Goal: Task Accomplishment & Management: Manage account settings

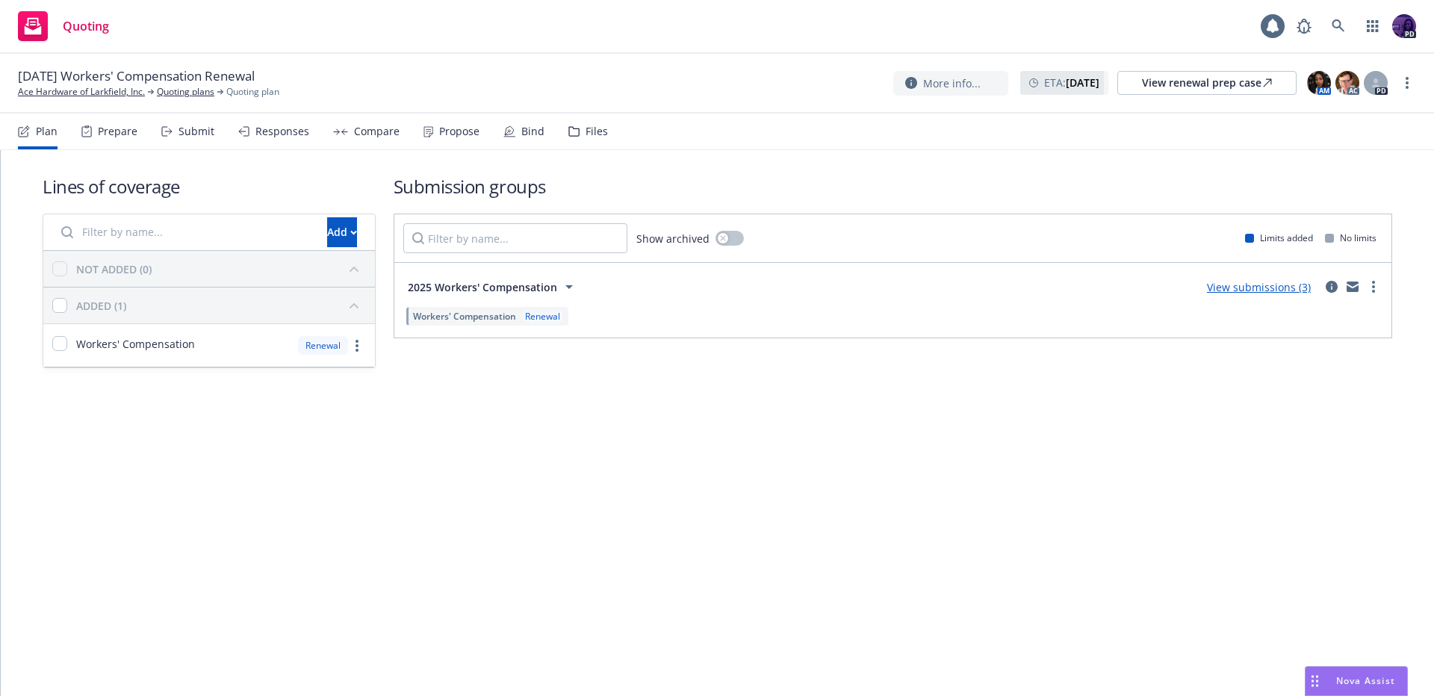
click at [458, 139] on div "Propose" at bounding box center [451, 132] width 56 height 36
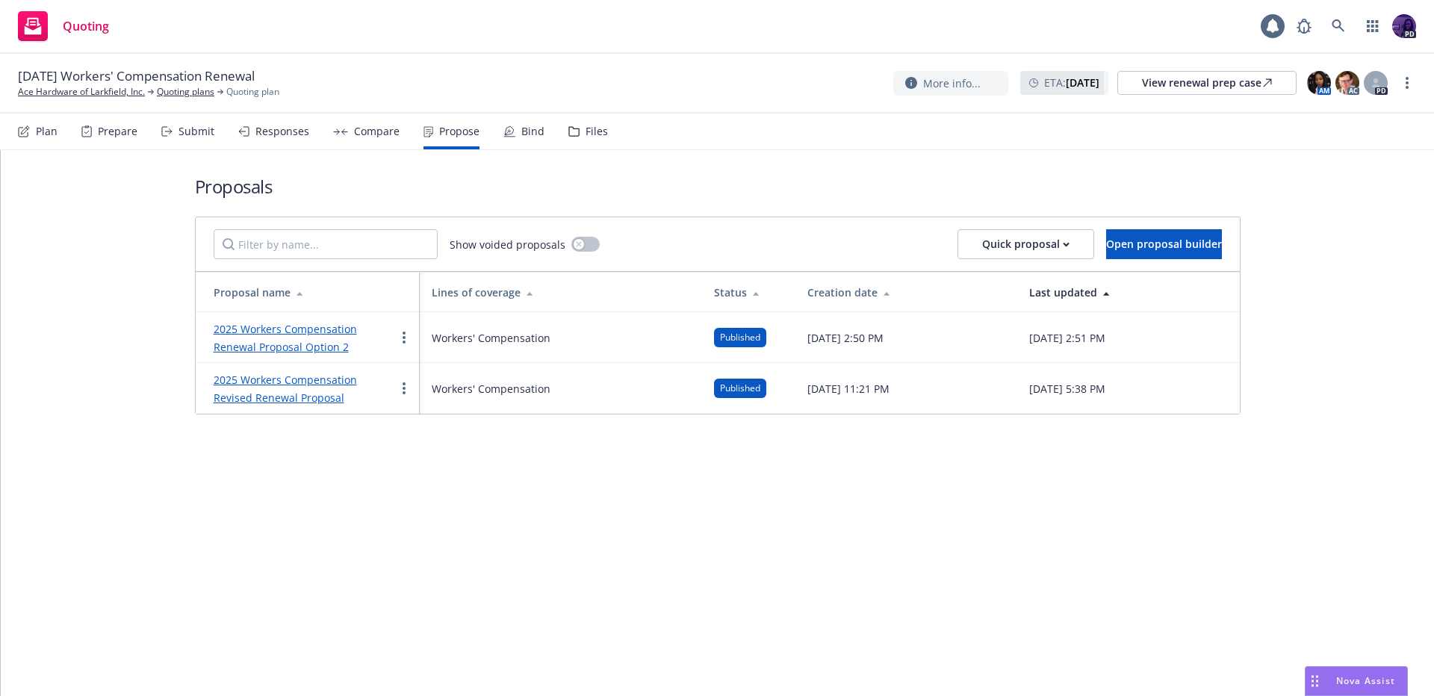
click at [341, 140] on div "Compare" at bounding box center [366, 132] width 66 height 36
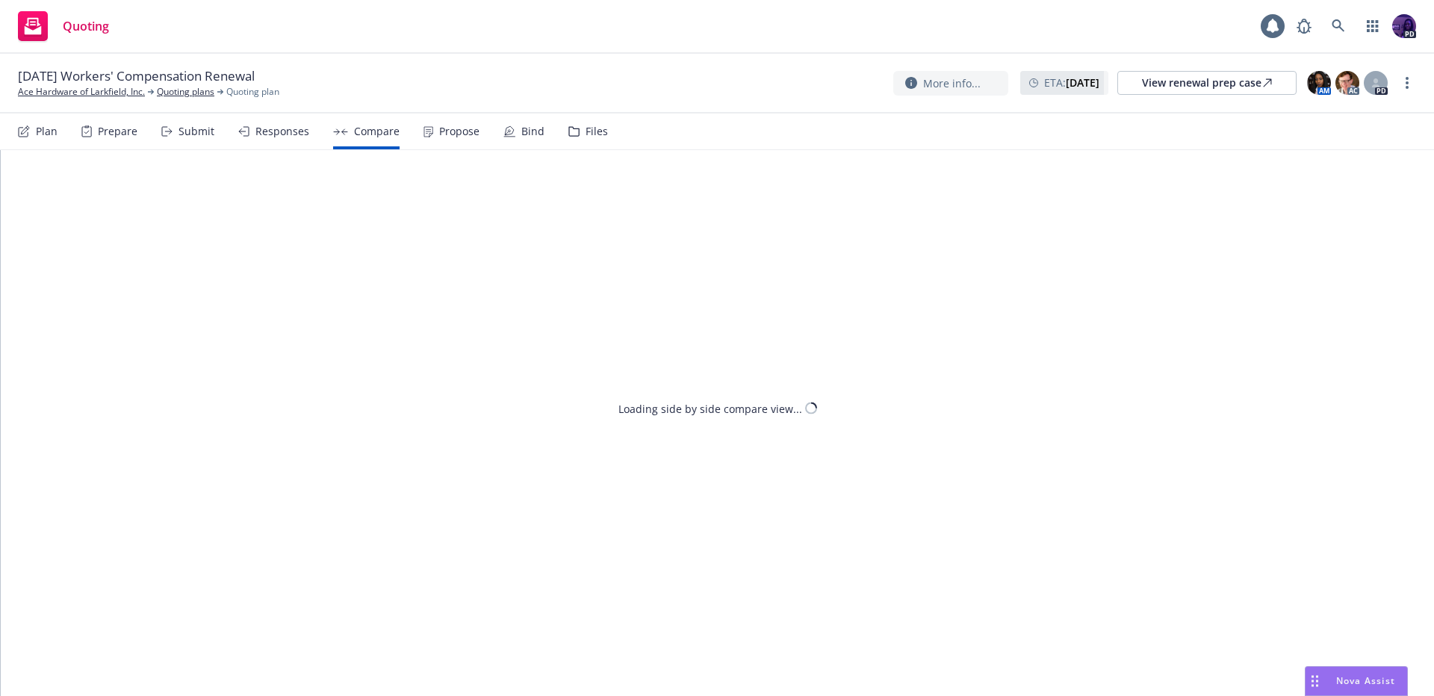
click at [294, 136] on div "Responses" at bounding box center [282, 131] width 54 height 12
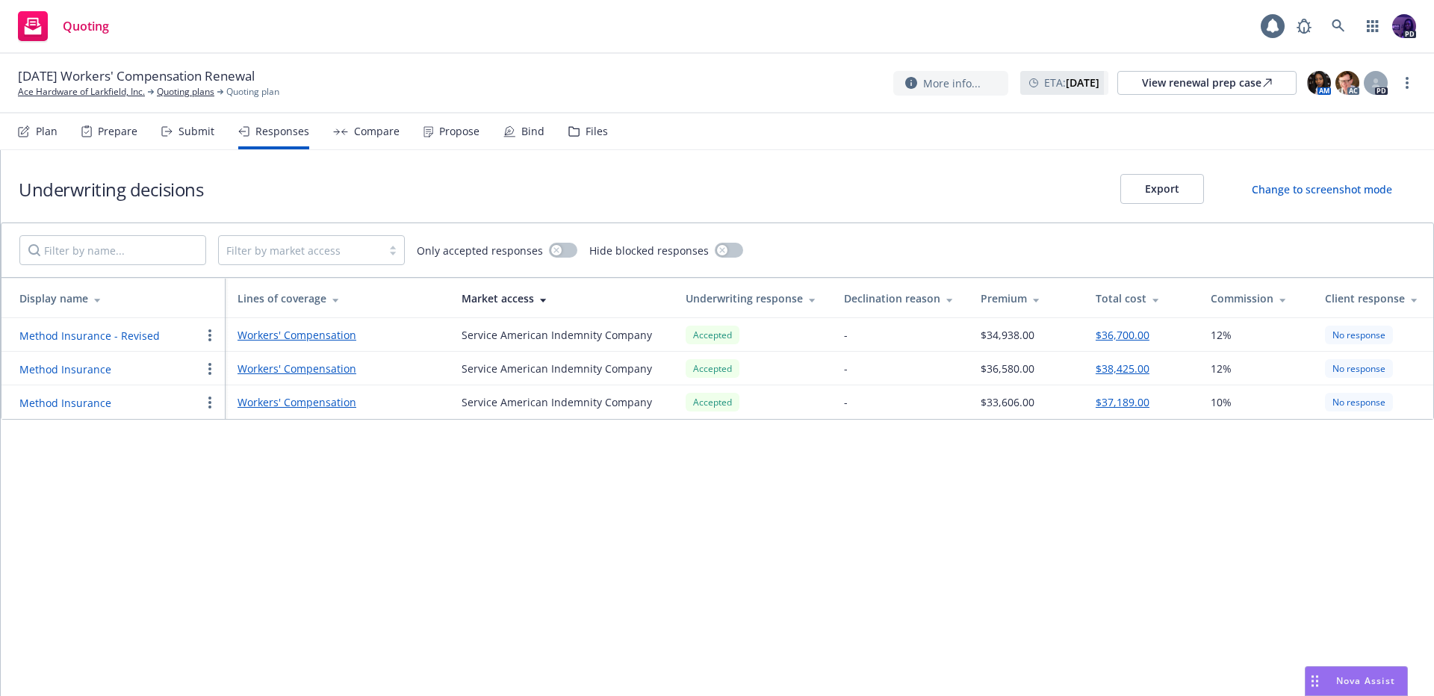
click at [199, 135] on div "Submit" at bounding box center [197, 131] width 36 height 12
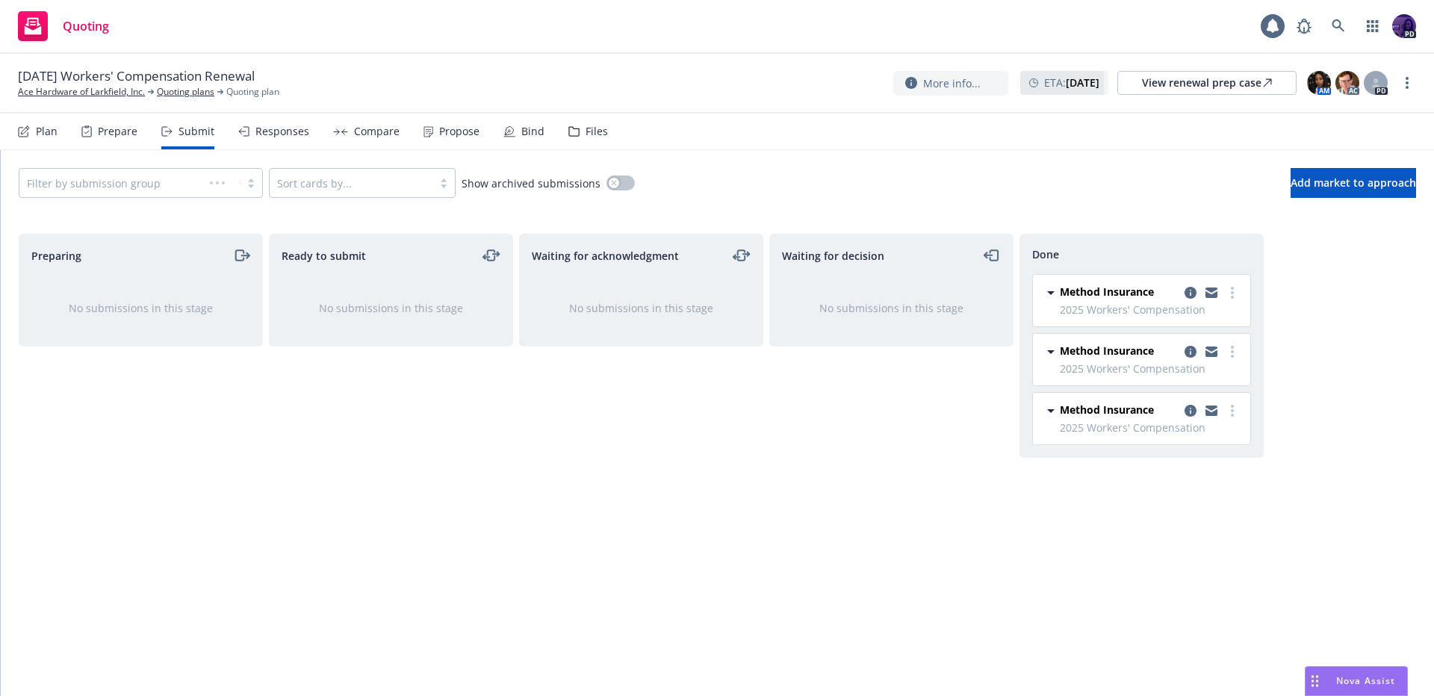
click at [291, 133] on div "Responses" at bounding box center [282, 131] width 54 height 12
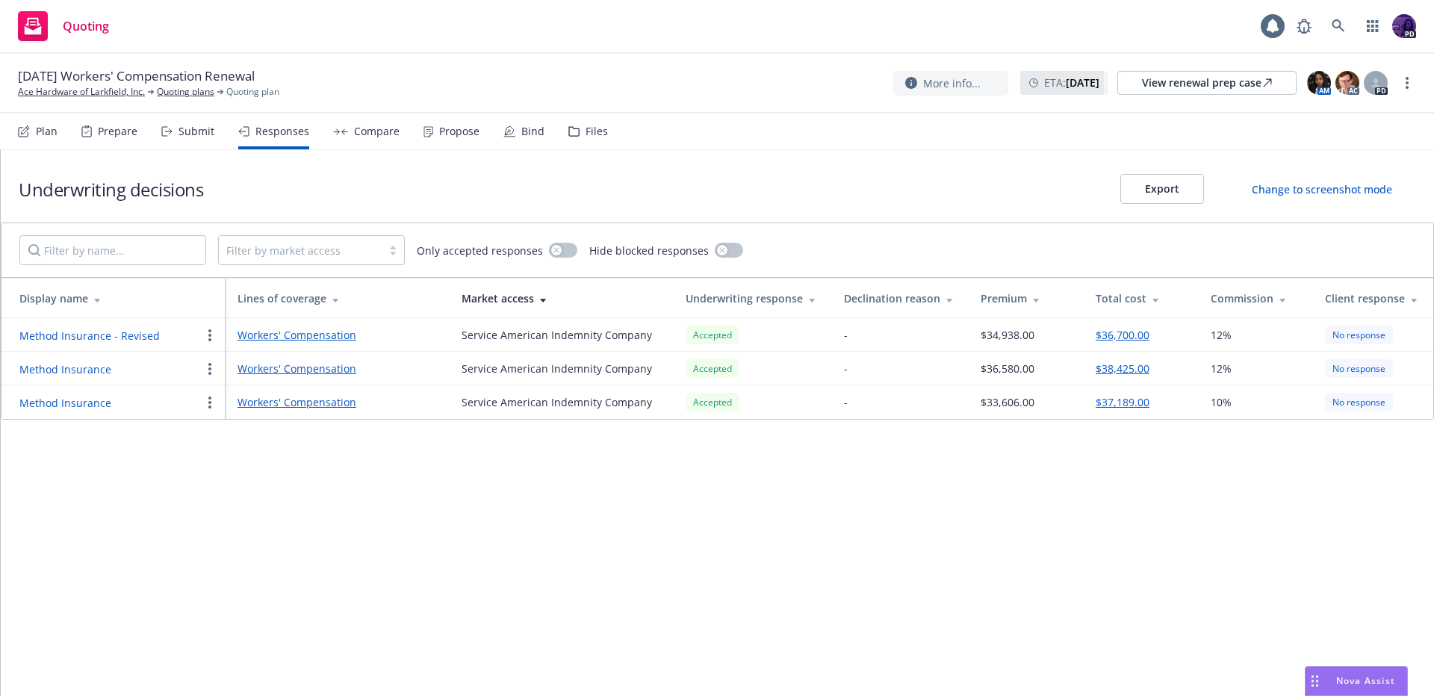
click at [581, 34] on div "Quoting 1 PD" at bounding box center [717, 27] width 1434 height 54
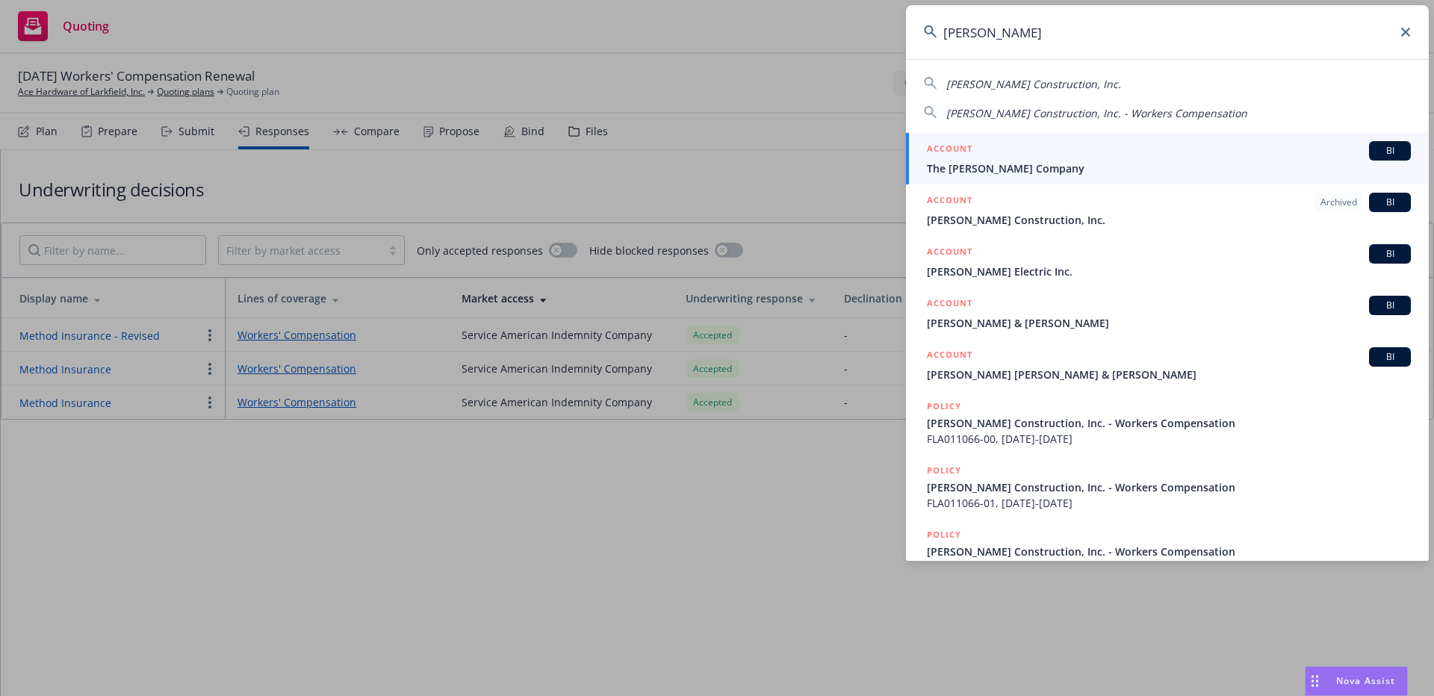
type input "rodde"
click at [1080, 169] on span "The Rodde Company" at bounding box center [1169, 169] width 484 height 16
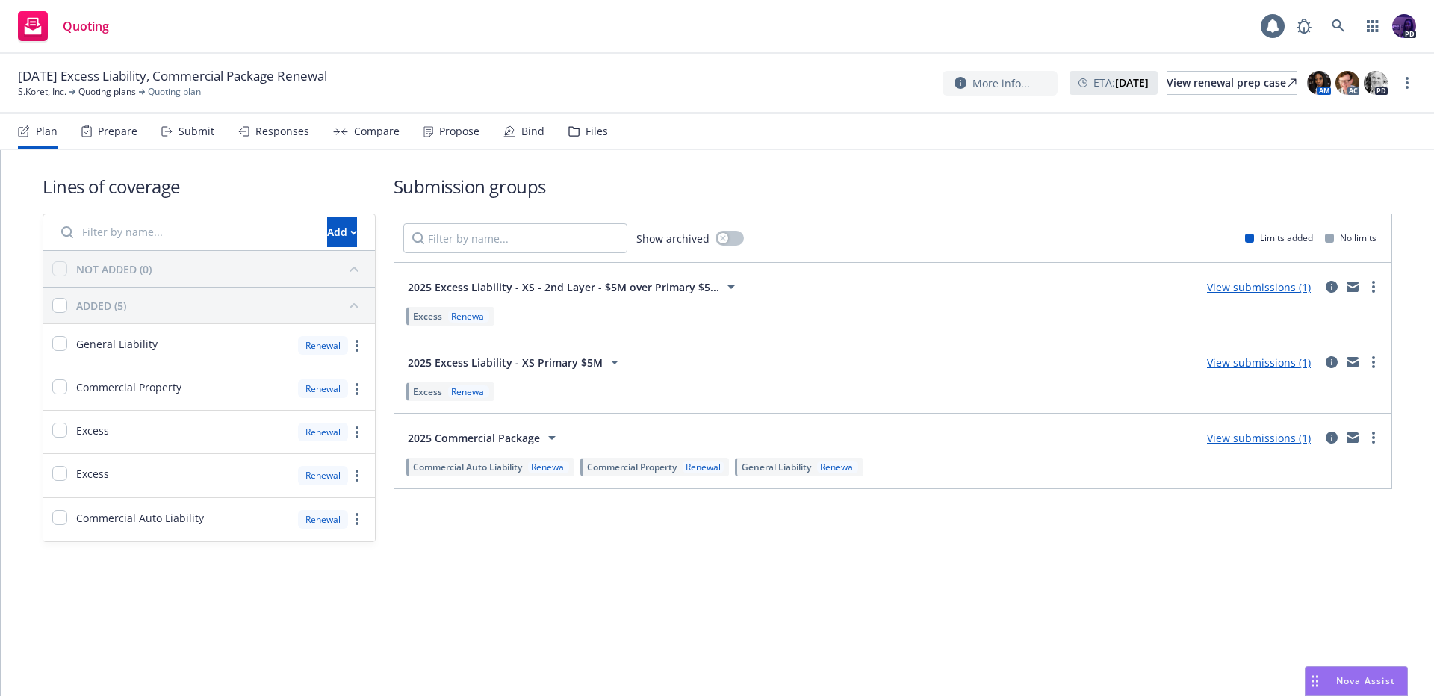
click at [456, 141] on div "Propose" at bounding box center [451, 132] width 56 height 36
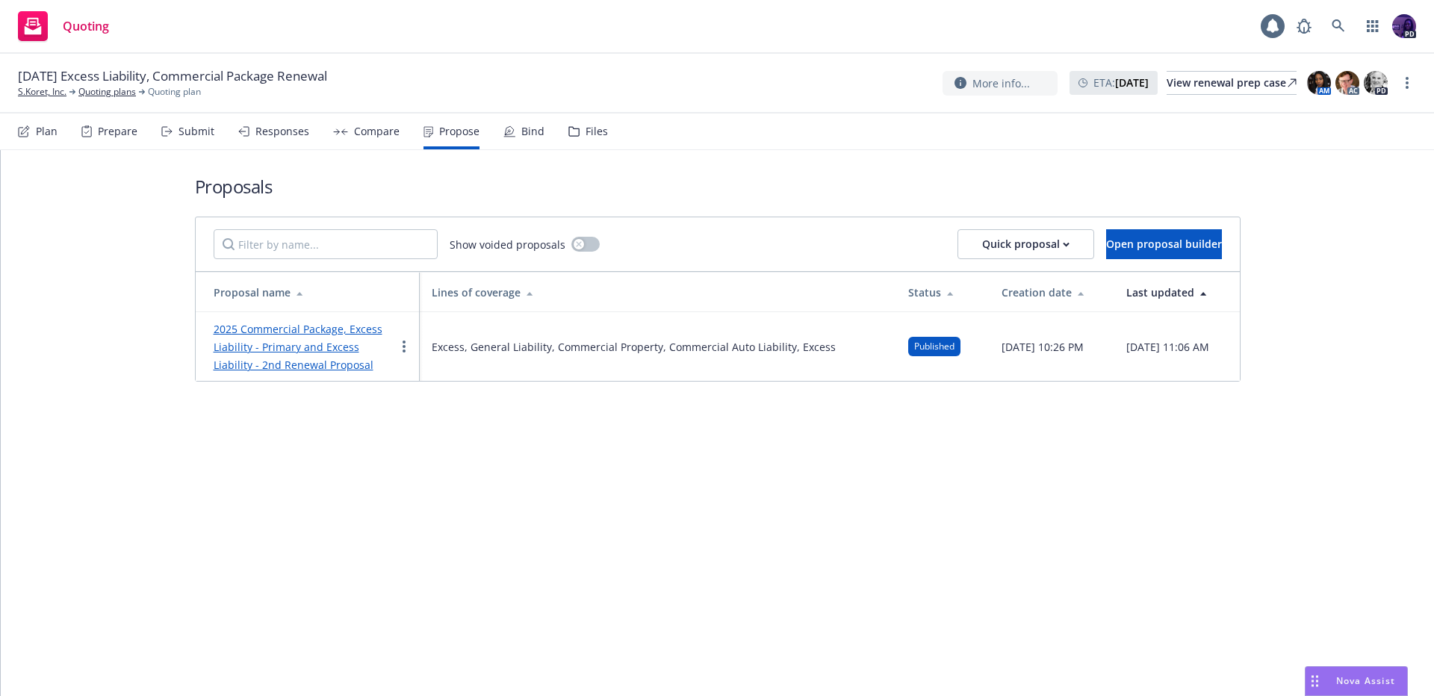
click at [260, 329] on link "2025 Commercial Package, Excess Liability - Primary and Excess Liability - 2nd …" at bounding box center [298, 347] width 169 height 50
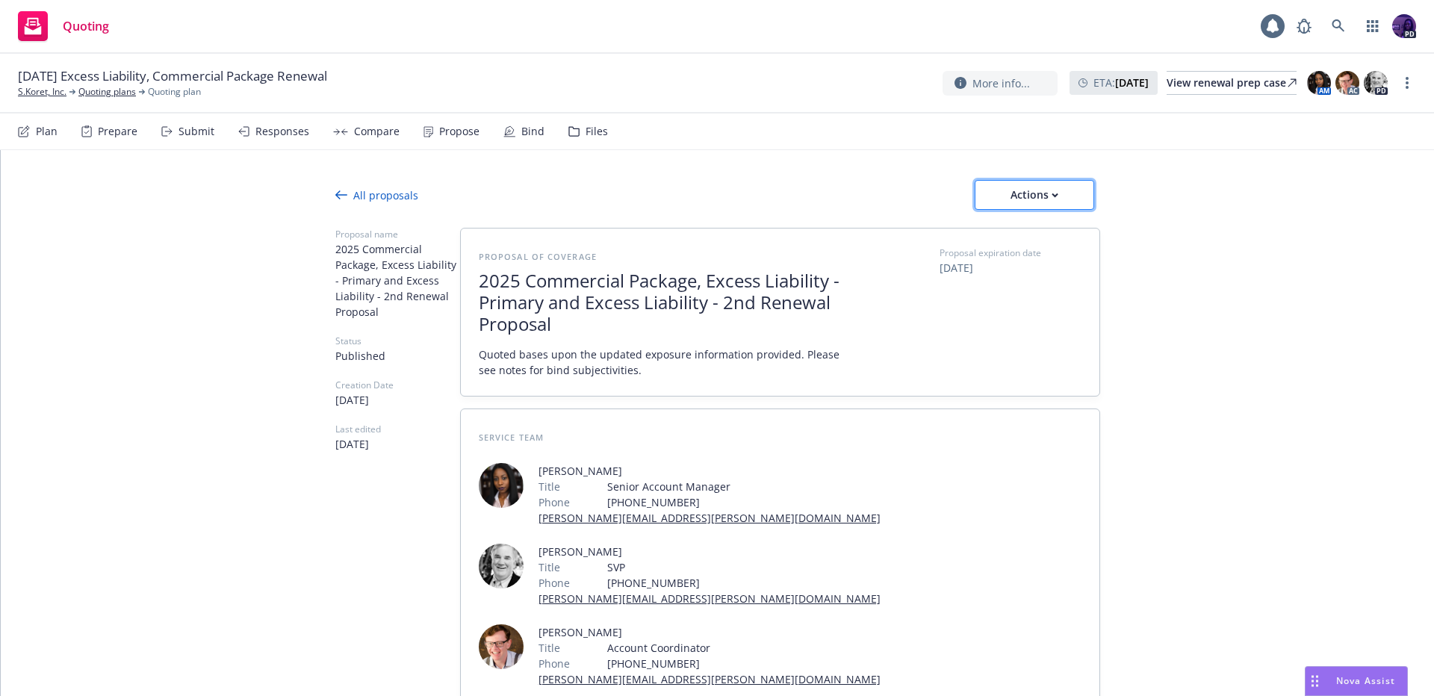
click at [1027, 197] on div "Actions" at bounding box center [1034, 195] width 70 height 28
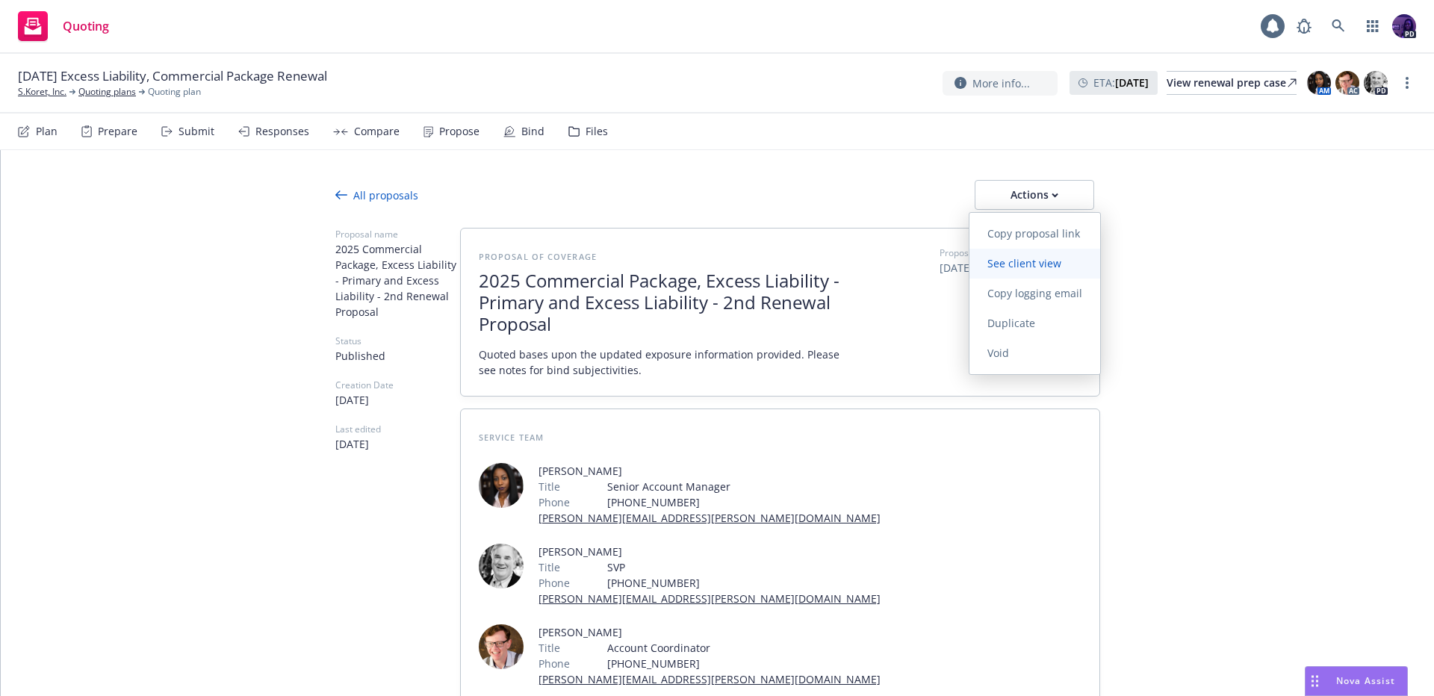
click at [1024, 249] on link "See client view" at bounding box center [1034, 264] width 131 height 30
type textarea "x"
click at [59, 90] on link "S.Koret, Inc." at bounding box center [42, 91] width 49 height 13
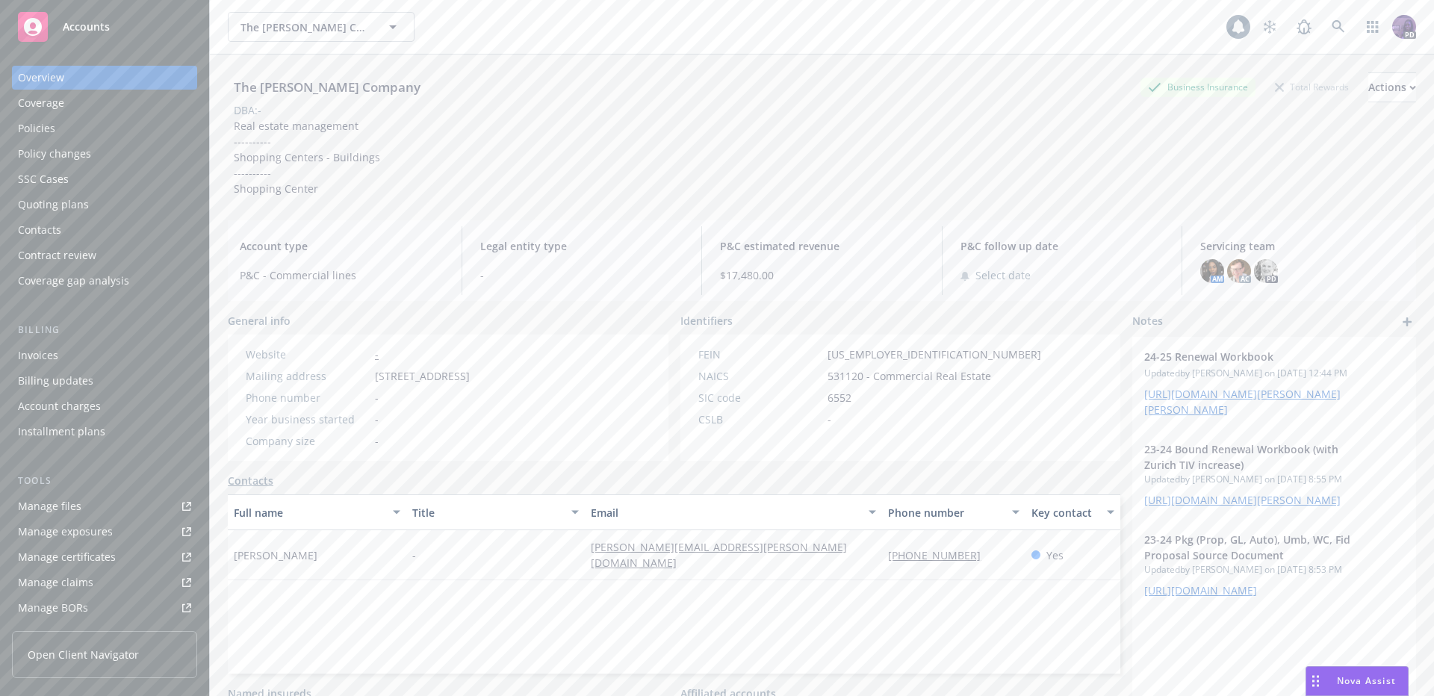
click at [120, 202] on div "Quoting plans" at bounding box center [104, 205] width 173 height 24
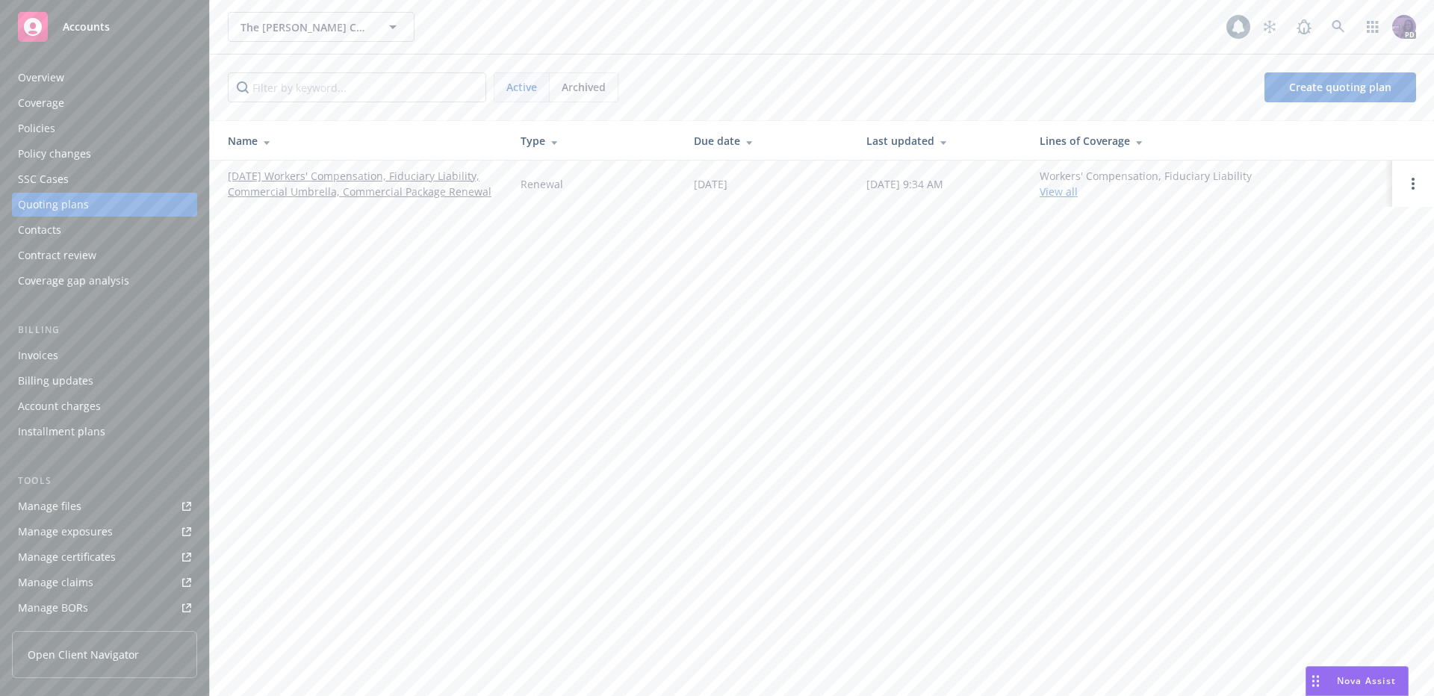
click at [460, 193] on link "[DATE] Workers' Compensation, Fiduciary Liability, Commercial Umbrella, Commerc…" at bounding box center [362, 183] width 269 height 31
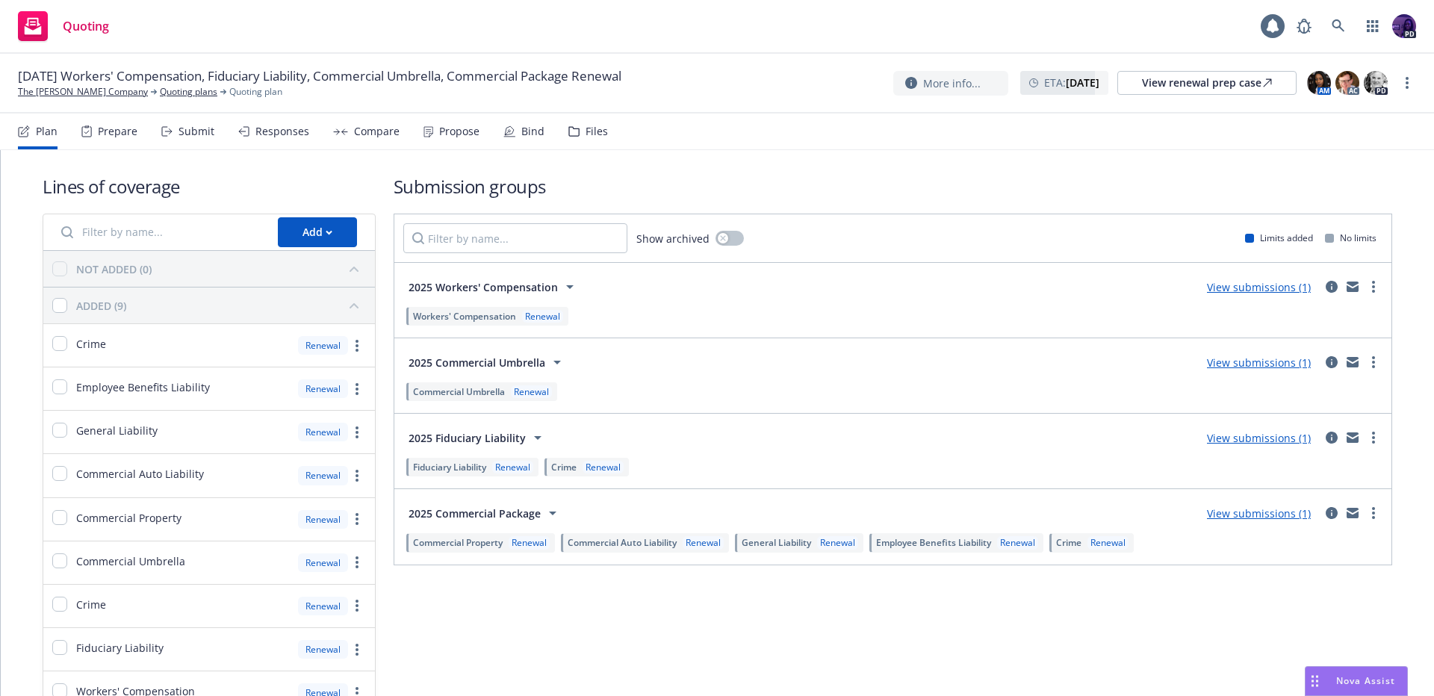
click at [299, 138] on div "Responses" at bounding box center [273, 132] width 71 height 36
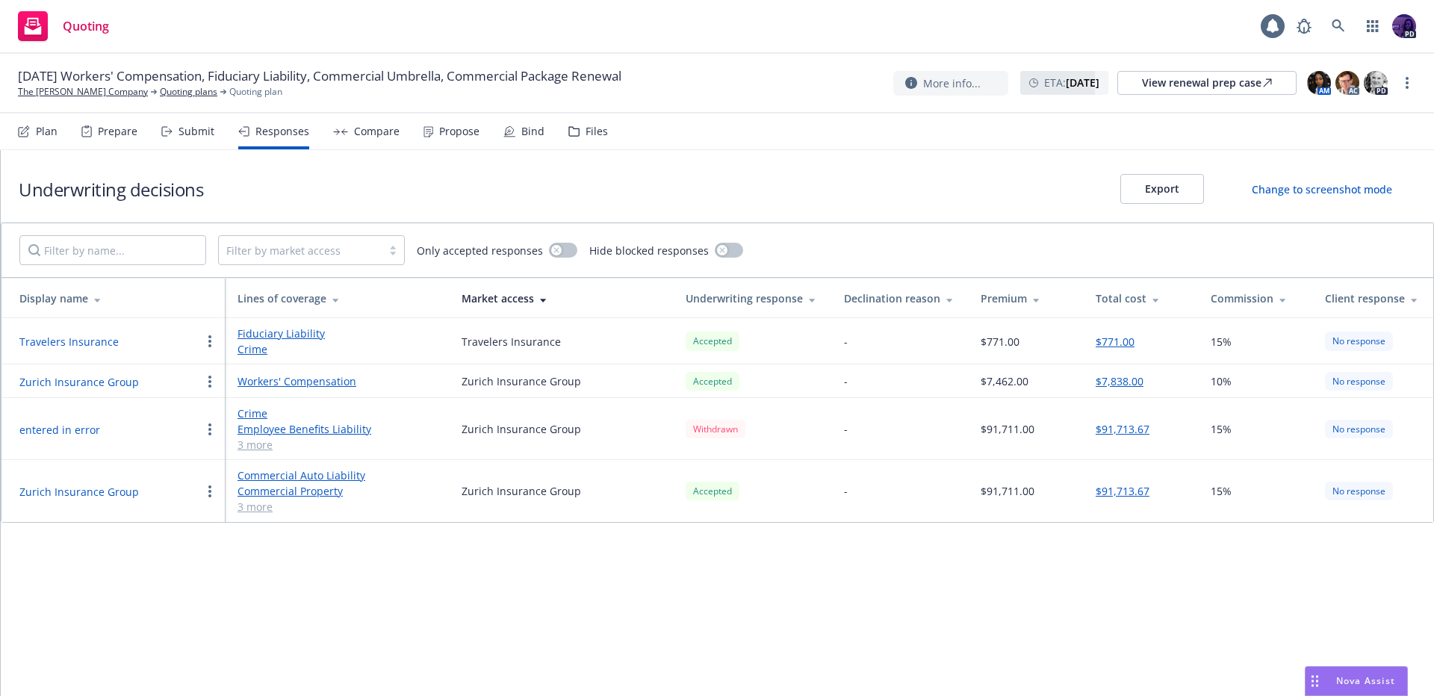
click at [527, 24] on div "Quoting 1 PD" at bounding box center [717, 27] width 1434 height 54
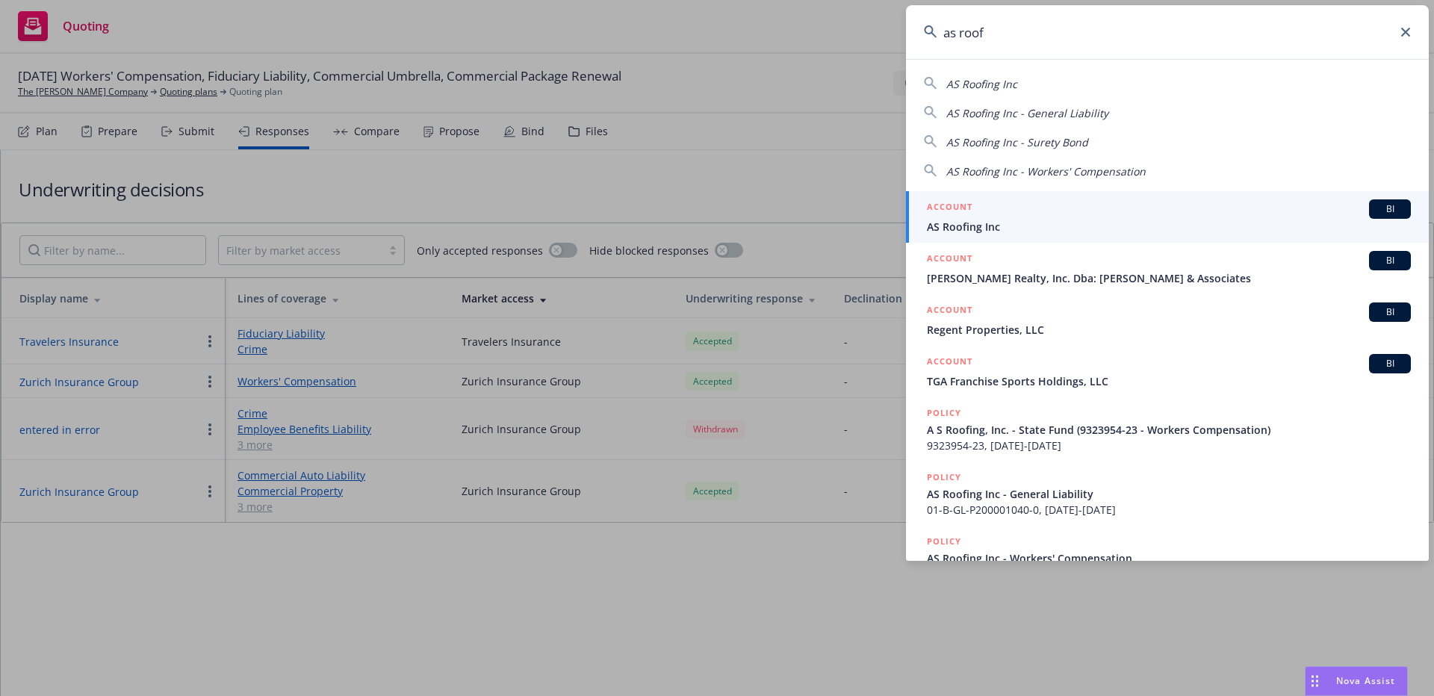
type input "as roof"
click at [1028, 214] on div "ACCOUNT BI" at bounding box center [1169, 208] width 484 height 19
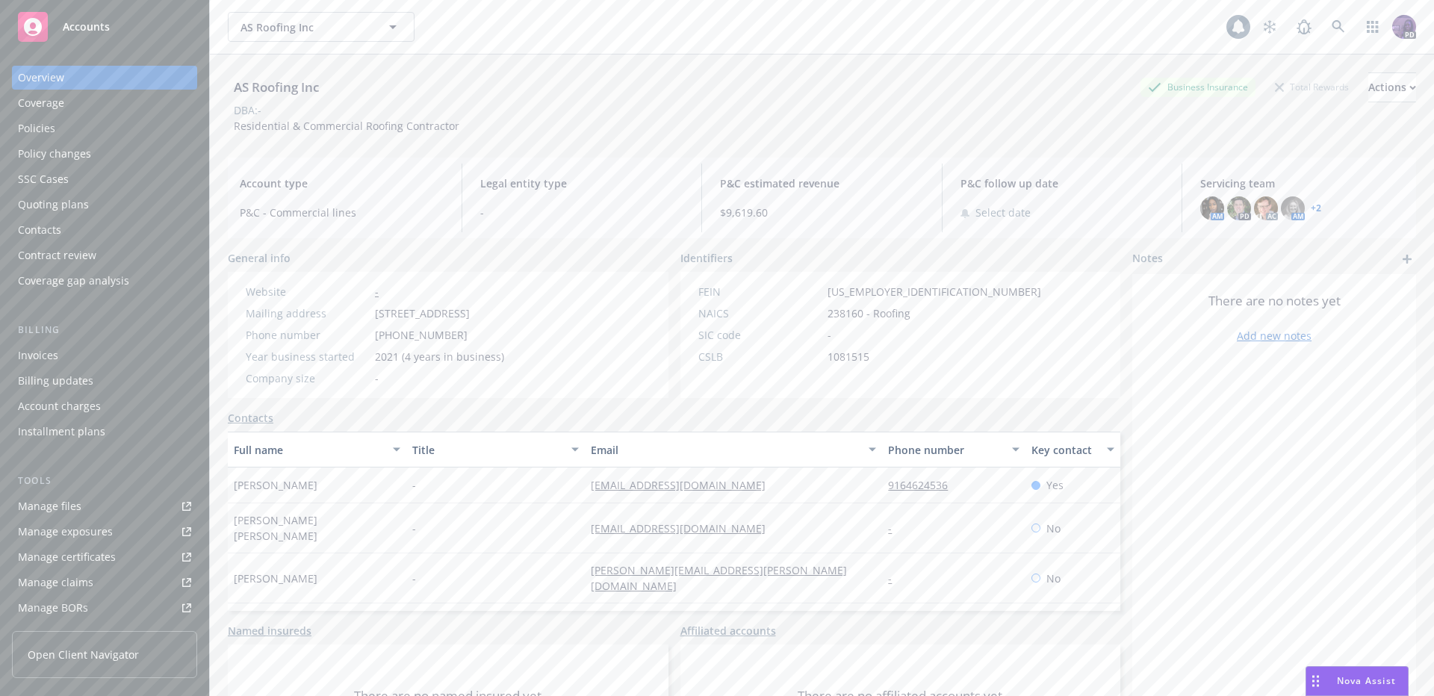
click at [122, 114] on div "Coverage" at bounding box center [104, 103] width 173 height 24
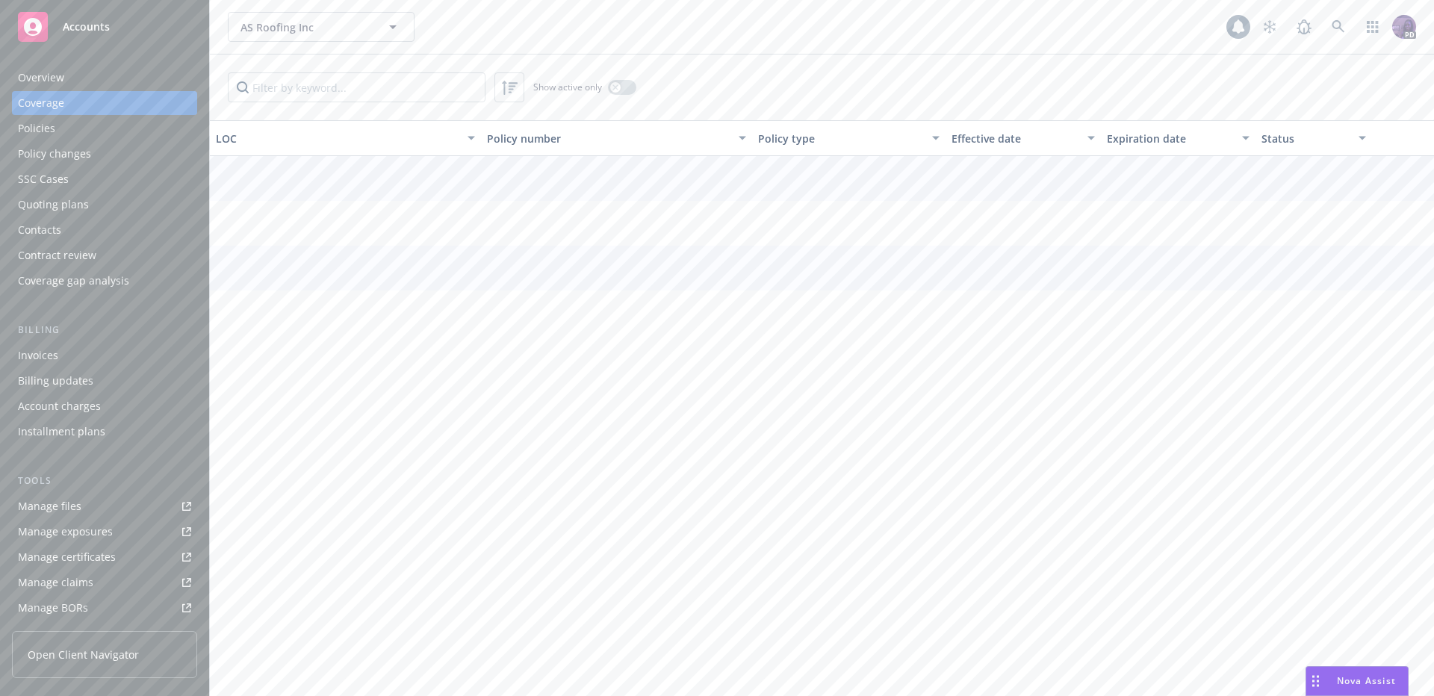
click at [121, 127] on div "Policies" at bounding box center [104, 129] width 173 height 24
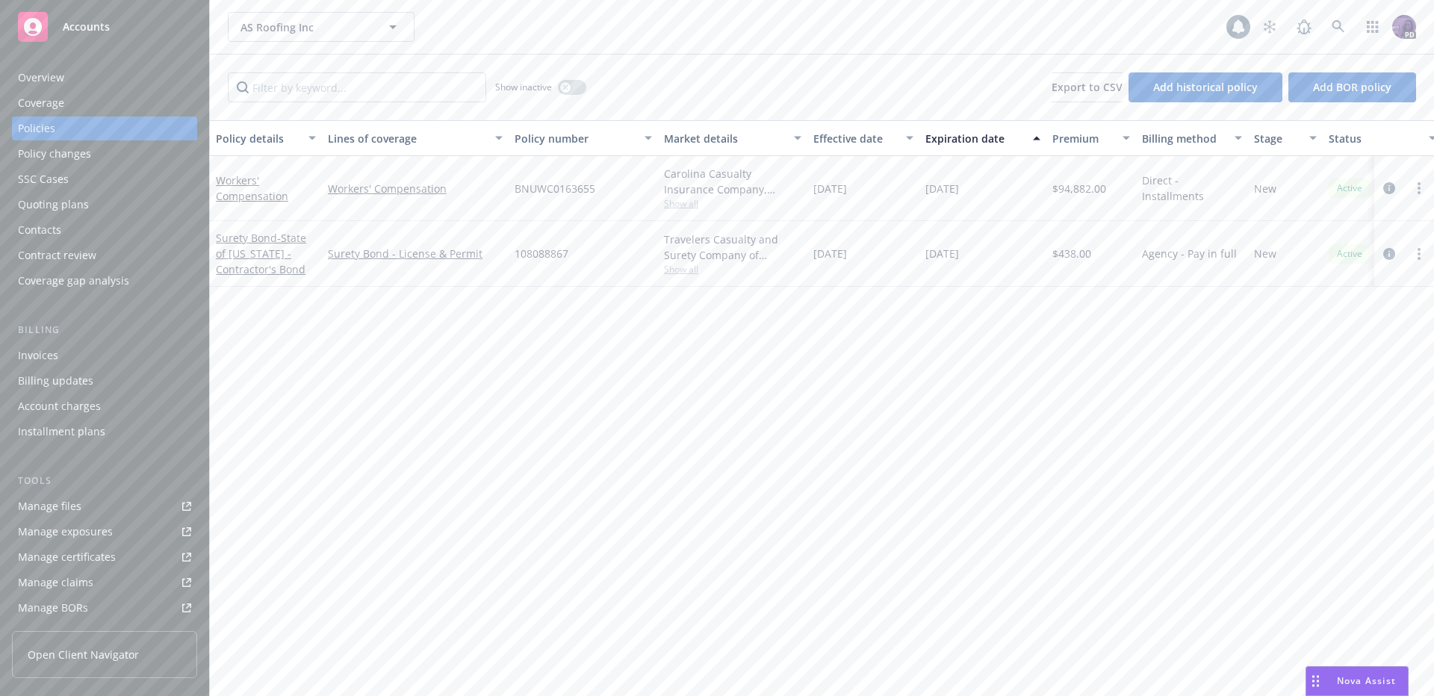
click at [167, 195] on div "Quoting plans" at bounding box center [104, 205] width 173 height 24
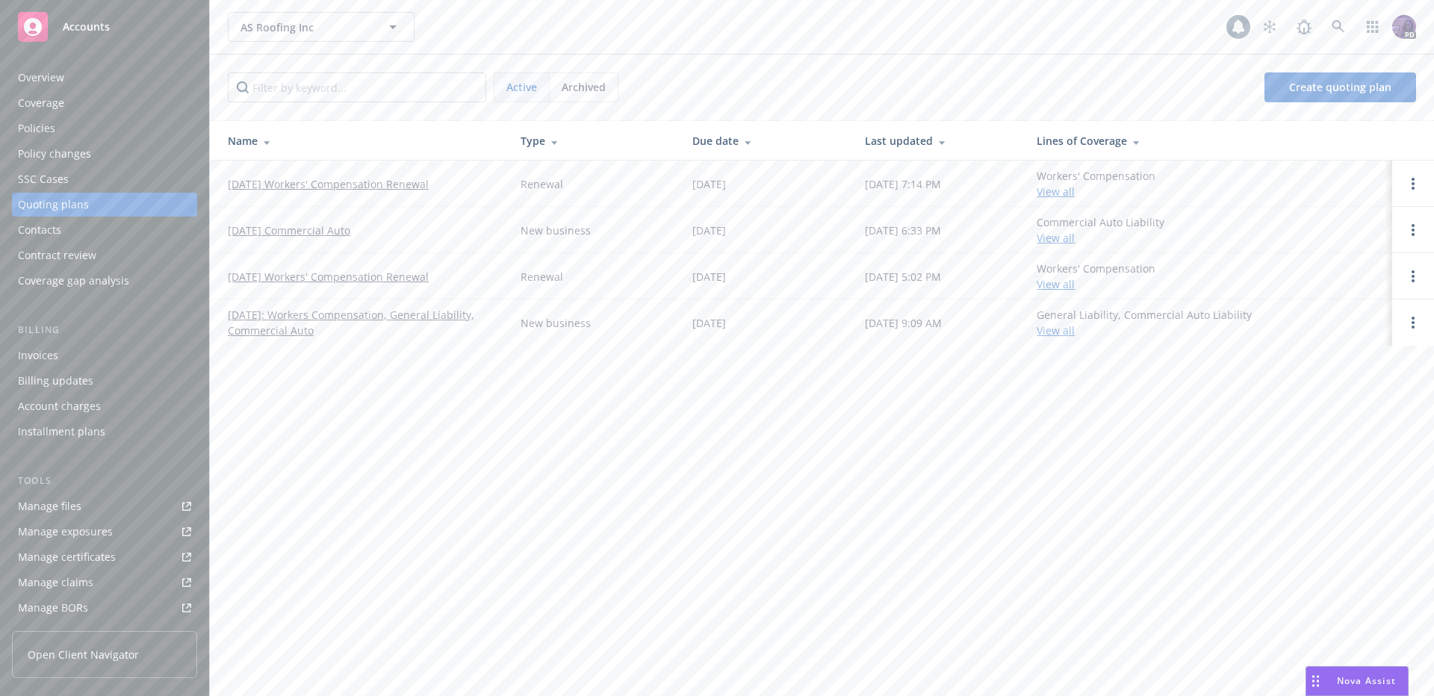
click at [304, 180] on link "09/03/25 Workers' Compensation Renewal" at bounding box center [328, 184] width 201 height 16
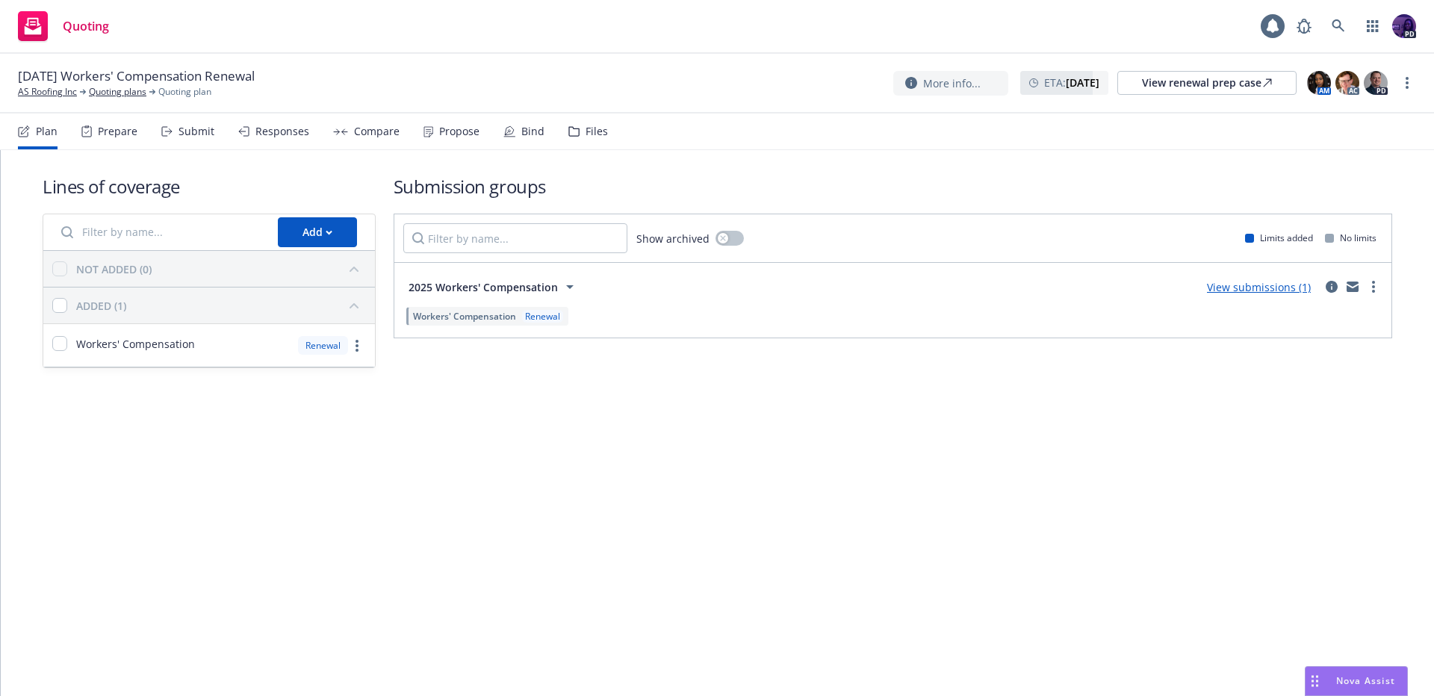
click at [299, 138] on div "Responses" at bounding box center [273, 132] width 71 height 36
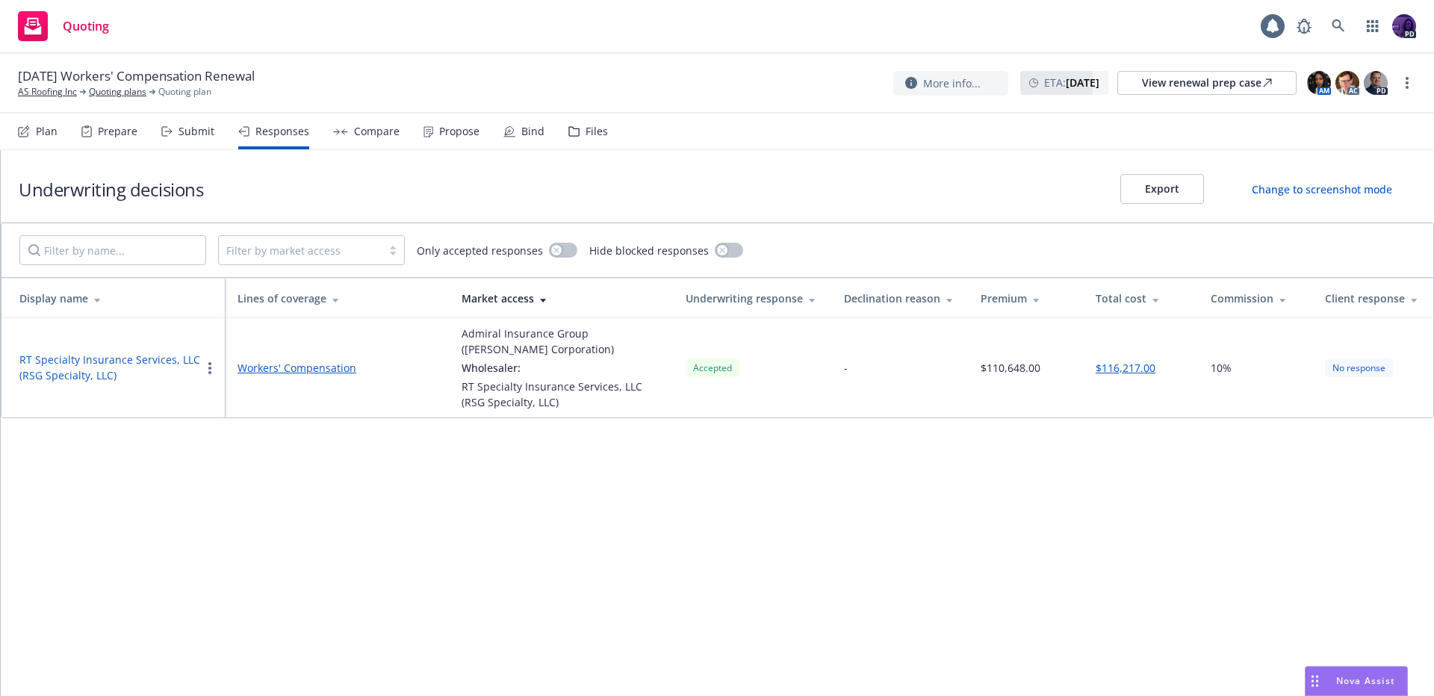
click at [523, 16] on div "Quoting 1 PD" at bounding box center [717, 27] width 1434 height 54
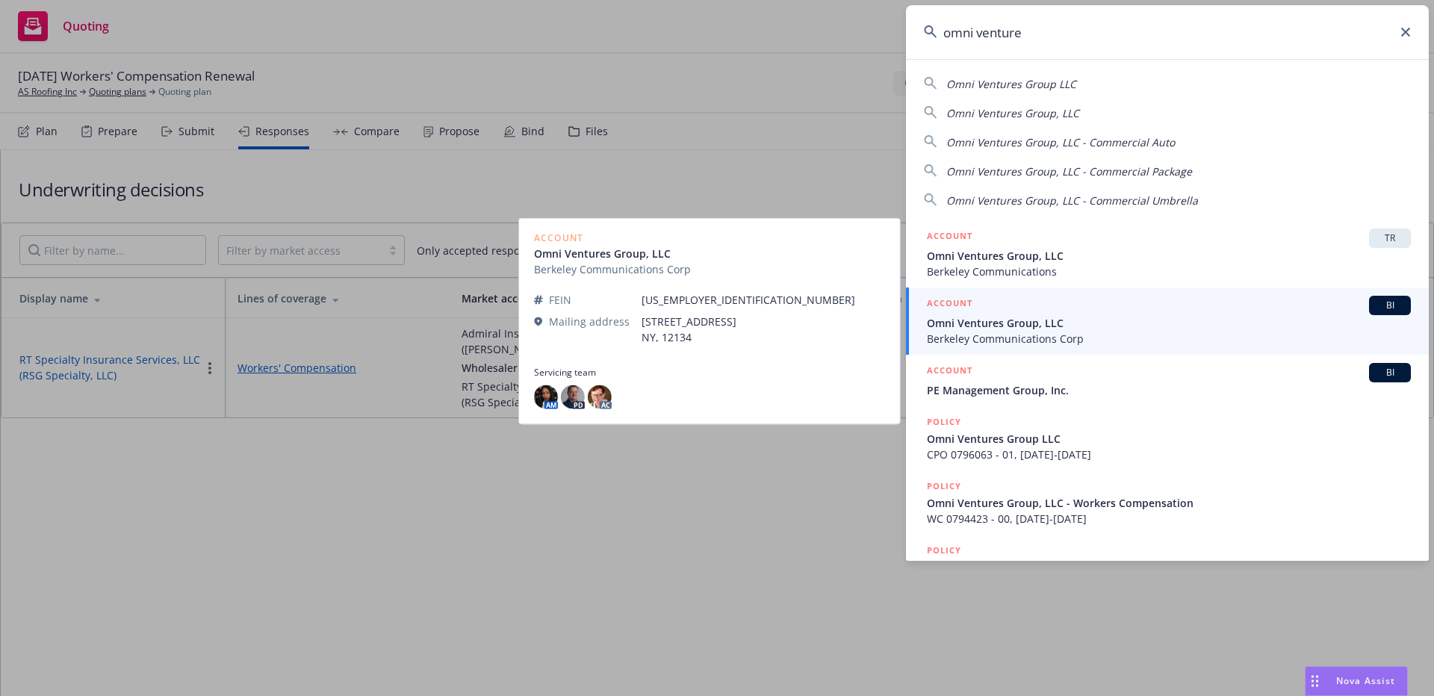
type input "omni venture"
click at [1040, 327] on span "Omni Ventures Group, LLC" at bounding box center [1169, 323] width 484 height 16
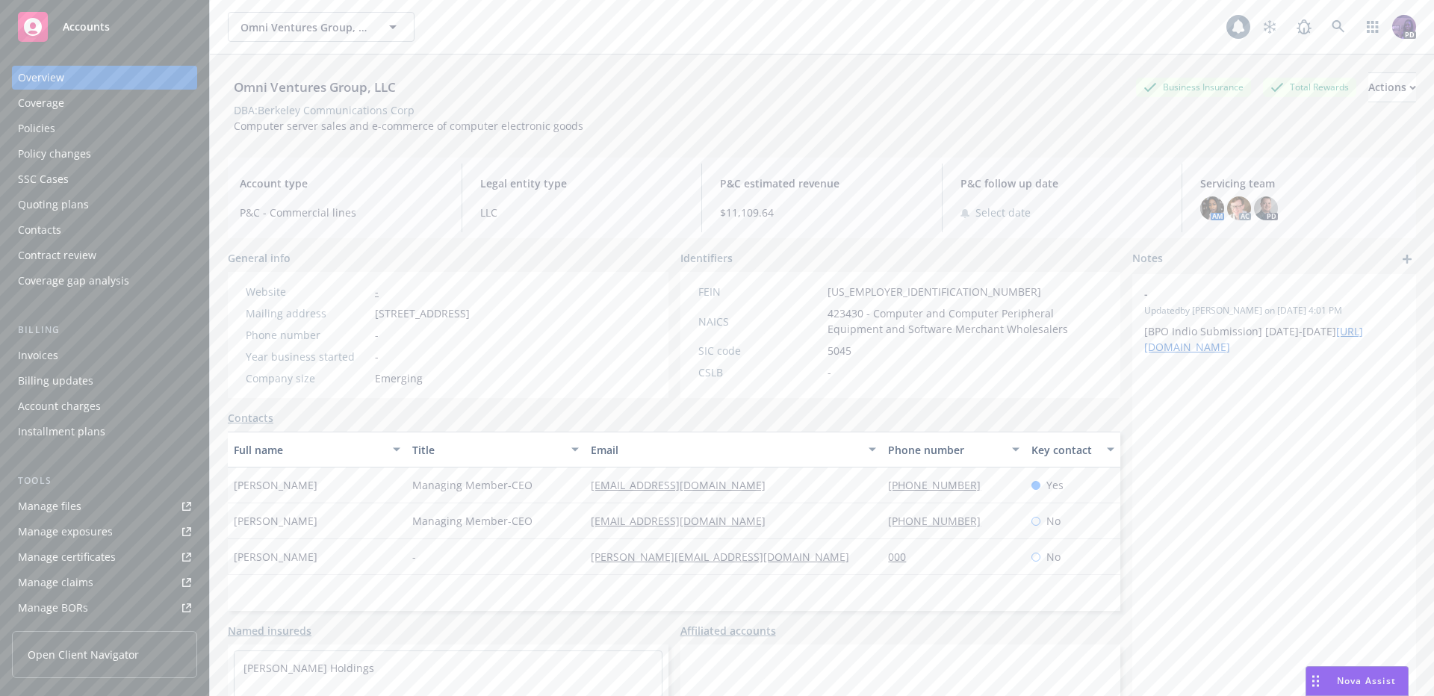
click at [84, 194] on div "Quoting plans" at bounding box center [53, 205] width 71 height 24
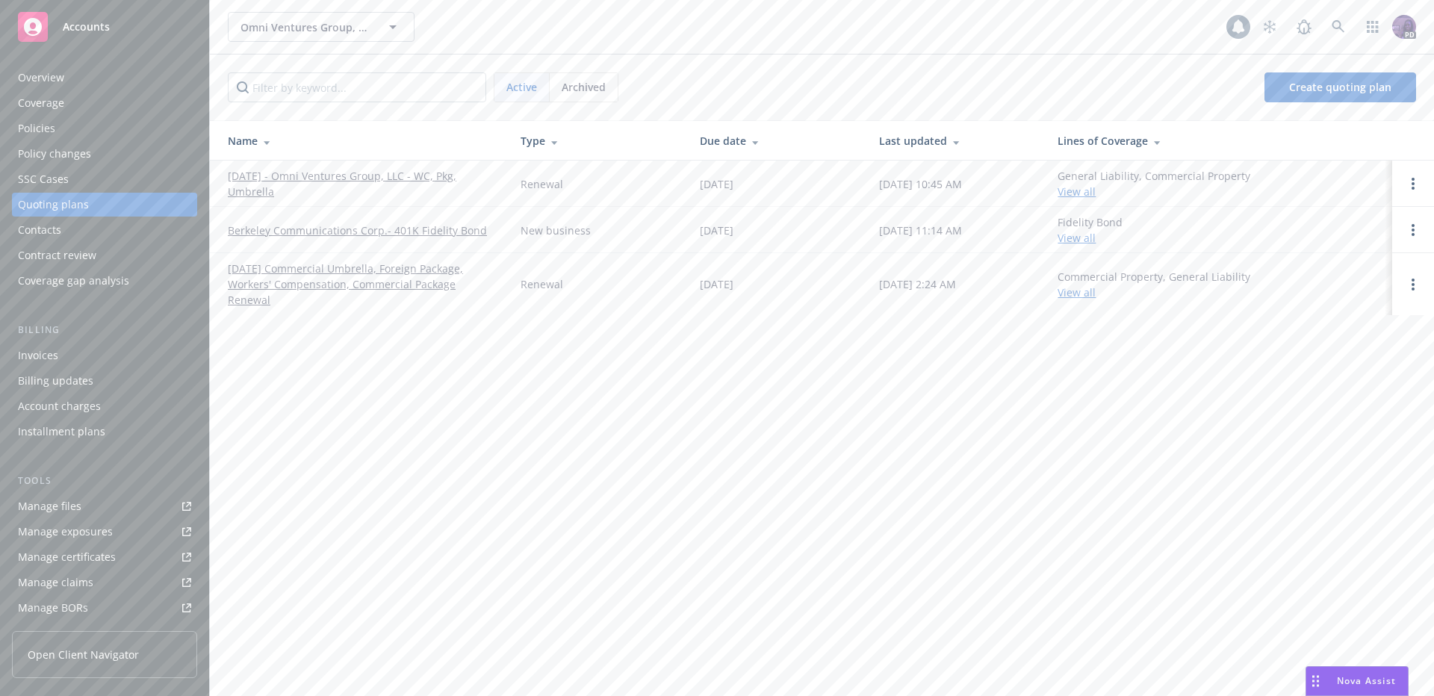
click at [341, 184] on link "[DATE] - Omni Ventures Group, LLC - WC, Pkg, Umbrella" at bounding box center [362, 183] width 269 height 31
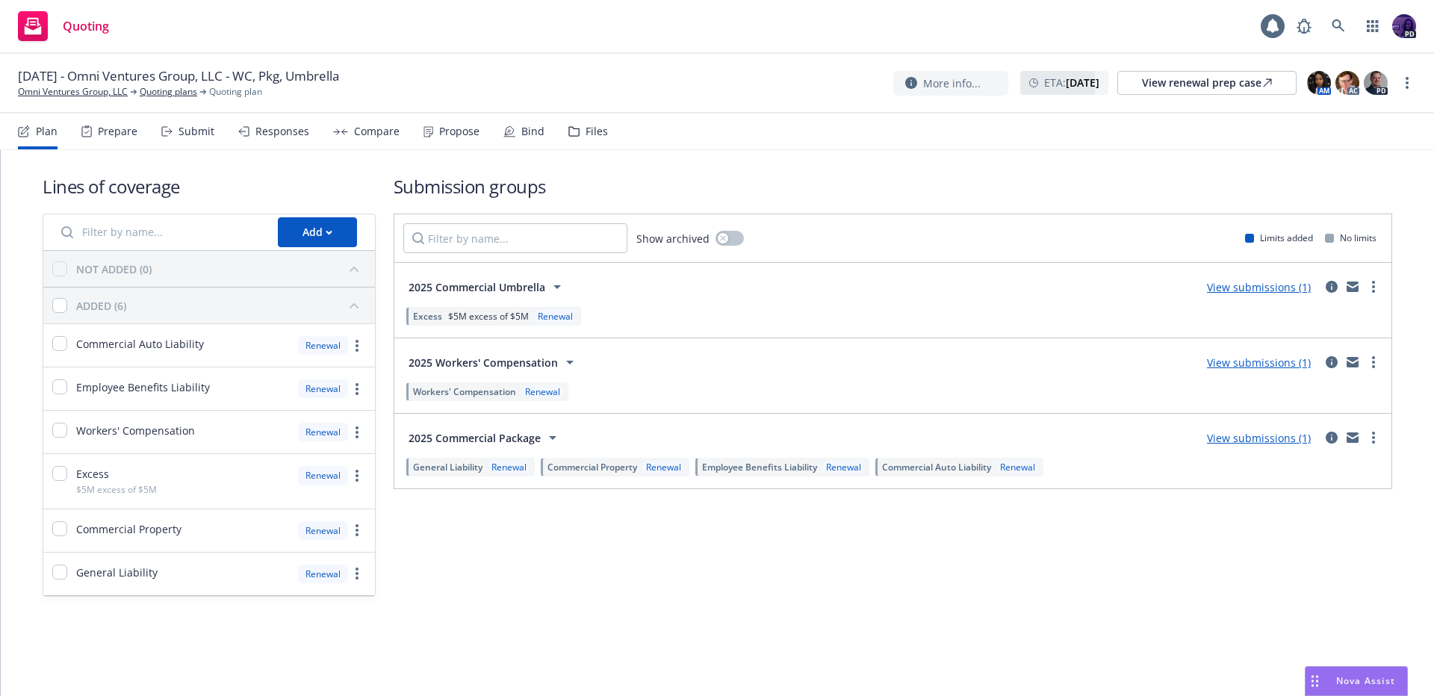
click at [376, 134] on div "Compare" at bounding box center [377, 131] width 46 height 12
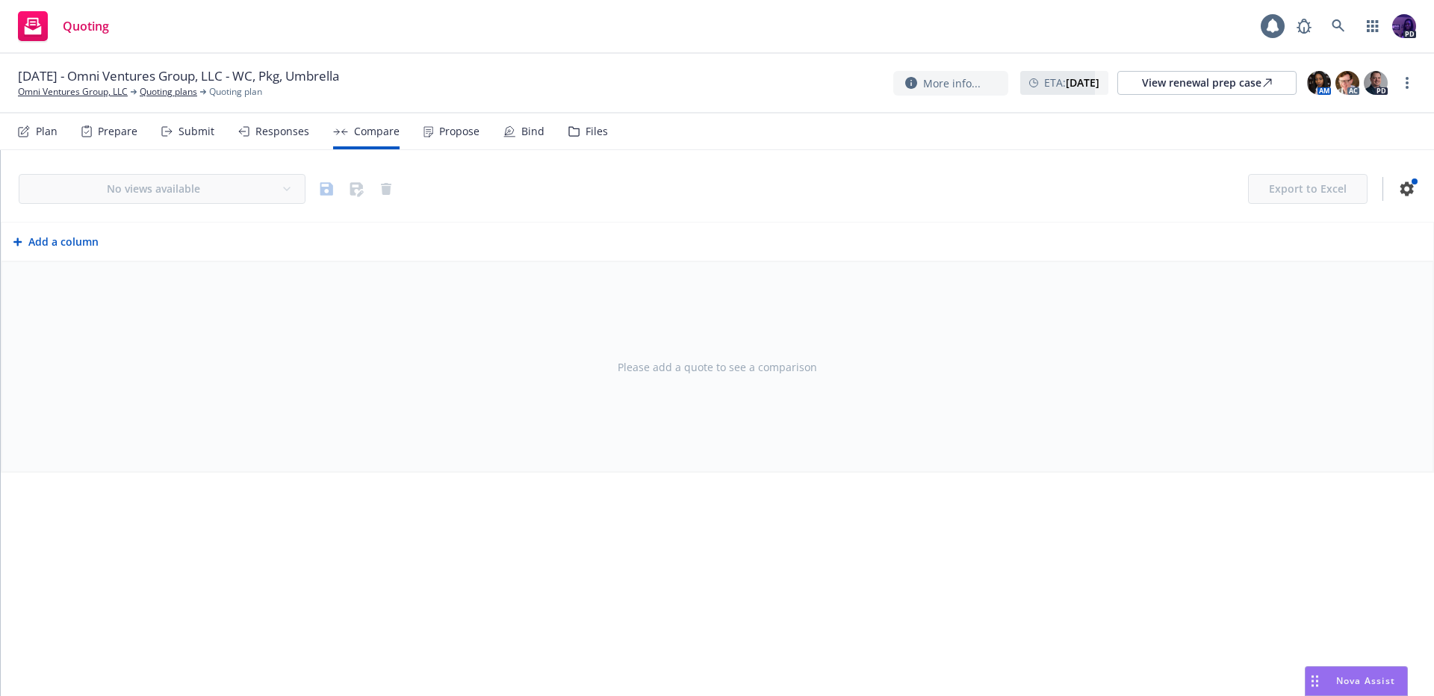
click at [429, 128] on div "Propose" at bounding box center [451, 132] width 56 height 36
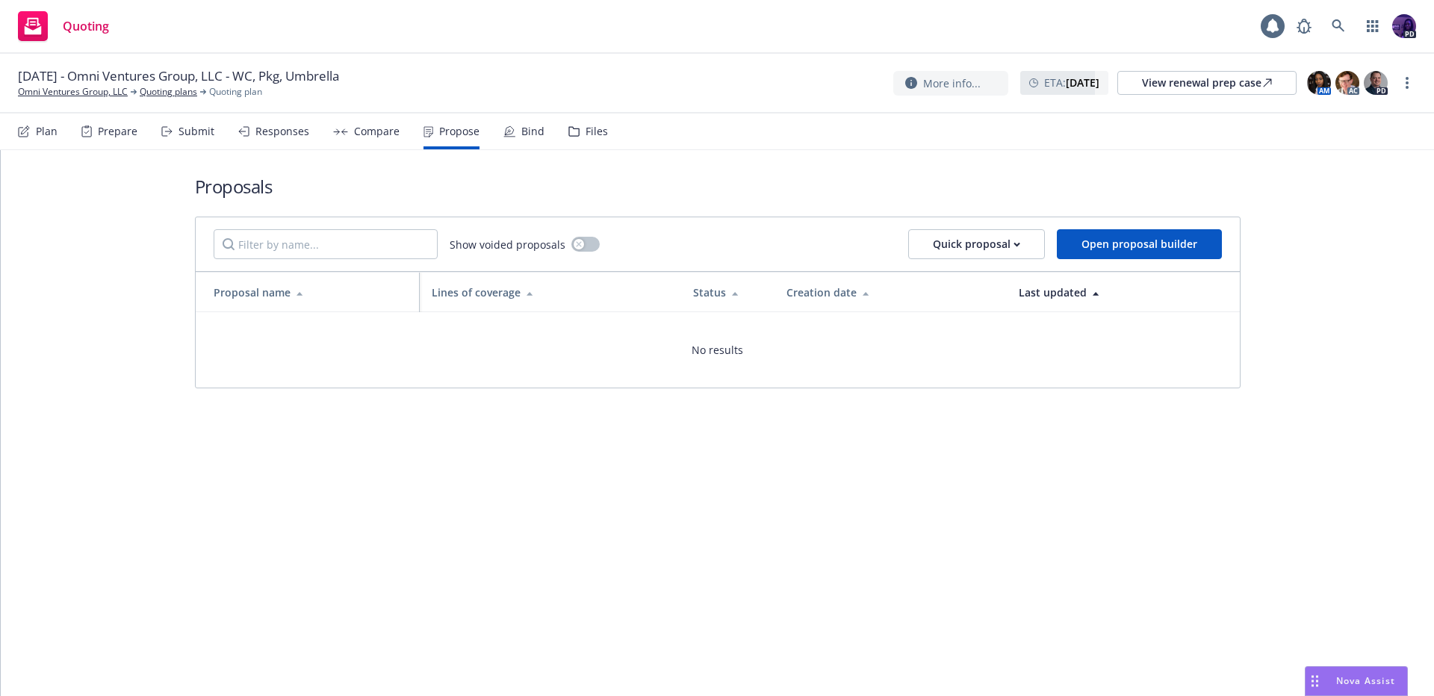
click at [301, 137] on div "Responses" at bounding box center [282, 131] width 54 height 12
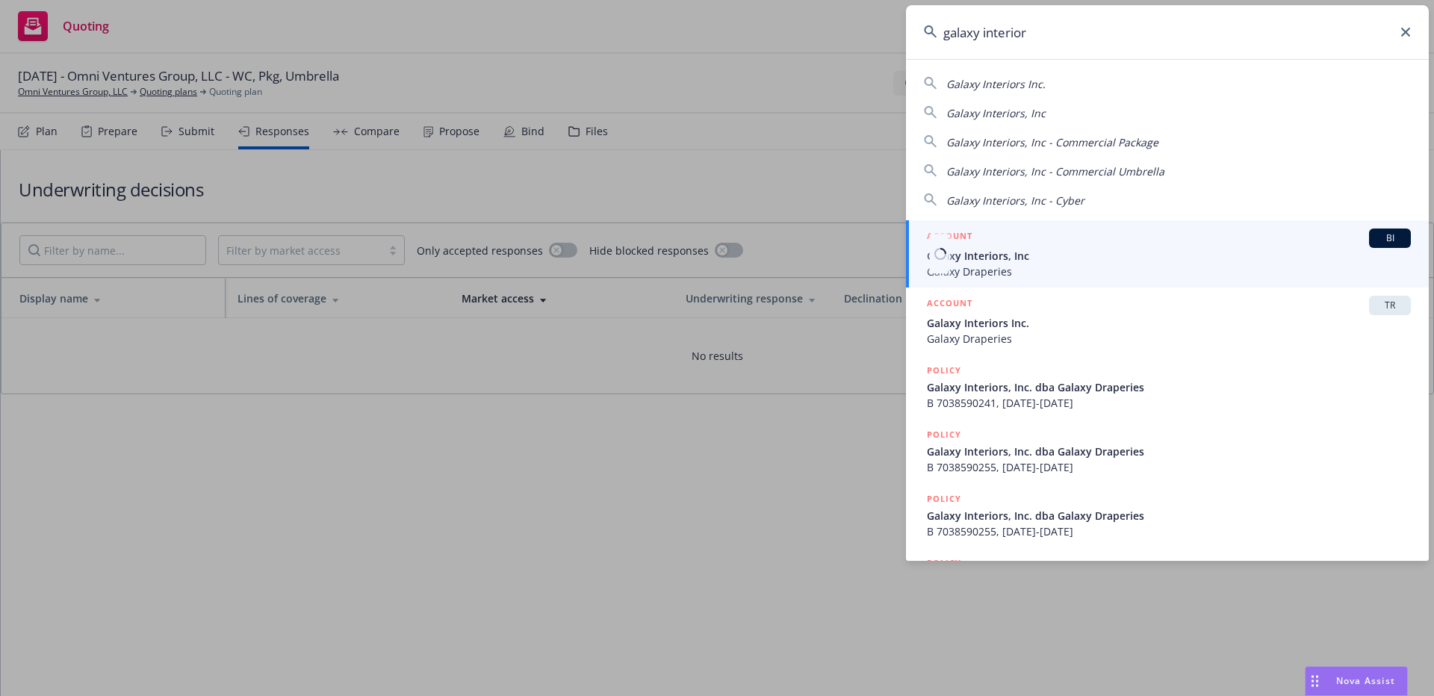
type input "galaxy interior"
click at [1011, 256] on span "Galaxy Interiors, Inc" at bounding box center [1169, 256] width 484 height 16
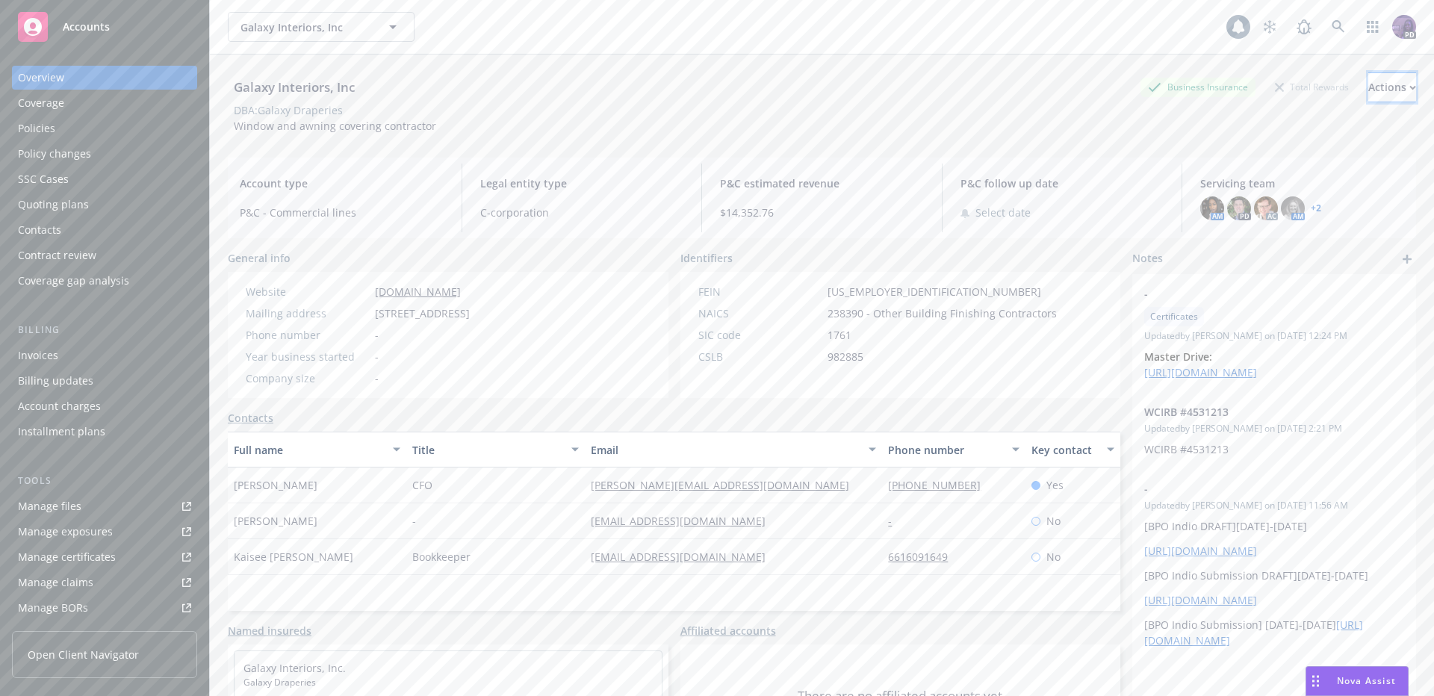
drag, startPoint x: 1374, startPoint y: 93, endPoint x: 1360, endPoint y: 95, distance: 14.4
click at [1374, 92] on div "Actions" at bounding box center [1392, 87] width 48 height 28
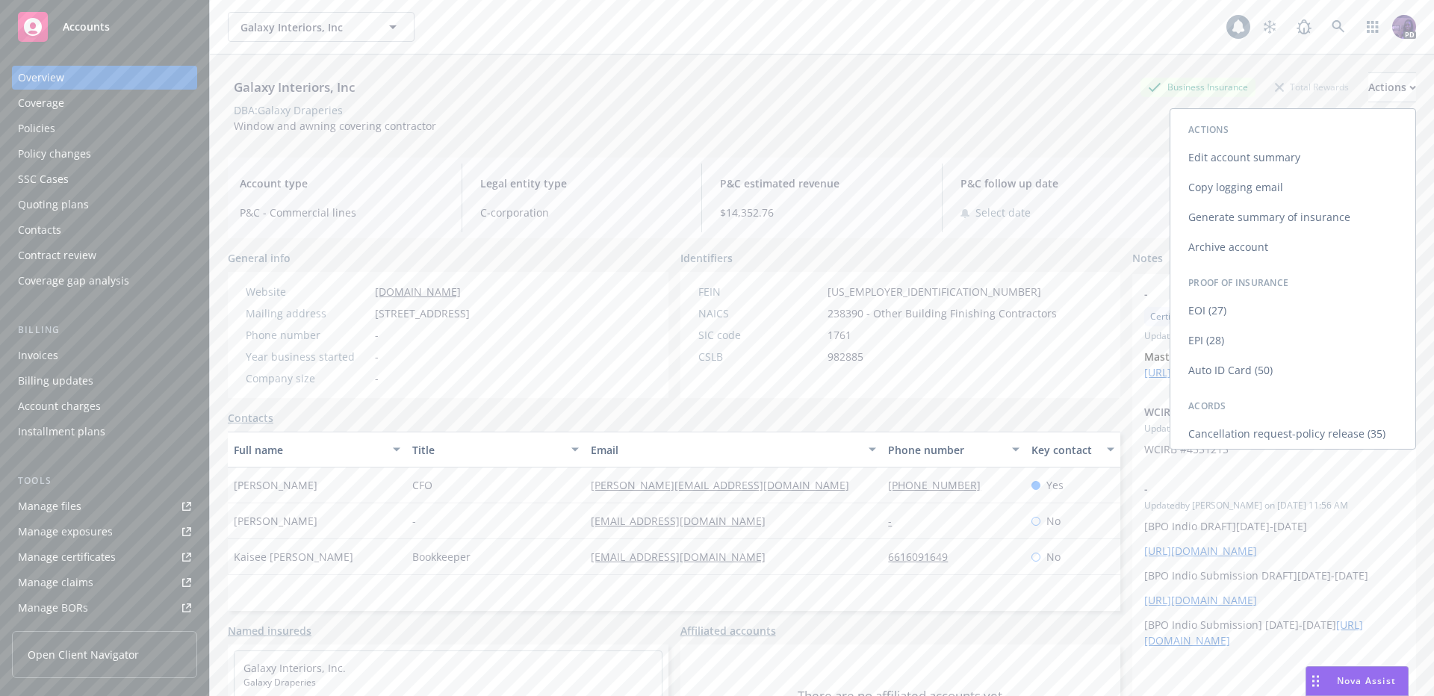
click at [1282, 187] on link "Copy logging email" at bounding box center [1292, 188] width 245 height 30
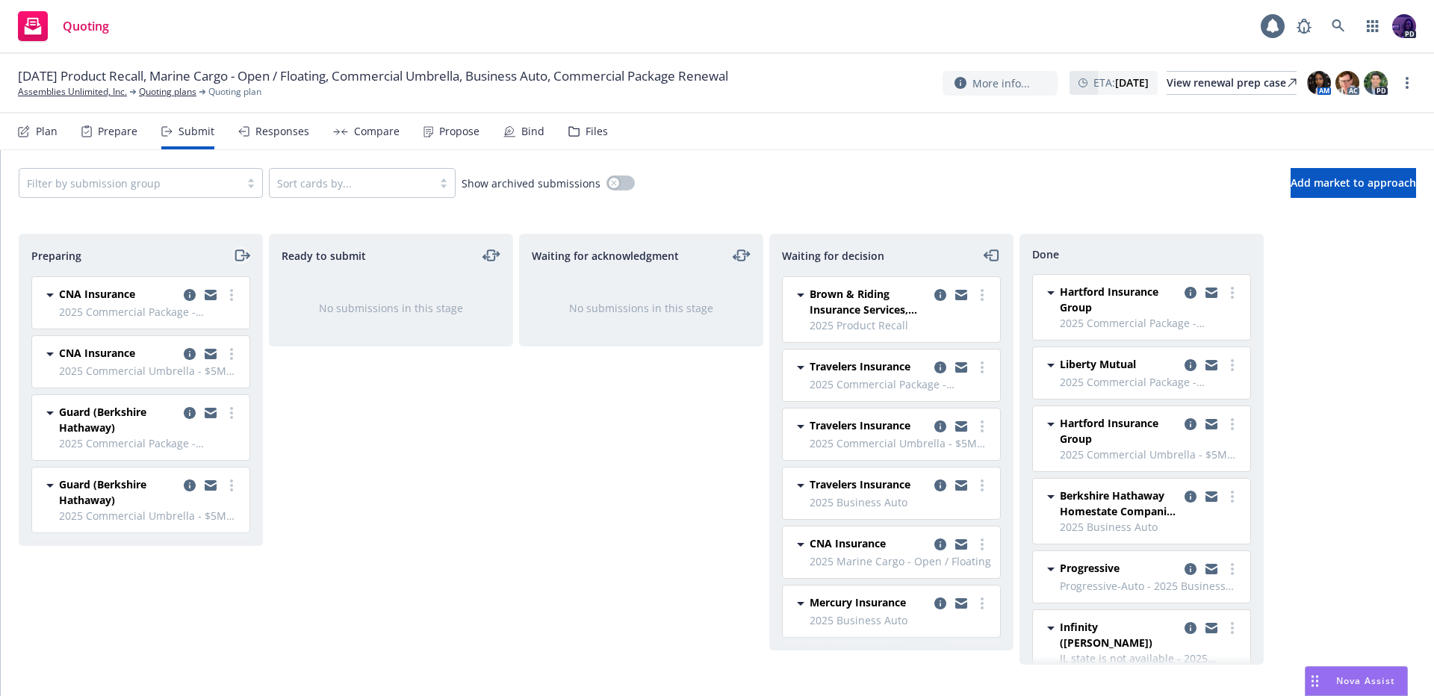
click at [243, 250] on icon "moveRight" at bounding box center [241, 255] width 17 height 18
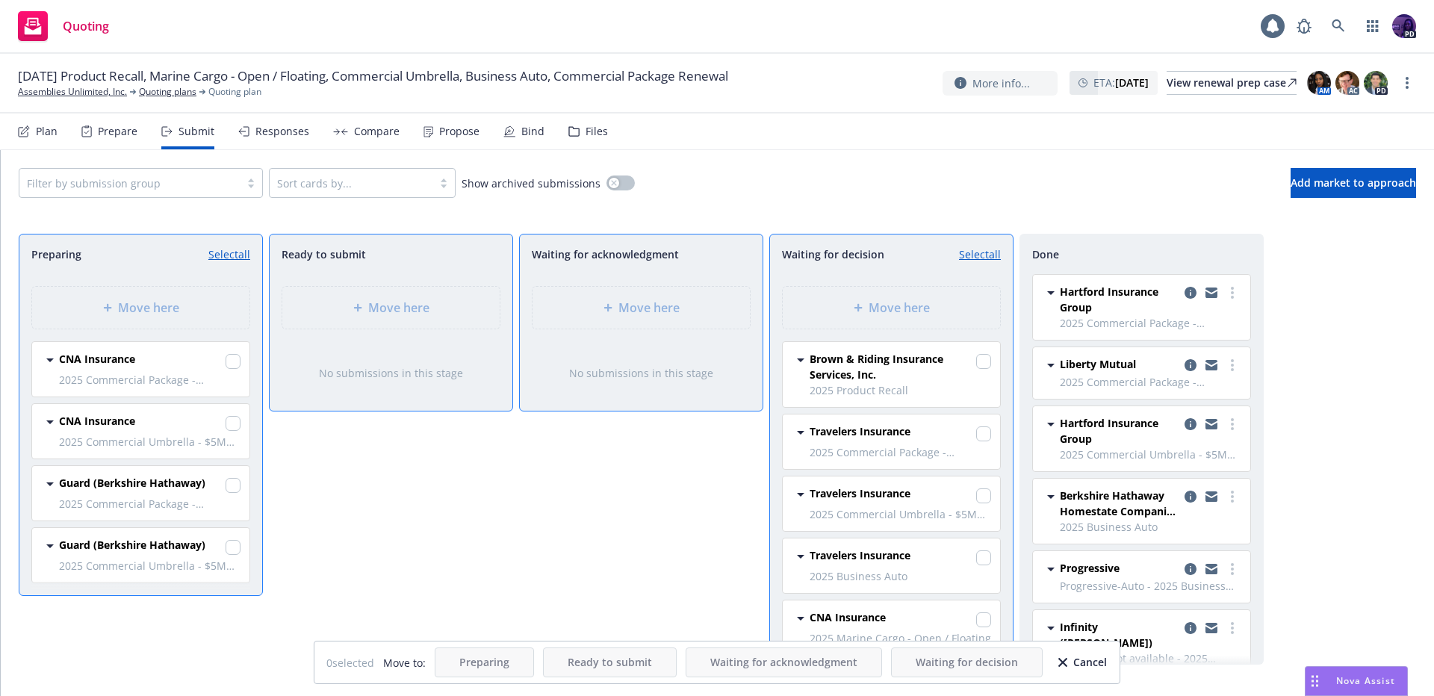
drag, startPoint x: 232, startPoint y: 476, endPoint x: 235, endPoint y: 519, distance: 43.4
click at [232, 476] on div at bounding box center [233, 485] width 15 height 21
click at [236, 491] on input "checkbox" at bounding box center [233, 485] width 15 height 15
checkbox input "true"
click at [226, 550] on input "checkbox" at bounding box center [233, 547] width 15 height 15
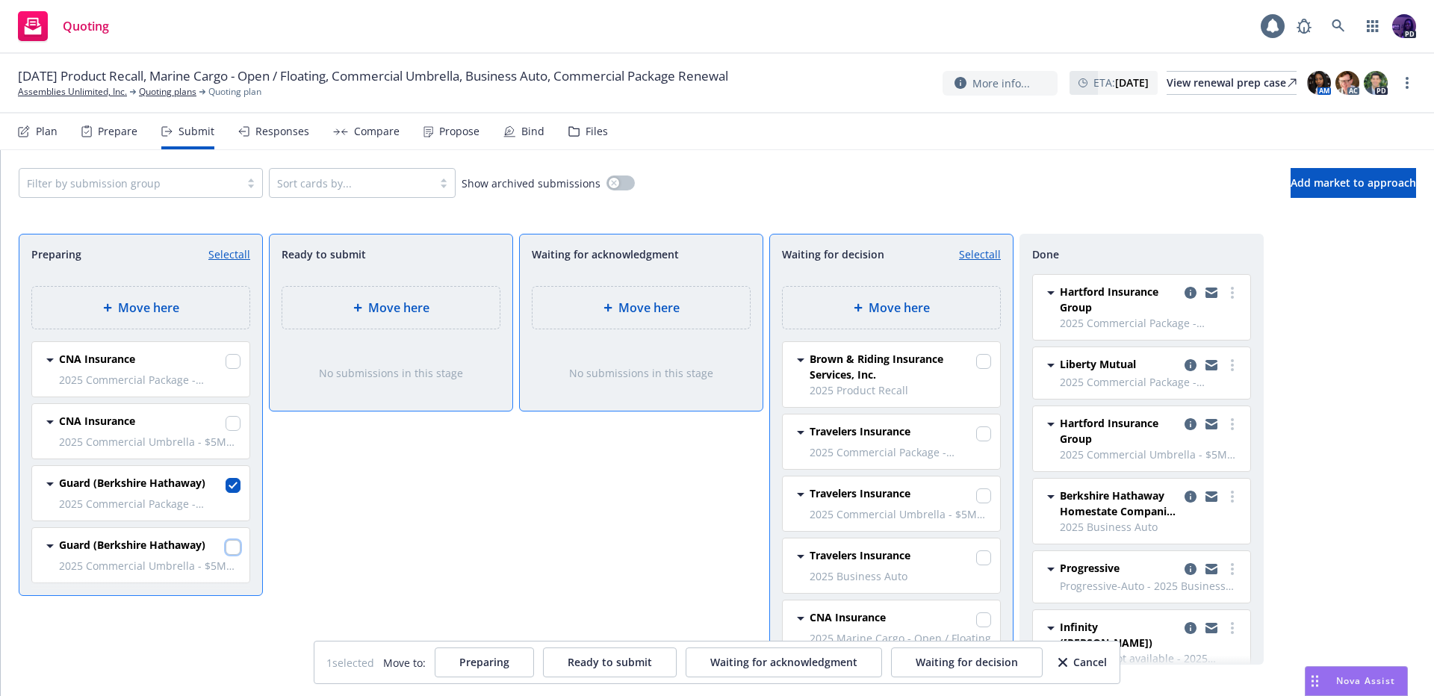
checkbox input "true"
click at [954, 664] on span "Waiting for decision" at bounding box center [967, 662] width 102 height 14
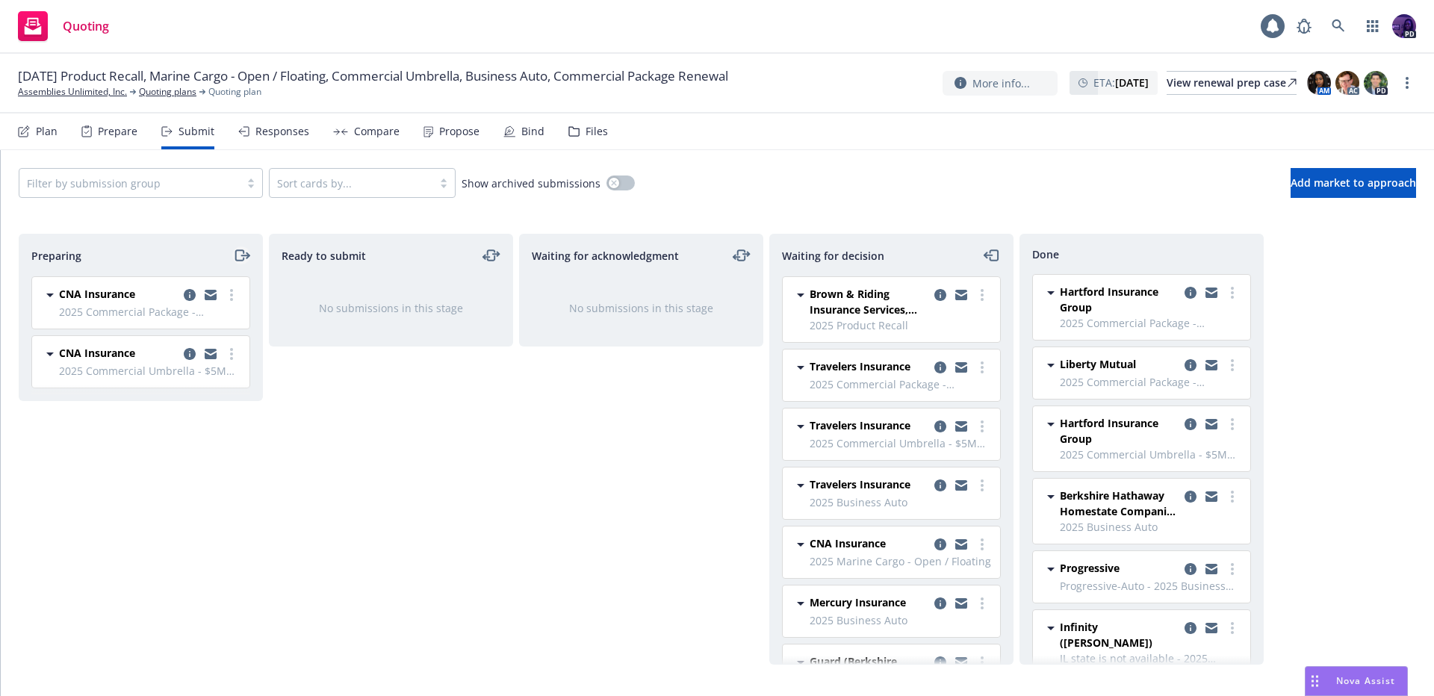
click at [239, 256] on icon "moveRight" at bounding box center [241, 255] width 17 height 18
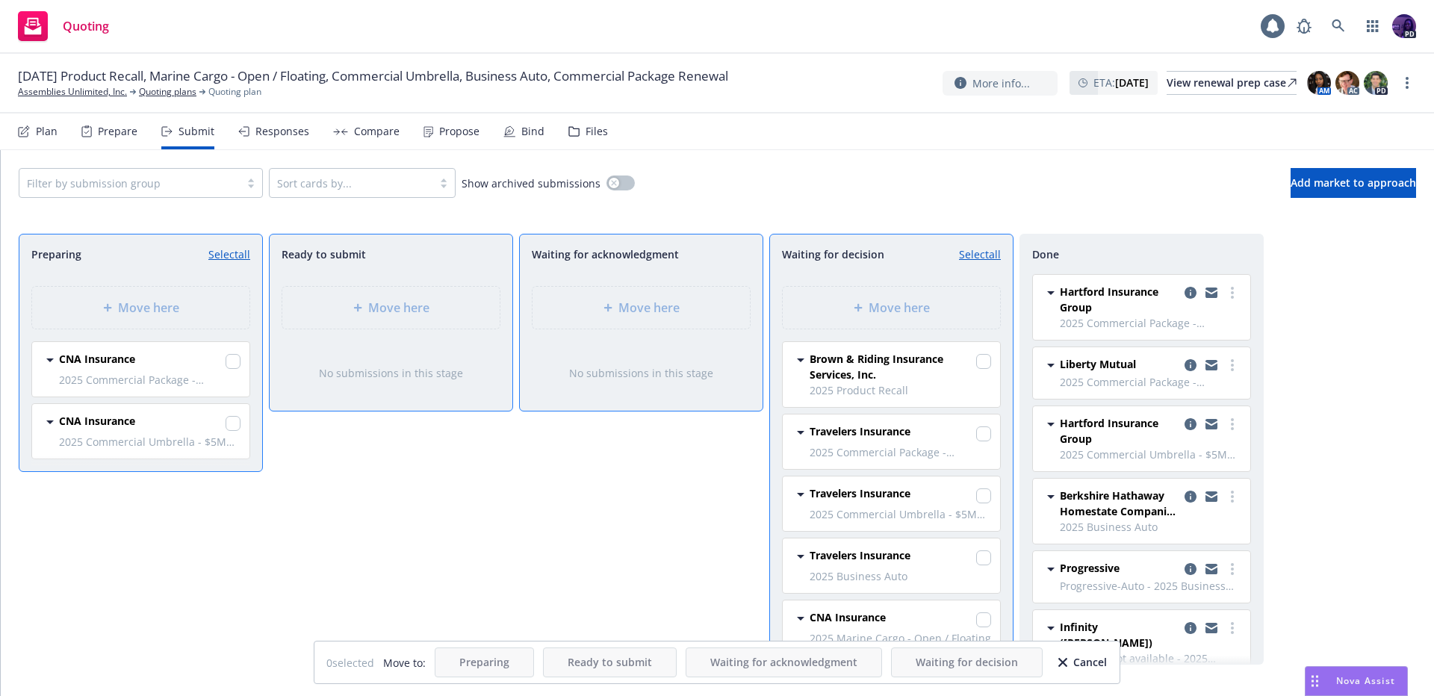
click at [241, 255] on link "Select all" at bounding box center [229, 254] width 42 height 16
checkbox input "true"
click at [422, 302] on span "Move here" at bounding box center [398, 308] width 61 height 18
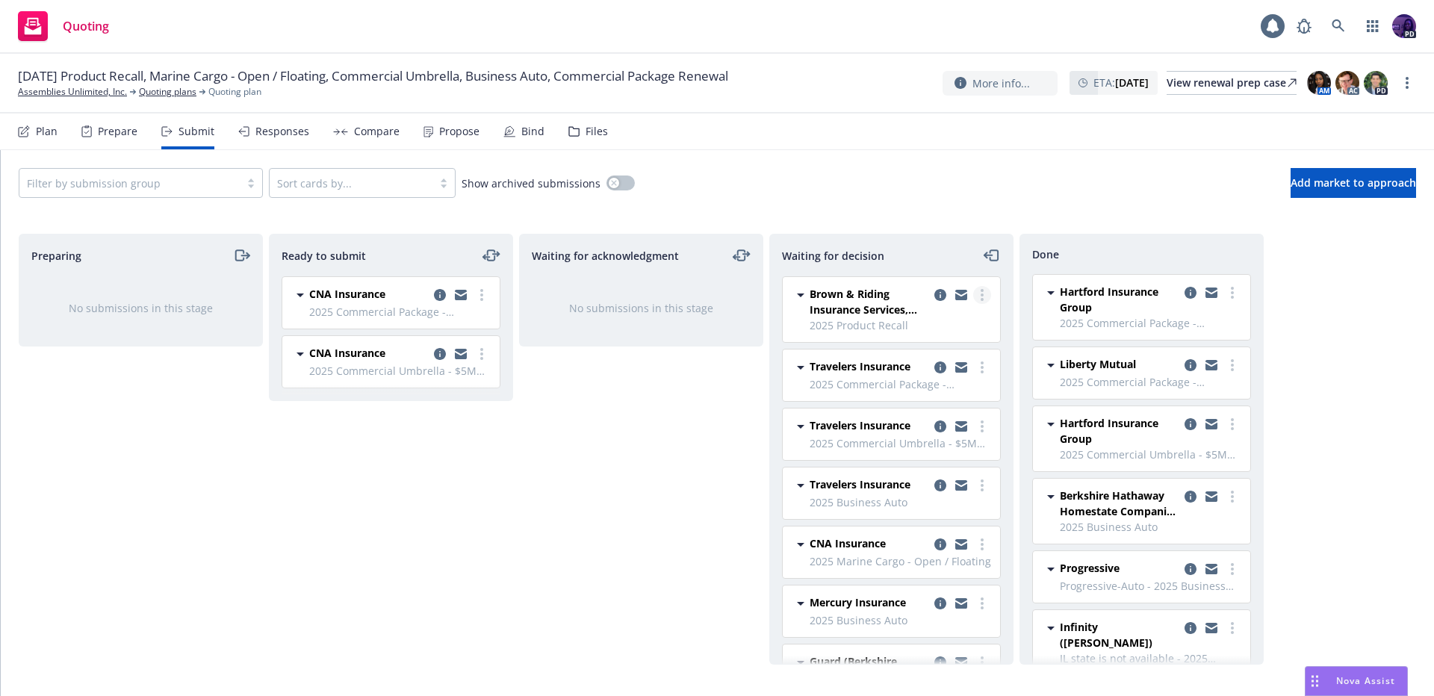
click at [975, 289] on link "more" at bounding box center [982, 295] width 18 height 18
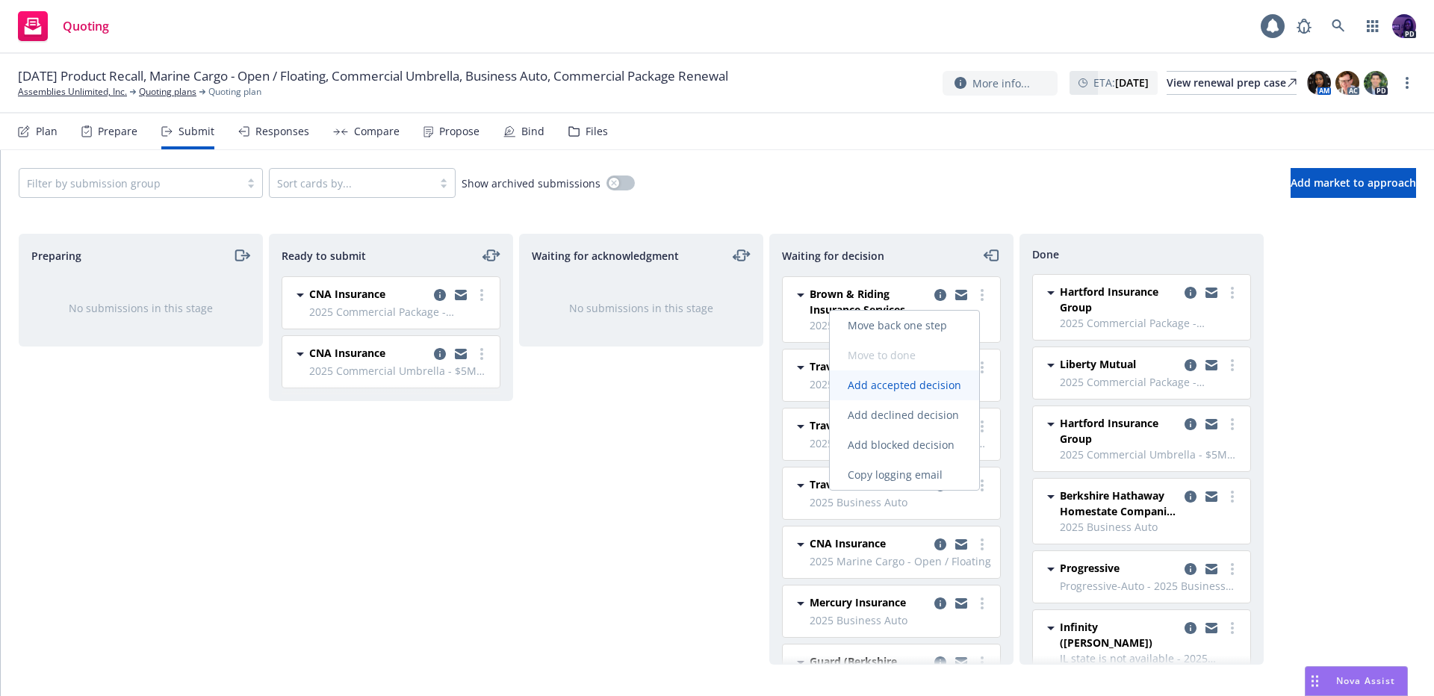
click at [949, 382] on span "Add accepted decision" at bounding box center [904, 385] width 149 height 14
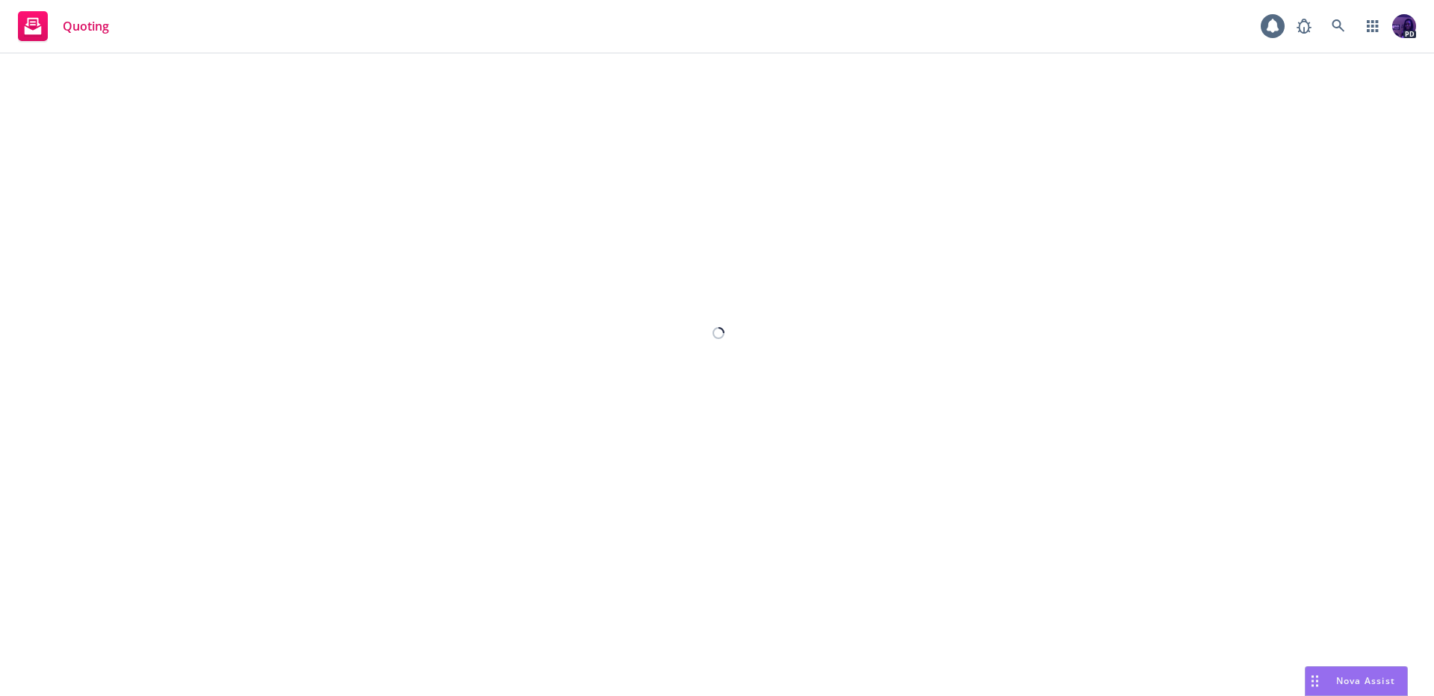
select select "12"
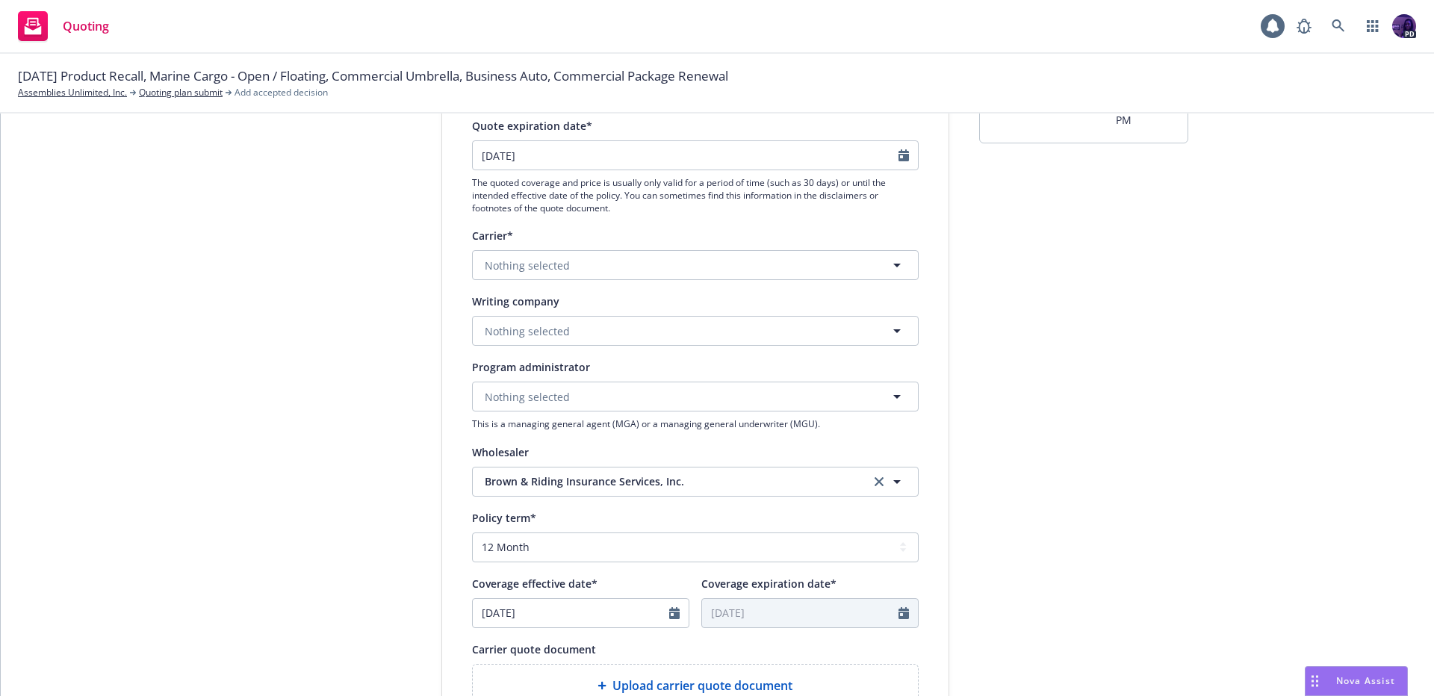
scroll to position [223, 0]
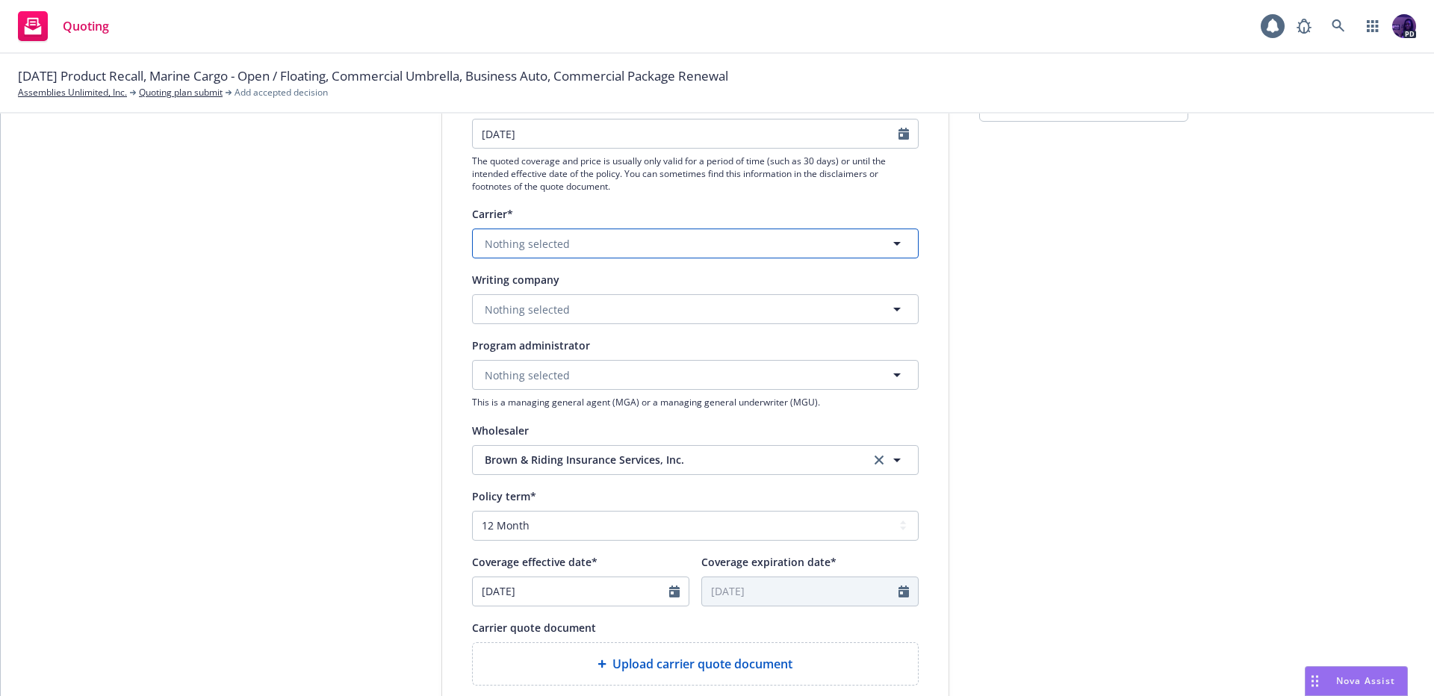
click at [570, 240] on button "Nothing selected" at bounding box center [695, 244] width 447 height 30
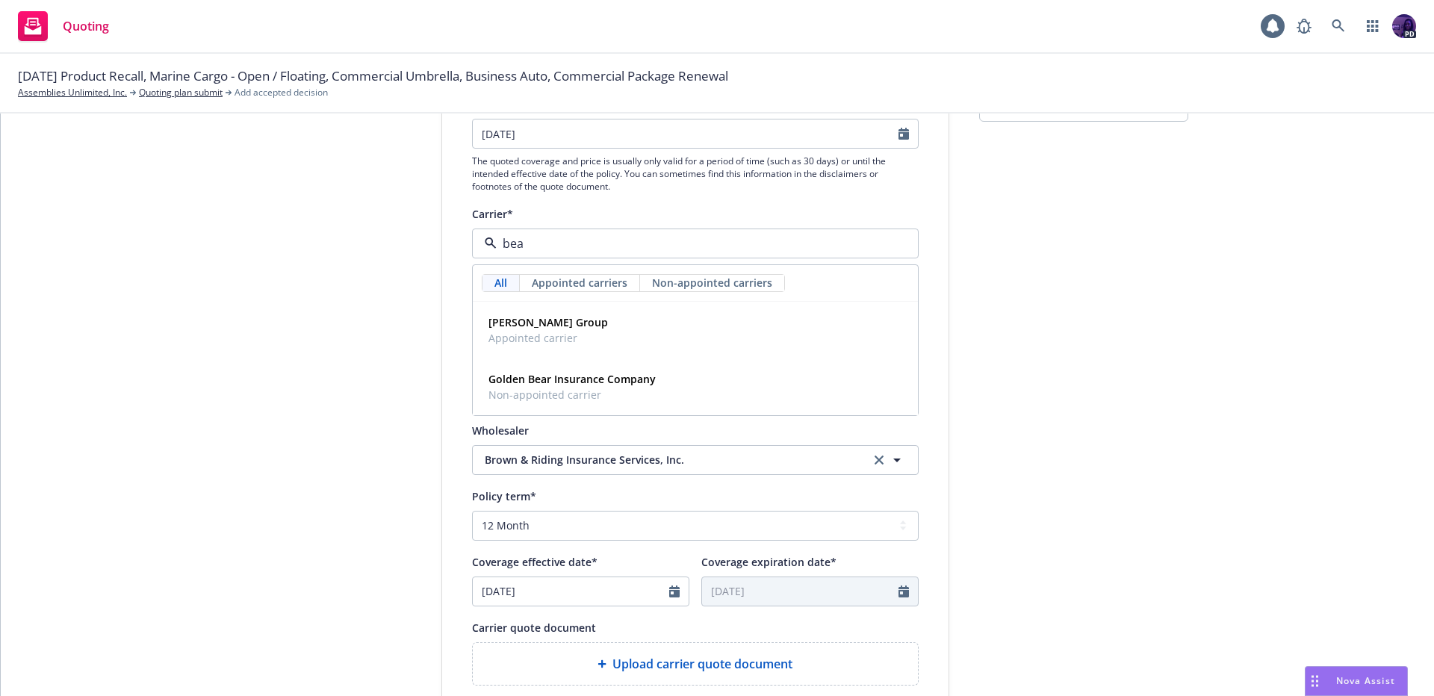
type input "beaz"
click at [716, 328] on div "Beazley Group Appointed carrier" at bounding box center [695, 329] width 426 height 37
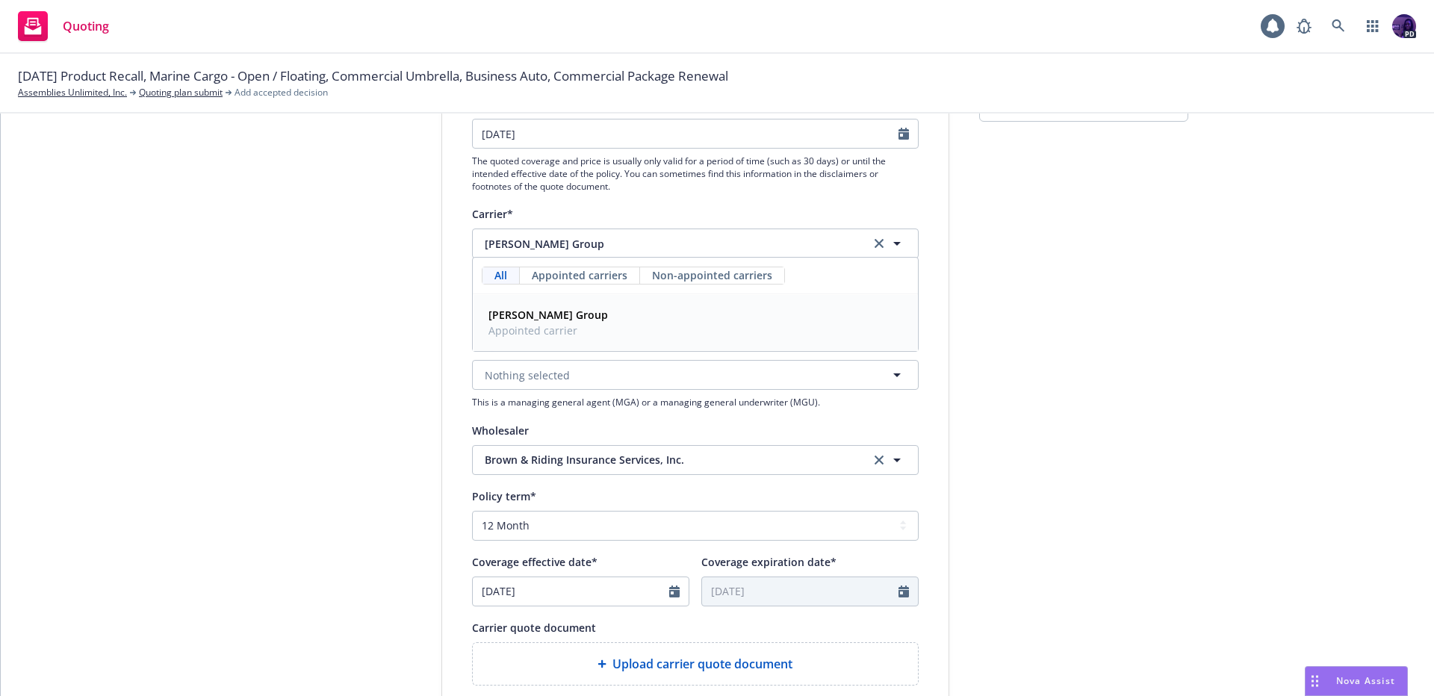
scroll to position [538, 0]
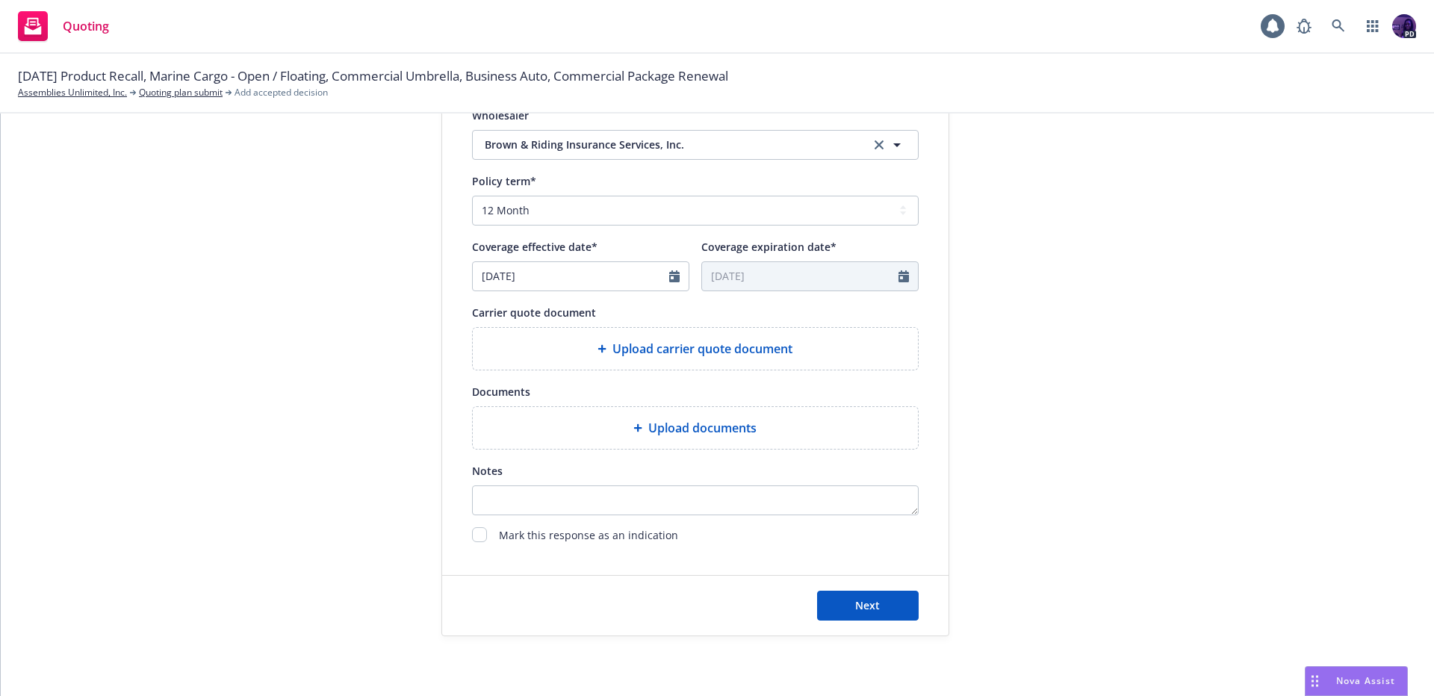
click at [636, 432] on div "Upload documents" at bounding box center [695, 428] width 421 height 18
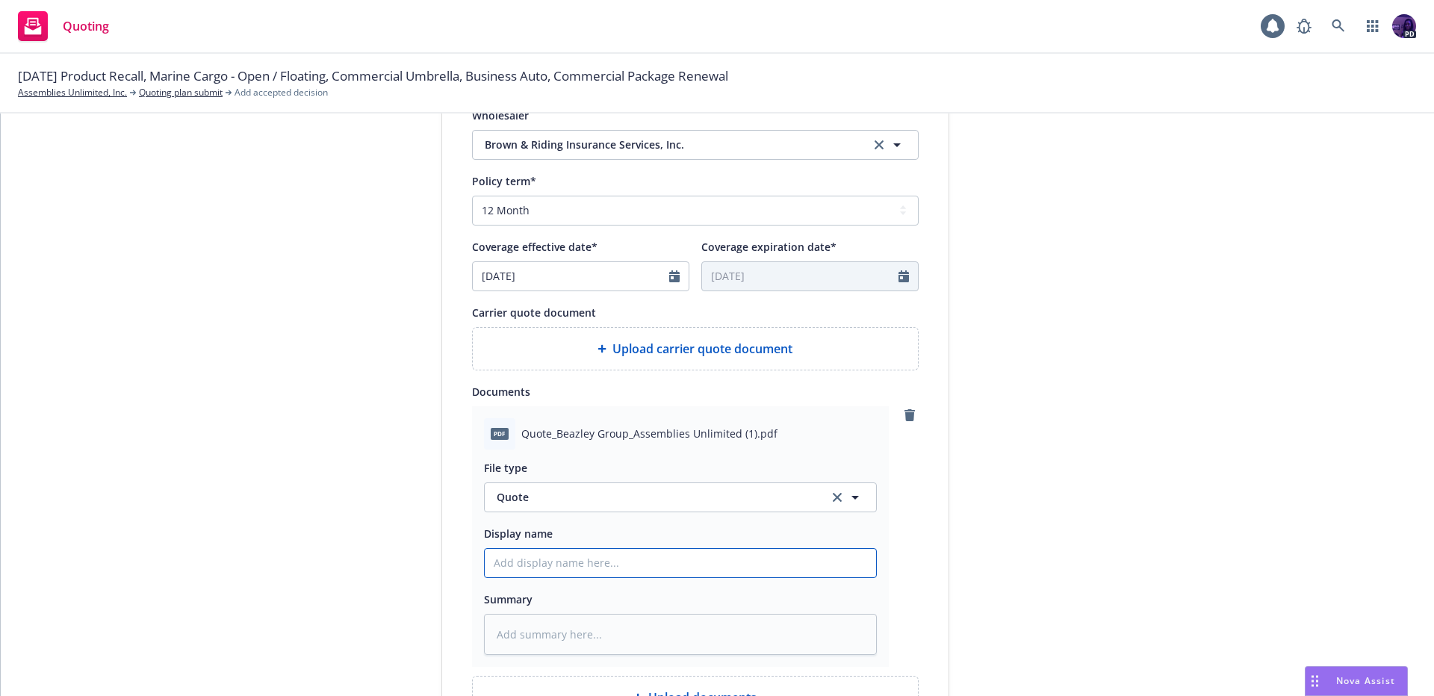
click at [552, 568] on input "Display name" at bounding box center [680, 563] width 391 height 28
type textarea "x"
type input "2"
type textarea "x"
type input "25"
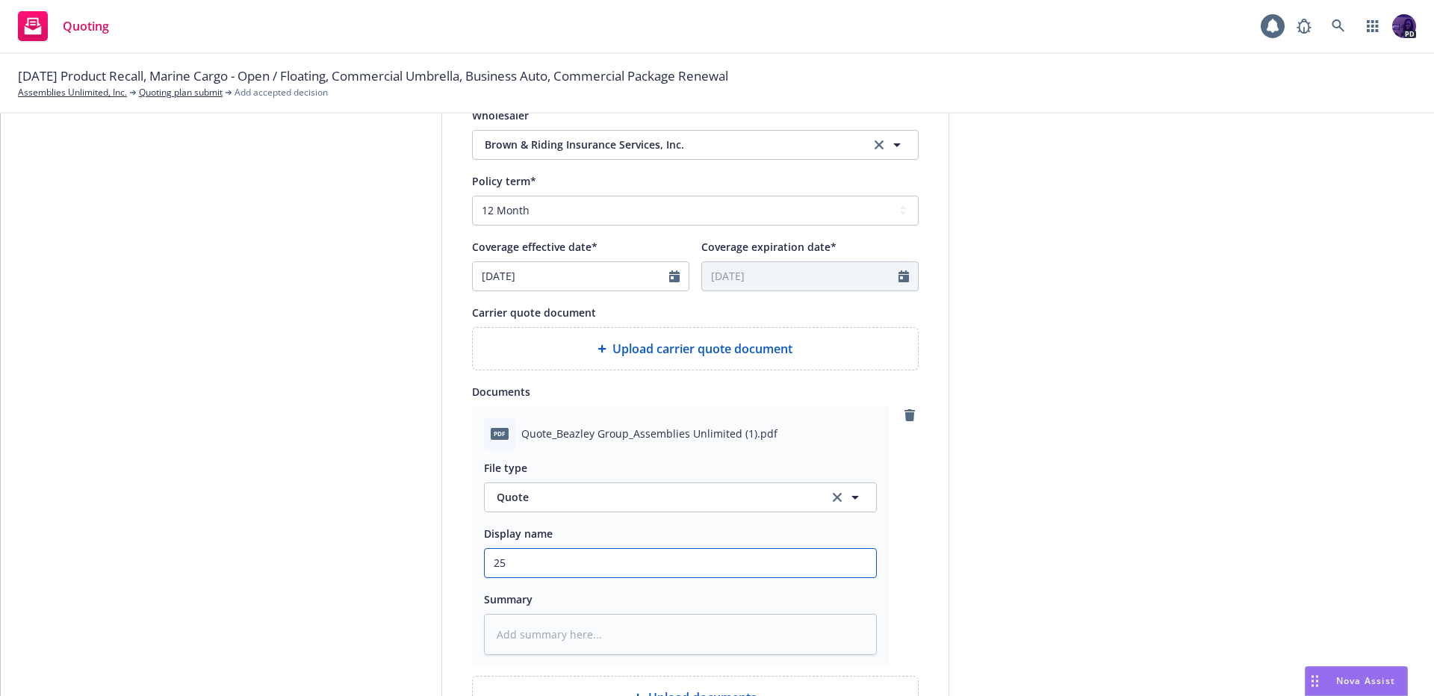
type textarea "x"
type input "25/"
type textarea "x"
type input "25/2"
type textarea "x"
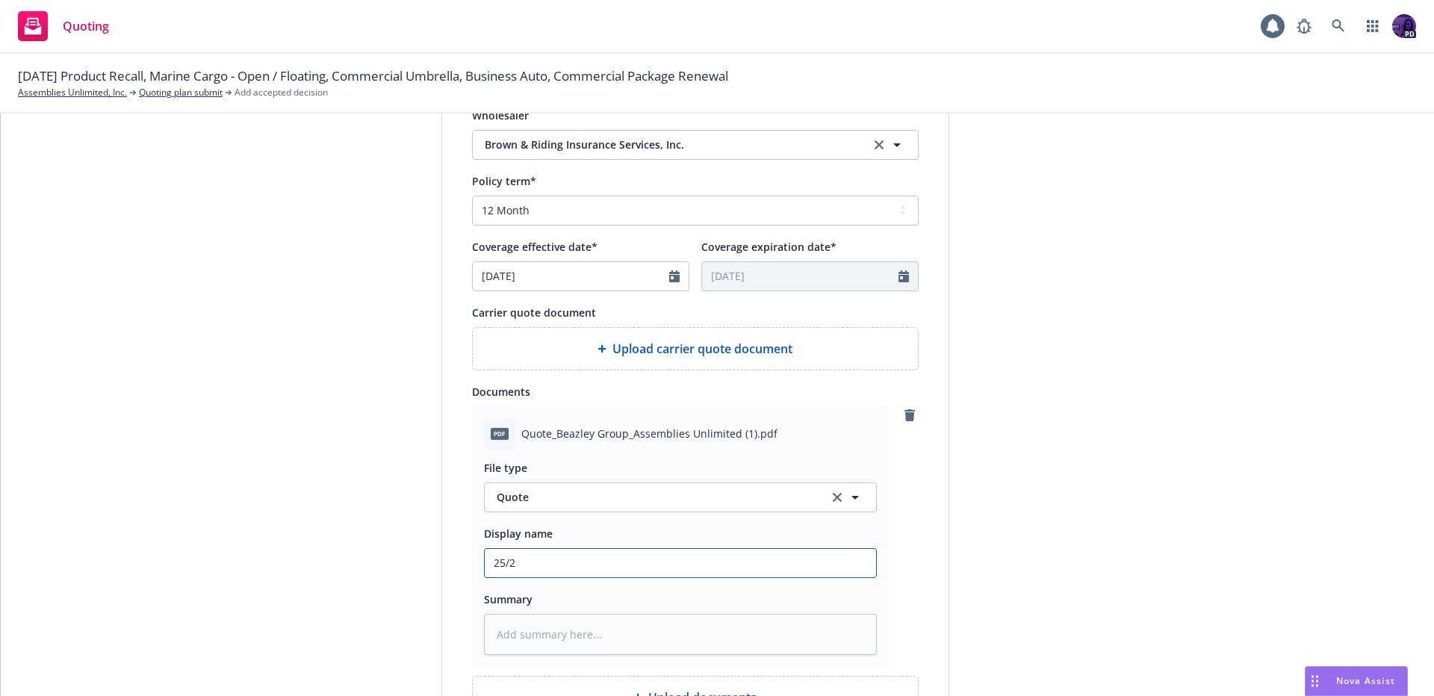
type input "25/26"
type textarea "x"
type input "25/26"
type textarea "x"
type input "25/26 P"
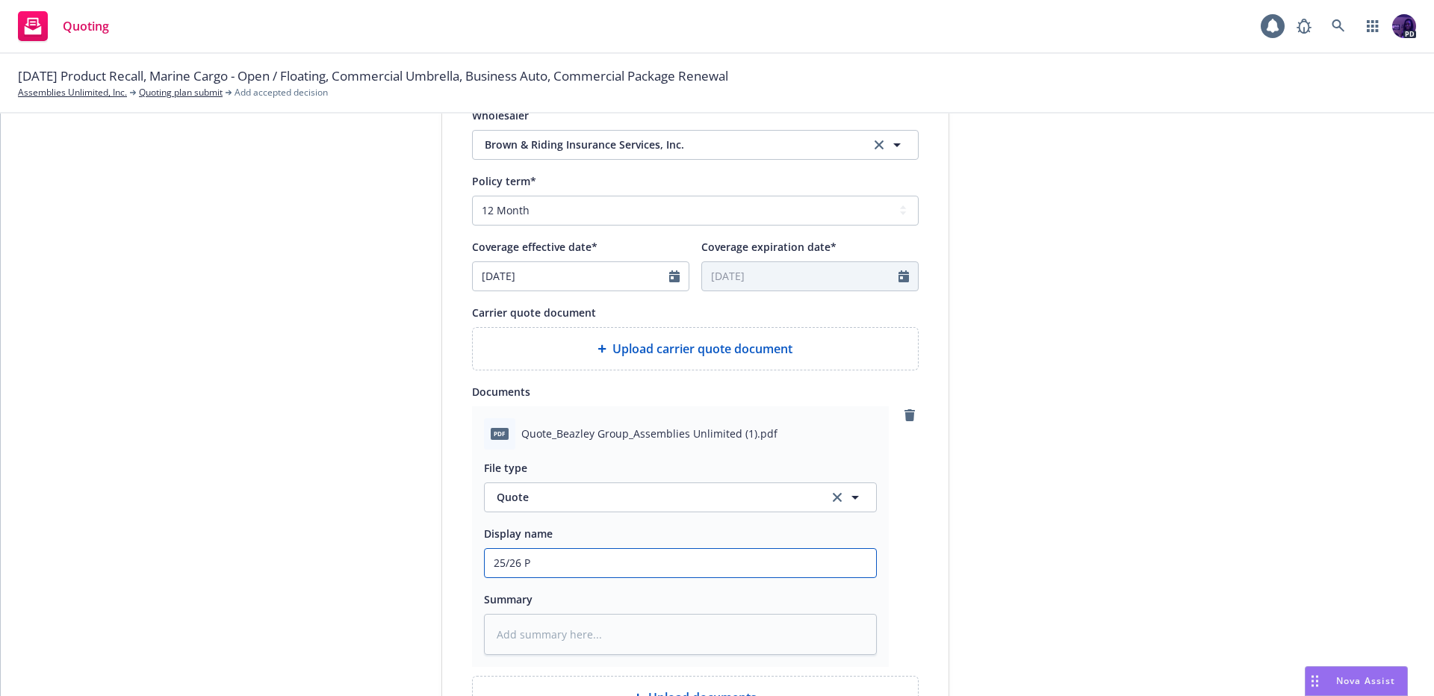
type textarea "x"
type input "25/26 Pe"
type textarea "x"
type input "25/26 P"
type textarea "x"
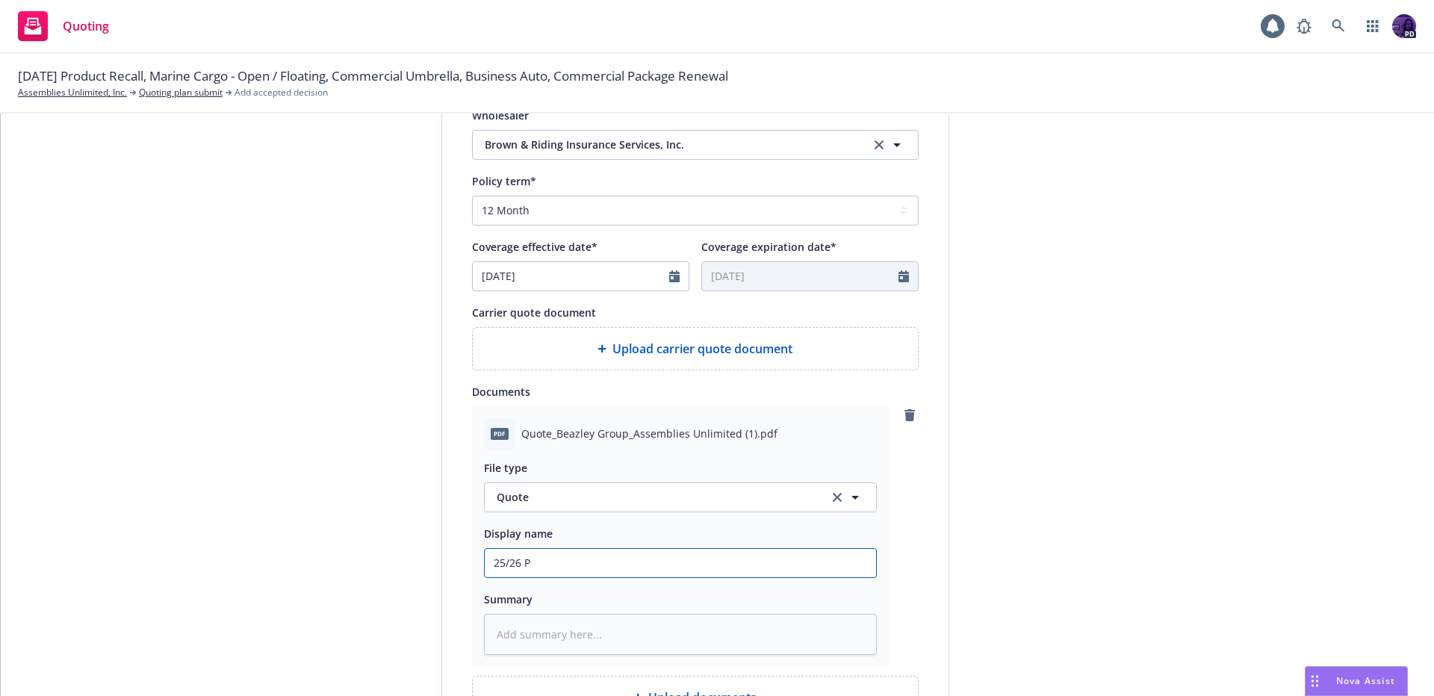
type input "25/26 Pr"
type textarea "x"
type input "25/26 Pro"
type textarea "x"
type input "25/26 Prod"
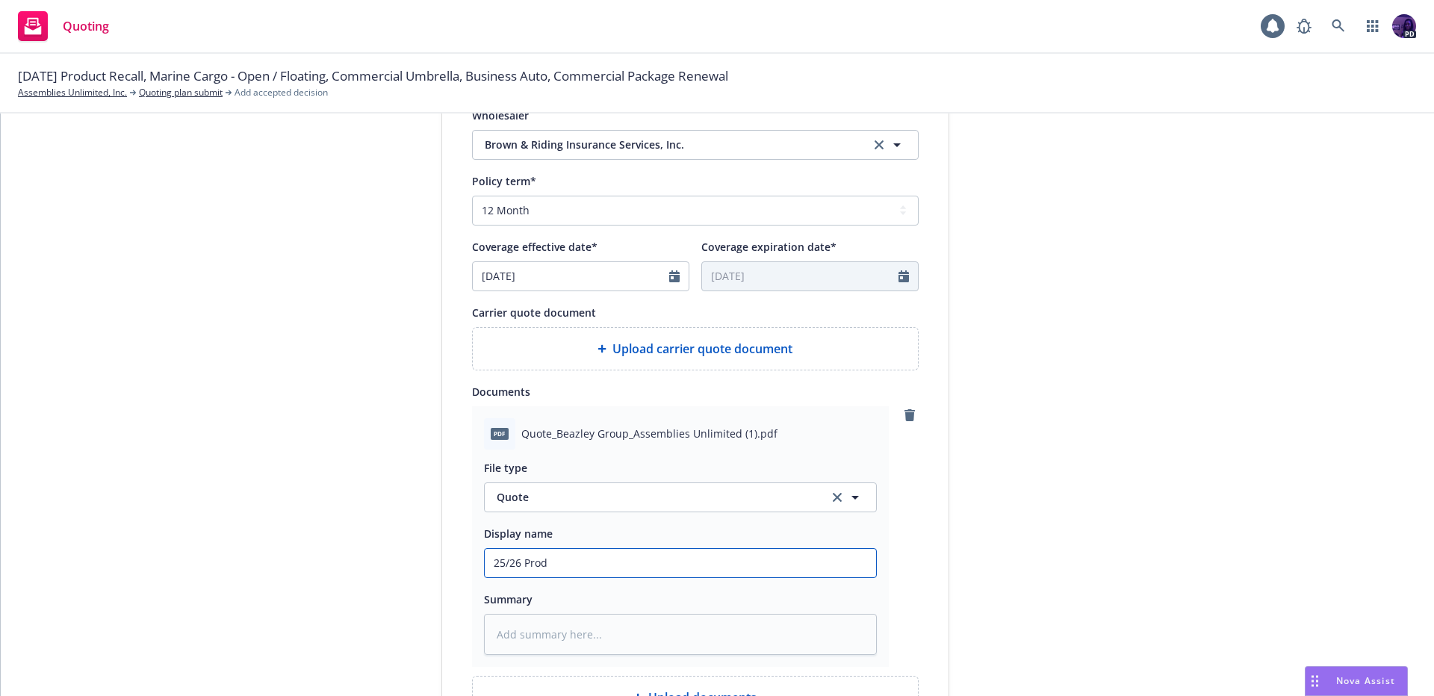
type textarea "x"
type input "25/26 Produ"
type textarea "x"
type input "25/26 Produc"
type textarea "x"
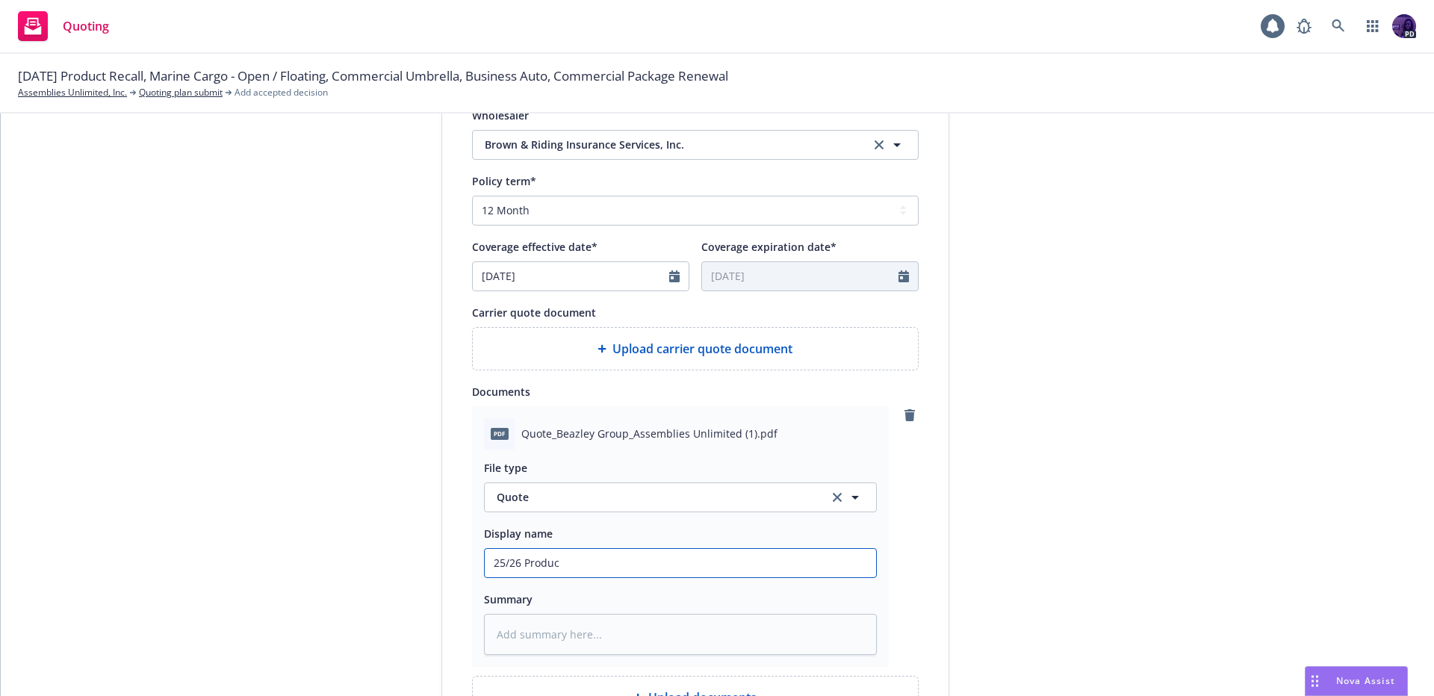
type input "25/26 Product"
type textarea "x"
type input "25/26 Product"
type textarea "x"
type input "25/26 Product L"
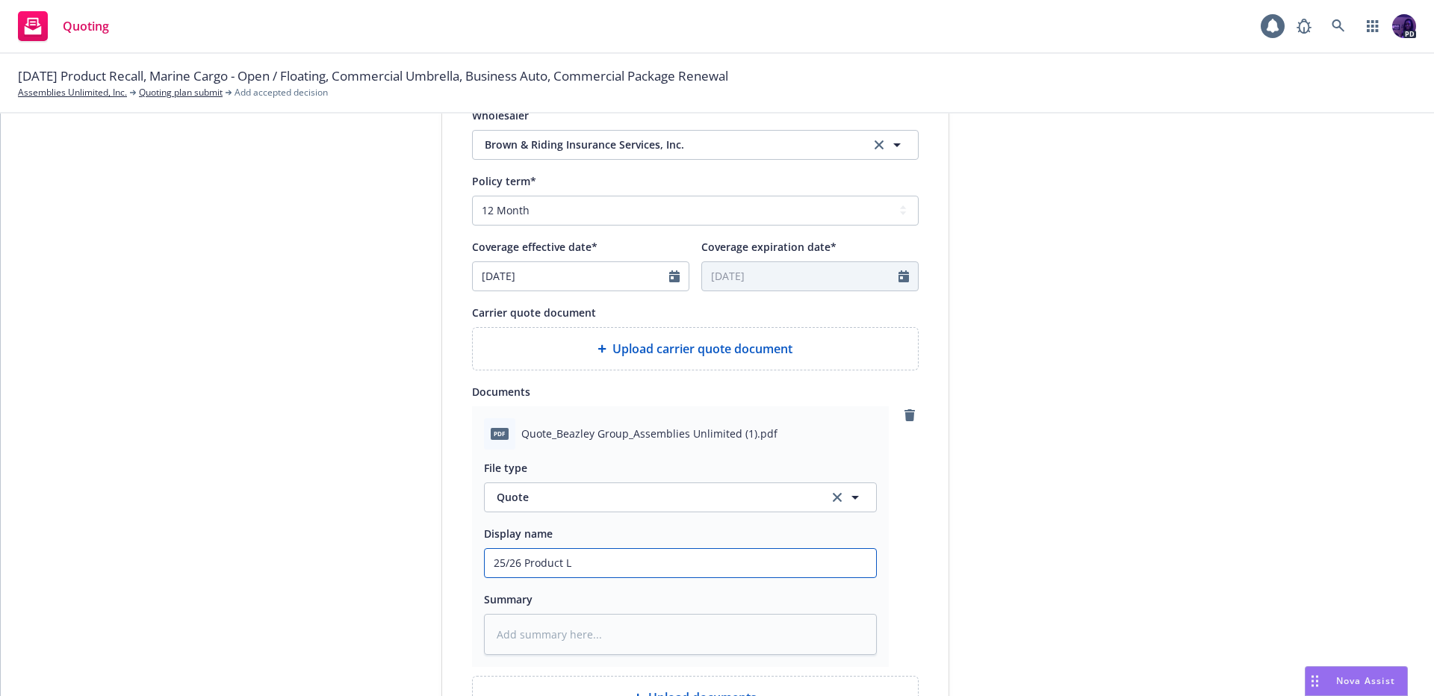
type textarea "x"
type input "25/26 Product Li"
type textarea "x"
type input "25/26 Product Liab"
type textarea "x"
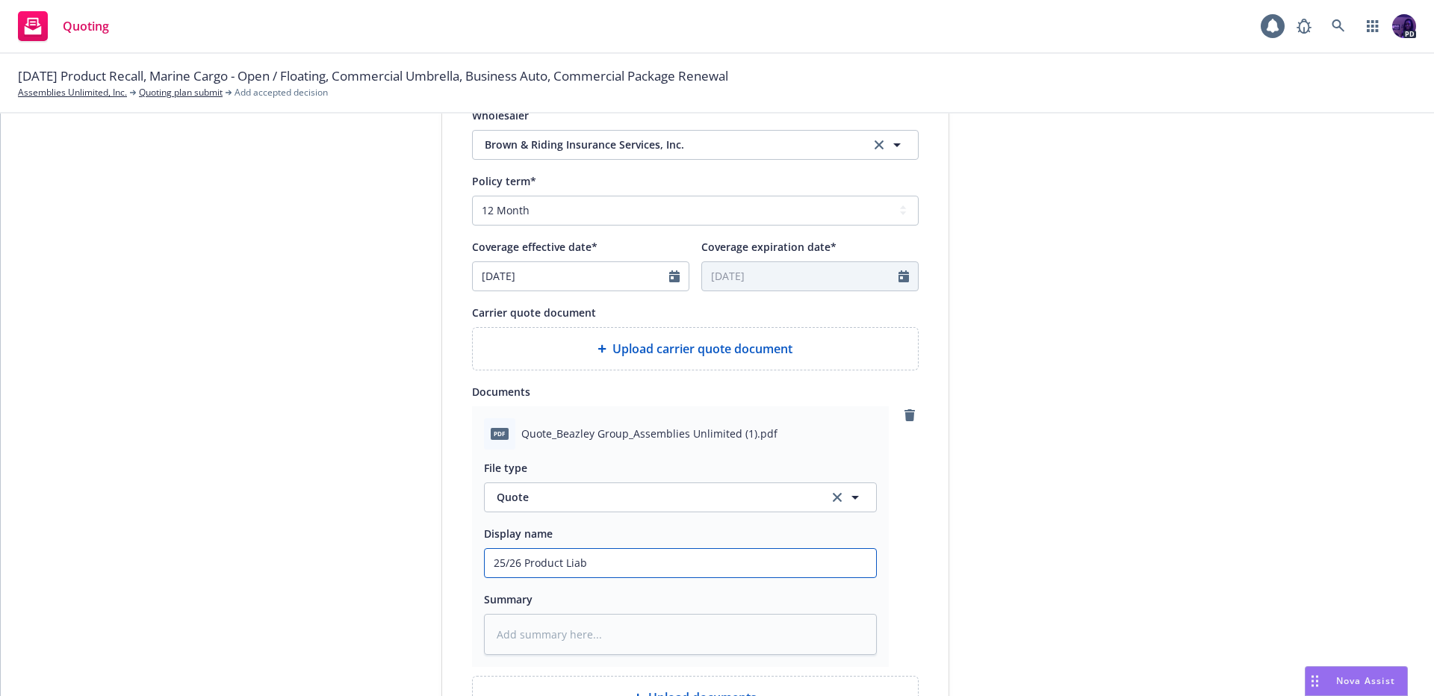
type input "25/26 Product Liabi"
type textarea "x"
type input "25/26 Product Liabil"
type textarea "x"
type input "25/26 Product Liabili"
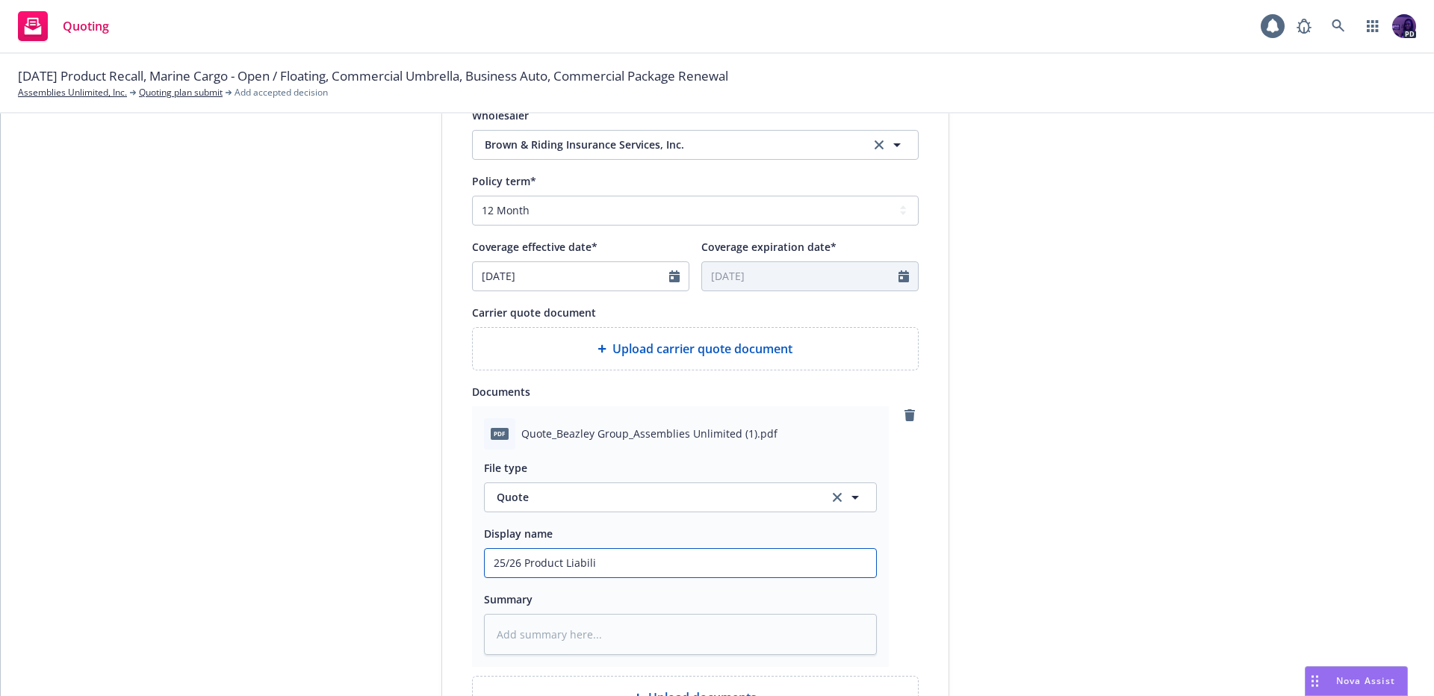
type textarea "x"
type input "25/26 Product Liabilit"
type textarea "x"
type input "25/26 Product Liability"
type textarea "x"
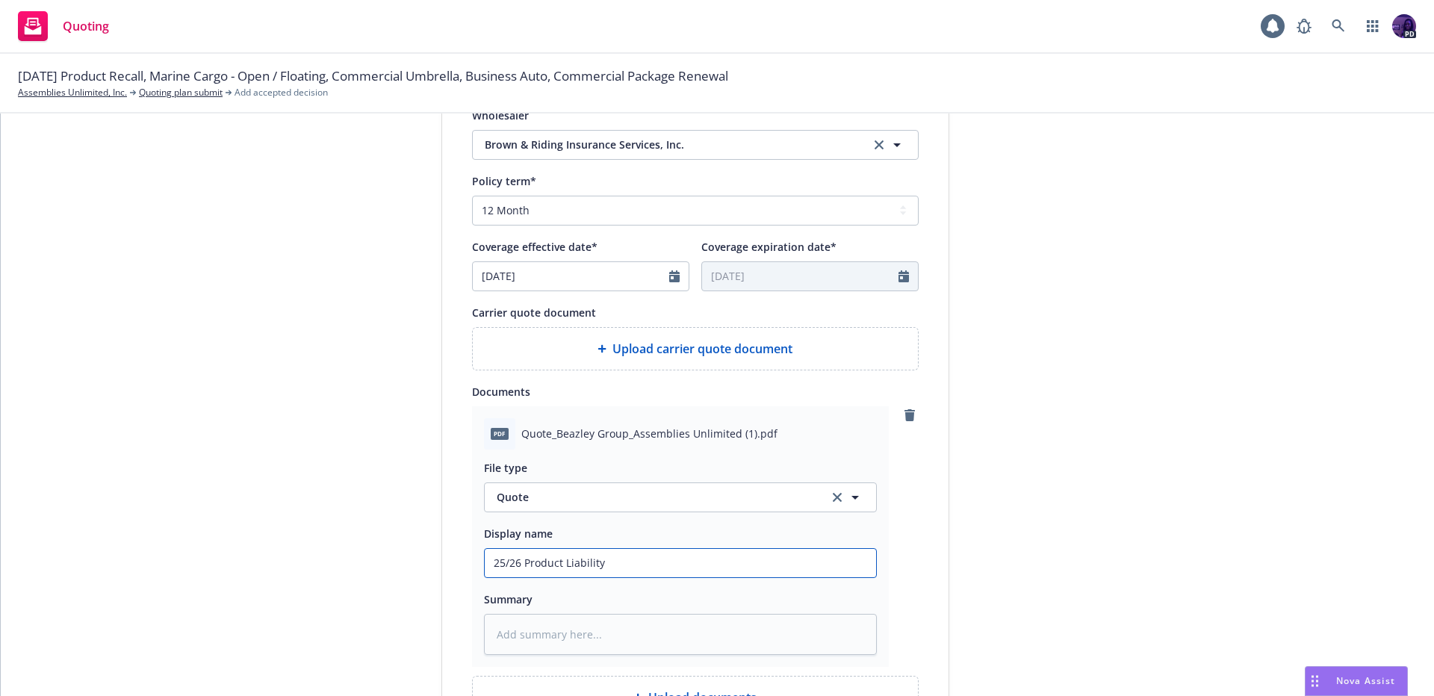
type input "25/26 Product Liabilit"
type textarea "x"
type input "25/26 Product Liabili"
type textarea "x"
type input "25/26 Product Liabil"
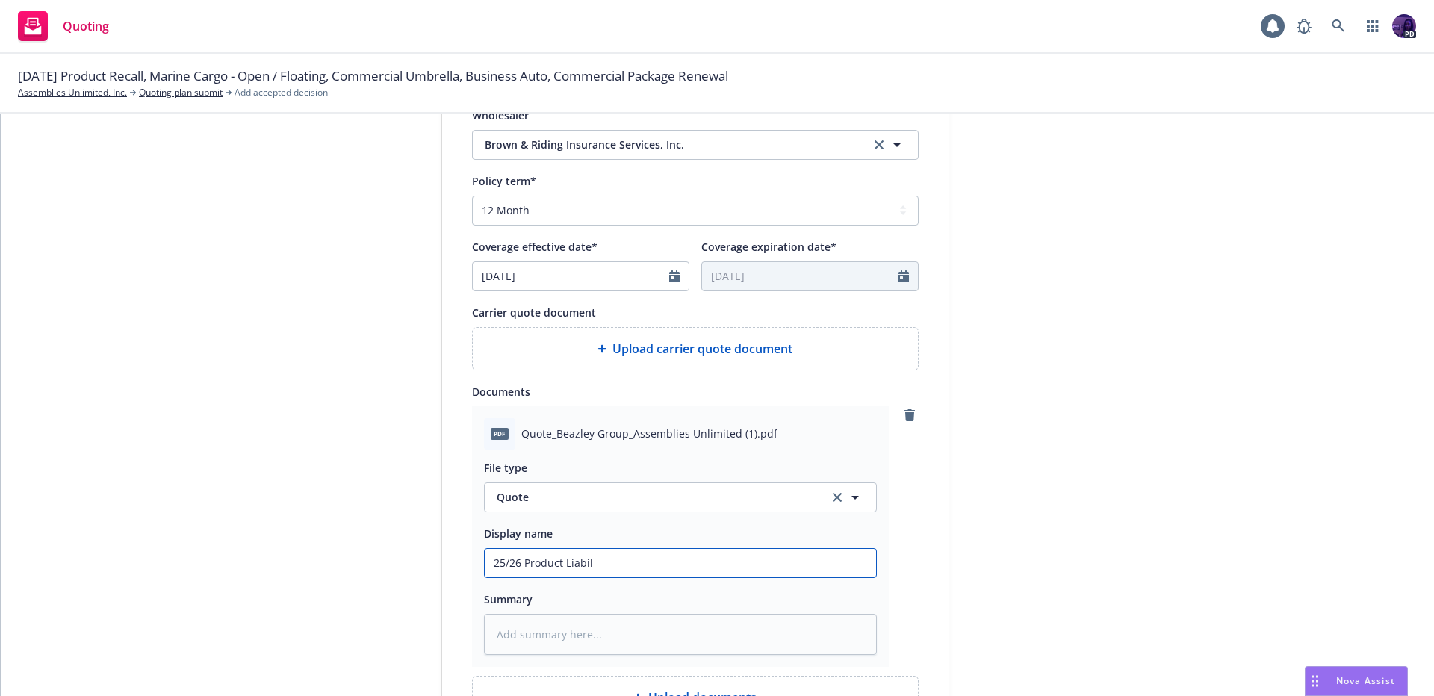
type textarea "x"
type input "25/26 Product Liabi"
type textarea "x"
type input "25/26 Product Liab"
type textarea "x"
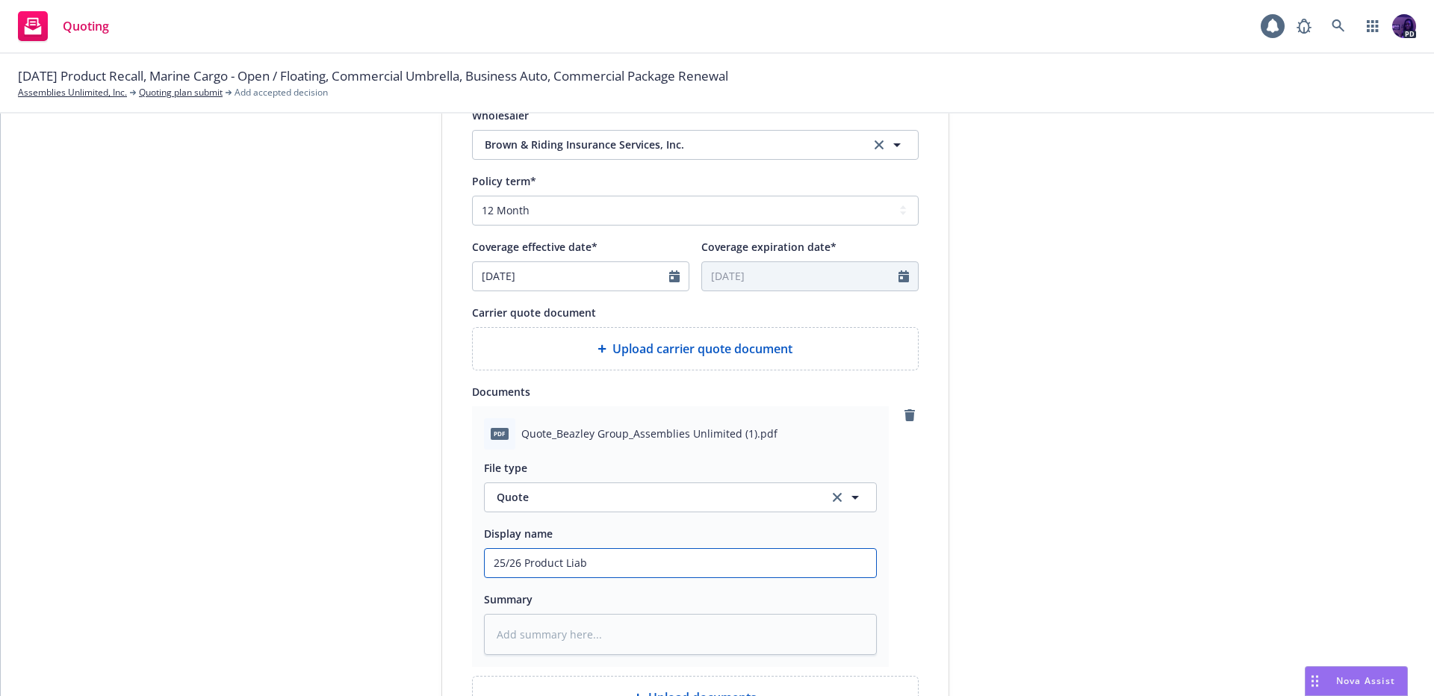
type input "25/26 Product Lia"
type textarea "x"
type input "25/26 Product Li"
type textarea "x"
type input "25/26 Product L"
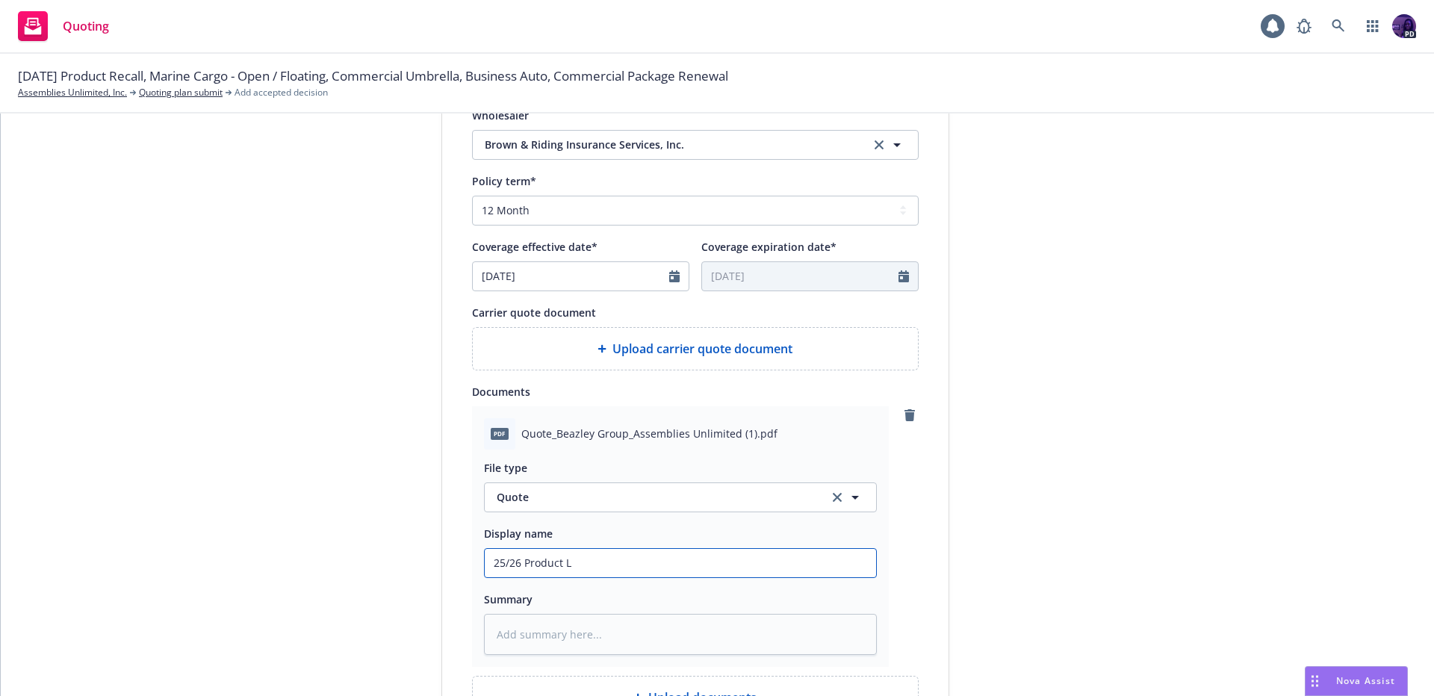
type textarea "x"
type input "25/26 Product"
type textarea "x"
type input "25/26 Product R"
type textarea "x"
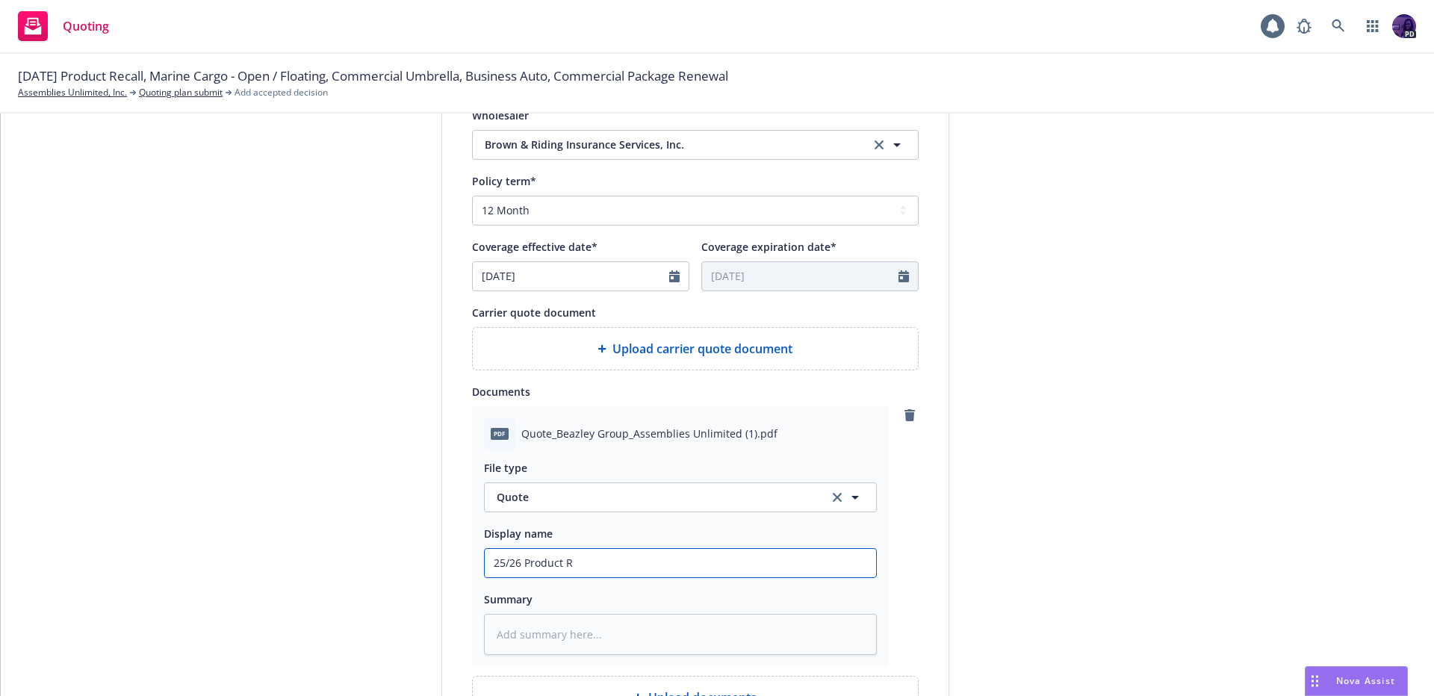
type input "25/26 Product Re"
type textarea "x"
type input "25/26 Product Rec"
type textarea "x"
type input "25/26 Product Reca"
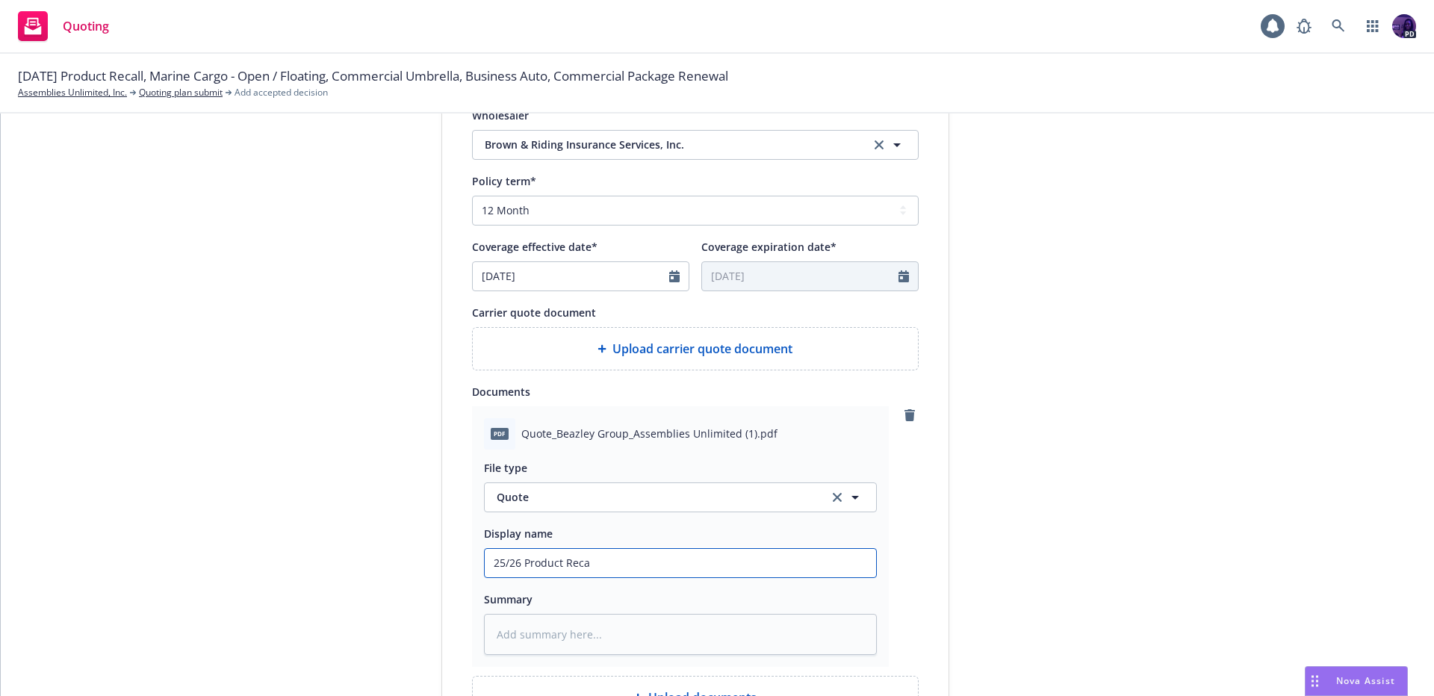
type textarea "x"
type input "25/26 Product Recal"
type textarea "x"
type input "25/26 Product Recall"
type textarea "x"
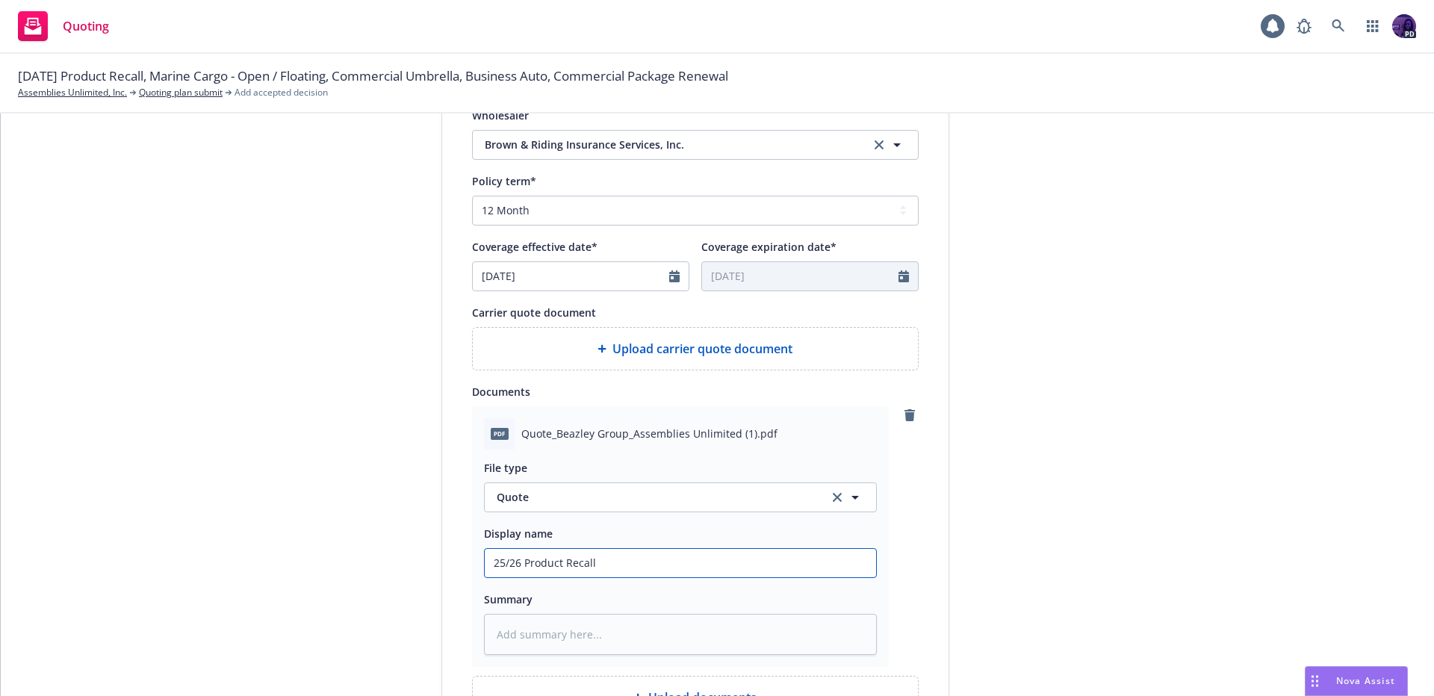
type input "25/26 Product Recall"
type textarea "x"
type input "25/26 Product Recall G"
type textarea "x"
type input "25/26 Product Recall"
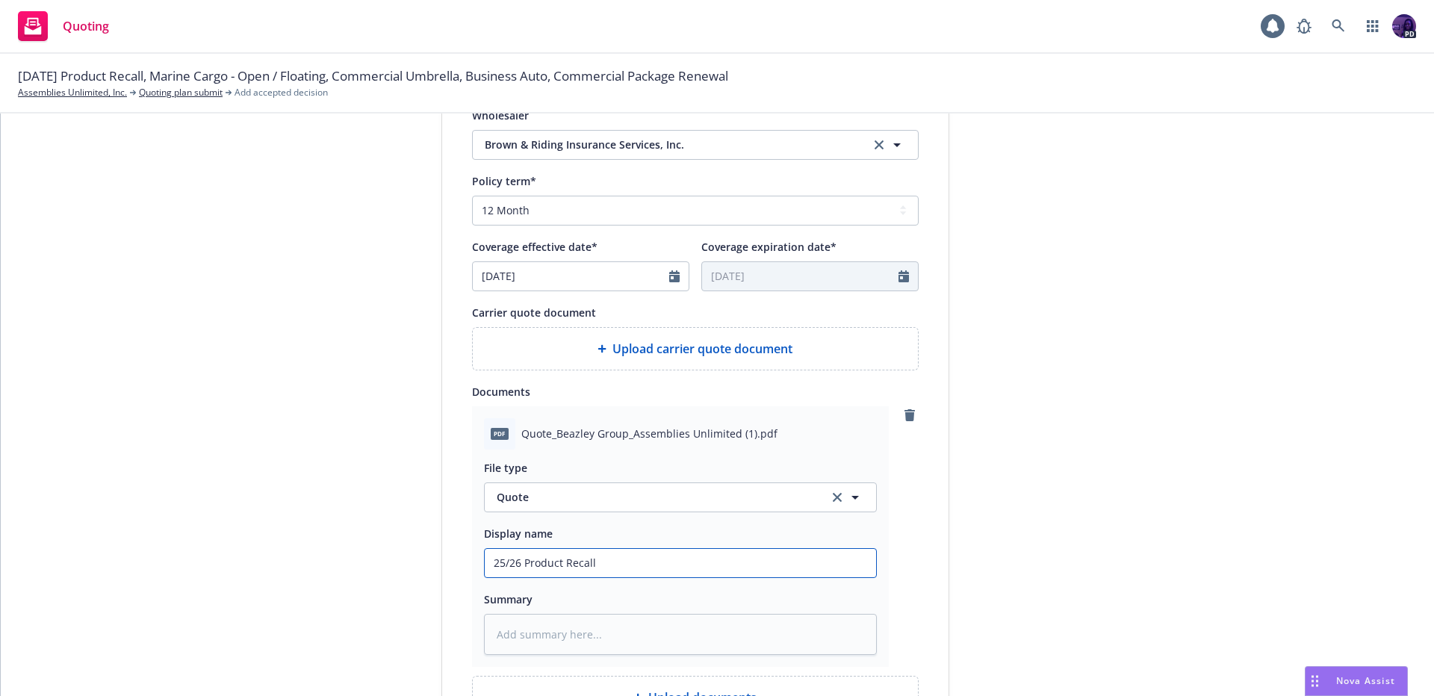
type textarea "x"
type input "25/26 Product Recall P"
type textarea "x"
type input "25/26 Product Recall Pr"
type textarea "x"
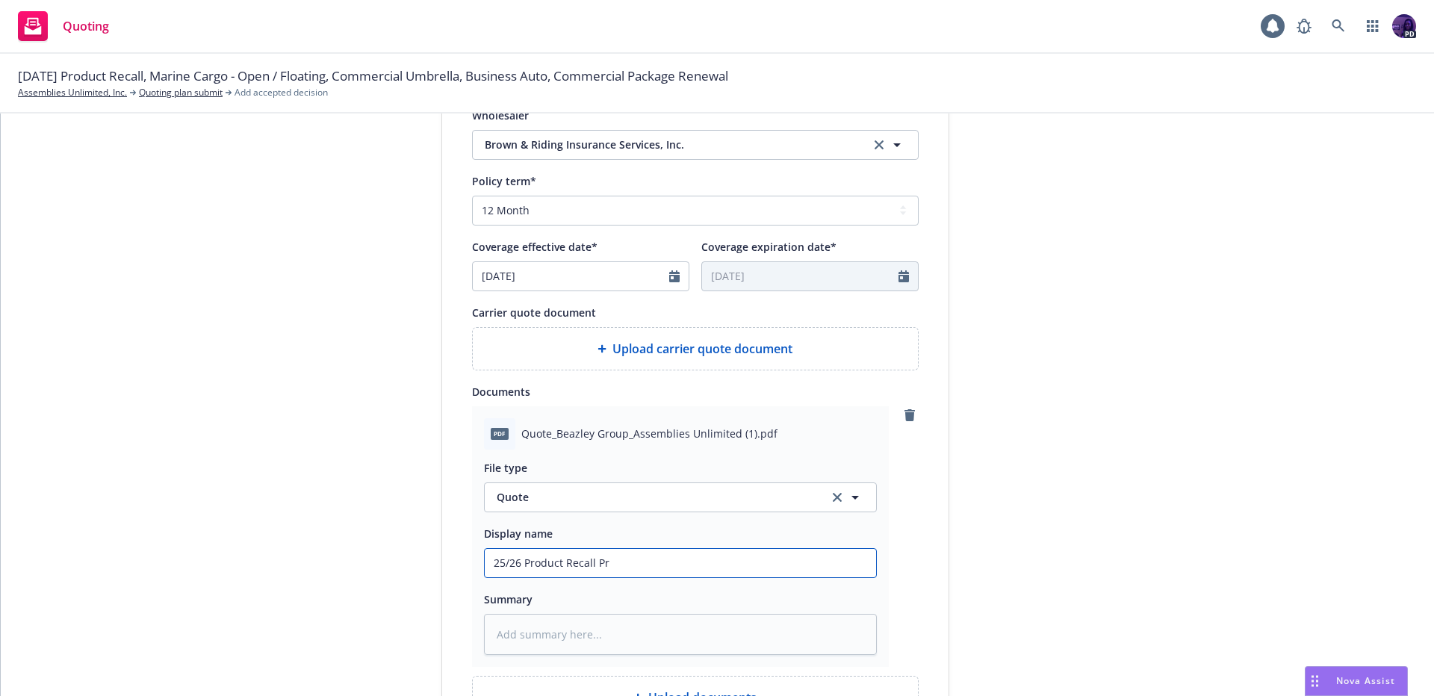
type input "25/26 Product Recall Pre"
type textarea "x"
type input "25/26 Product Recall Prem"
type textarea "x"
type input "25/26 Product Recall Premi"
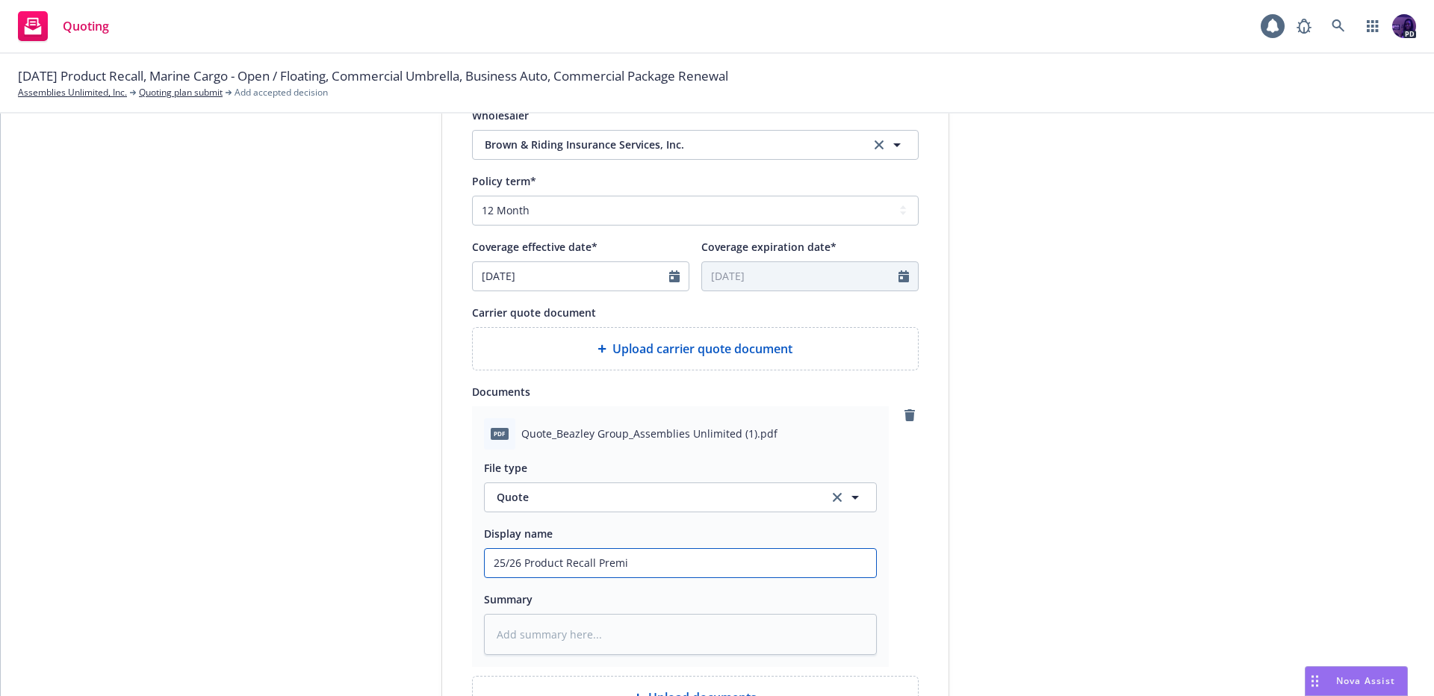
type textarea "x"
type input "25/26 Product Recall Premiu"
type textarea "x"
type input "25/26 Product Recall Premi"
type textarea "x"
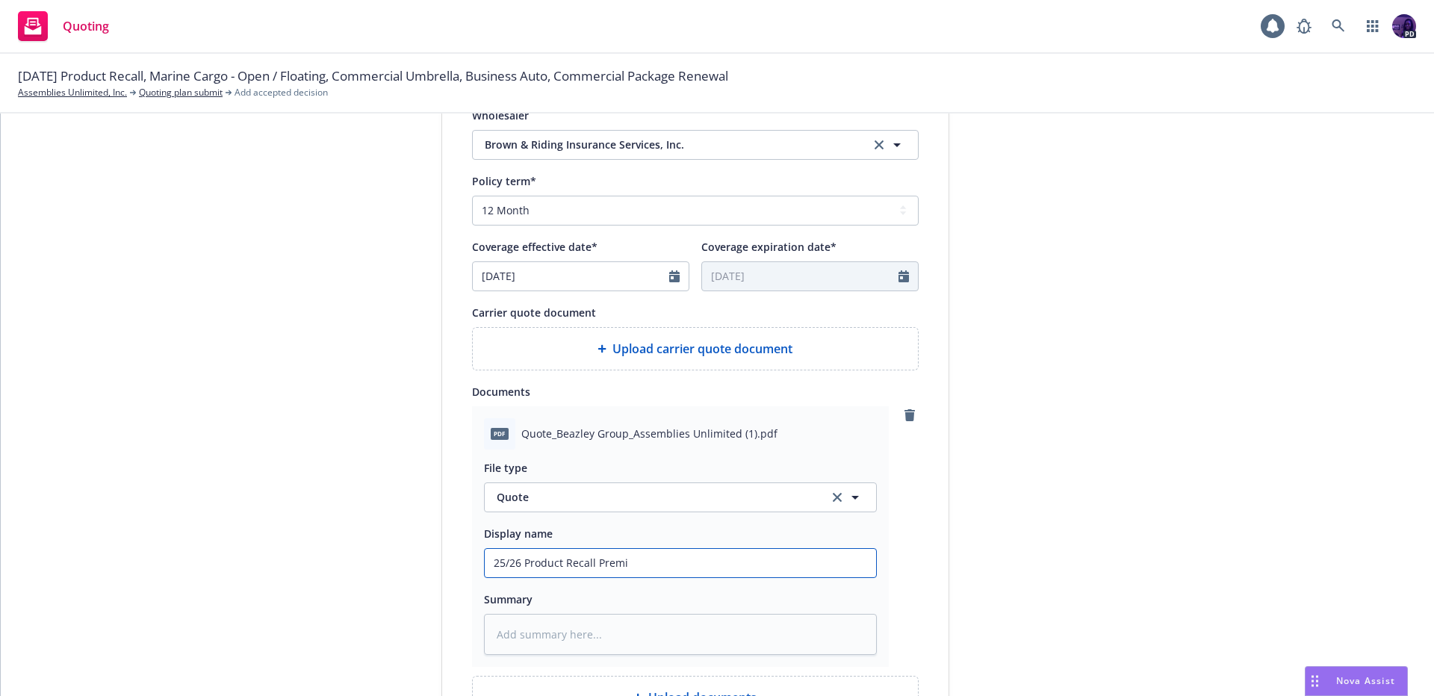
type input "25/26 Product Recall Prem"
type textarea "x"
type input "25/26 Product Recall Pre"
type textarea "x"
type input "25/26 Product Recall Pr"
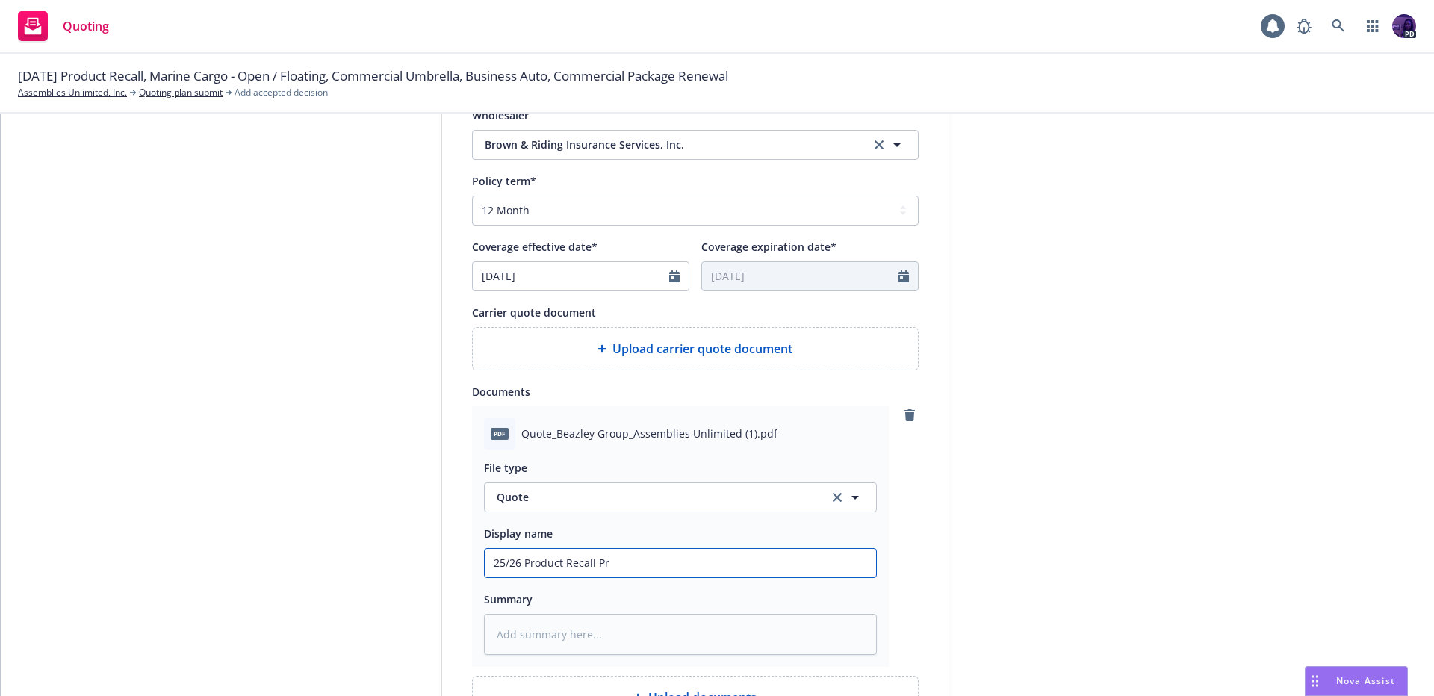
type textarea "x"
type input "25/26 Product Recall P"
type textarea "x"
type input "25/26 Product Recall"
type textarea "x"
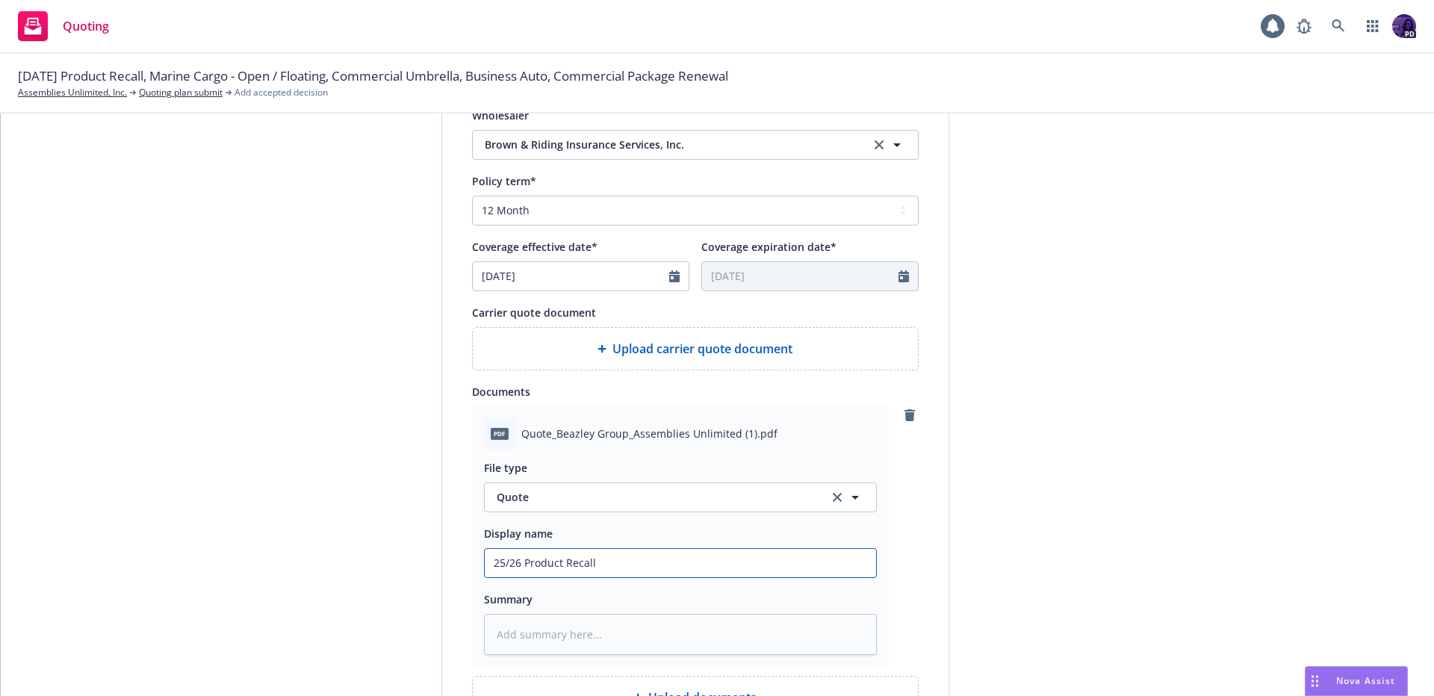
type input "25/26 Product Recall Q"
type textarea "x"
type input "25/26 Product Recall Qu"
type textarea "x"
type input "25/26 Product Recall Quo"
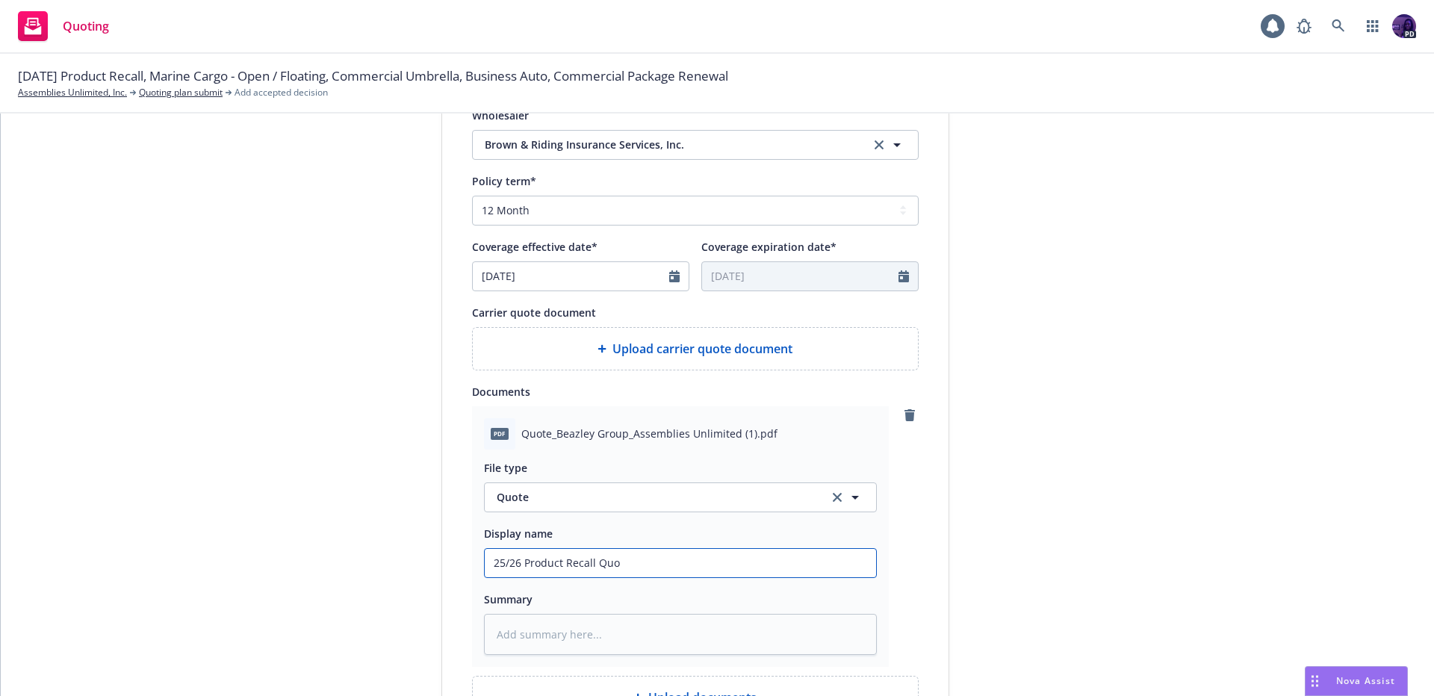
type textarea "x"
type input "25/26 Product Recall Quot"
type textarea "x"
type input "25/26 Product Recall Quote"
type textarea "x"
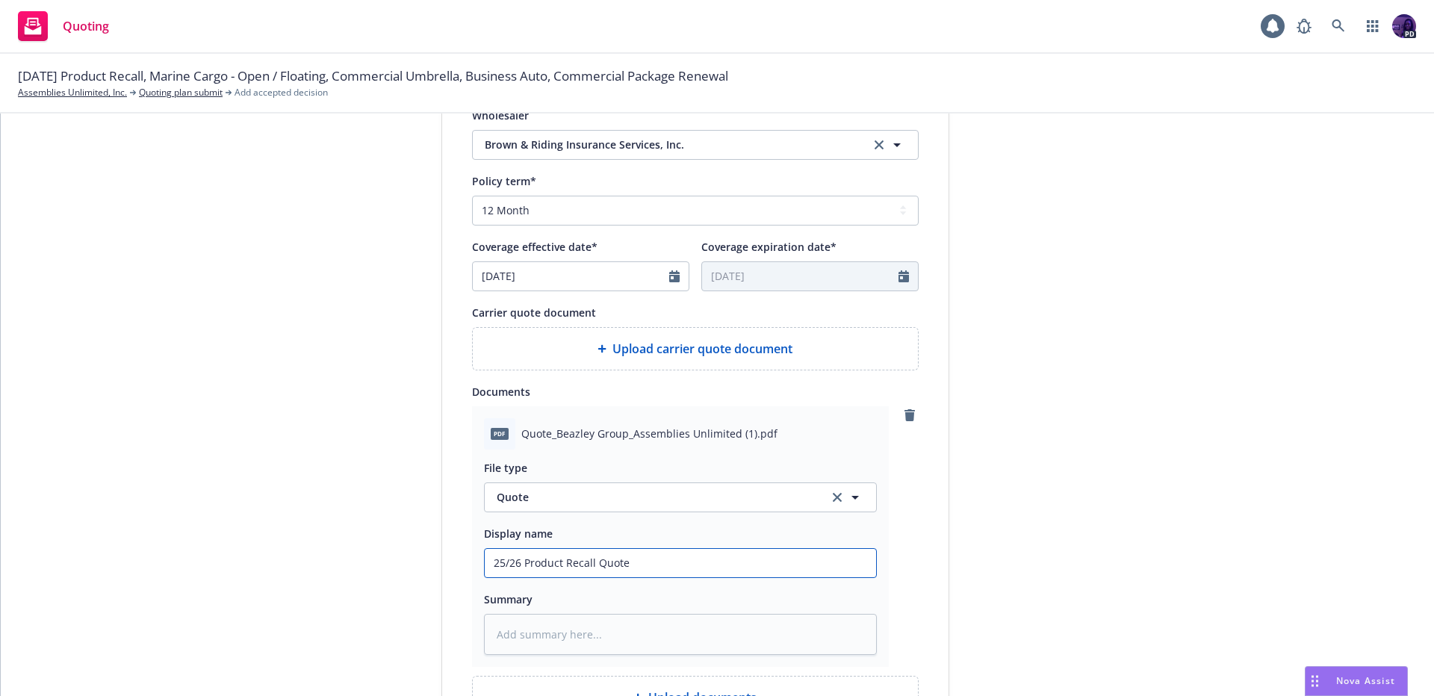
type input "25/26 Product Recall Quote"
type textarea "x"
type input "25/26 Product Recall Quote $"
type textarea "x"
type input "25/26 Product Recall Quote $1"
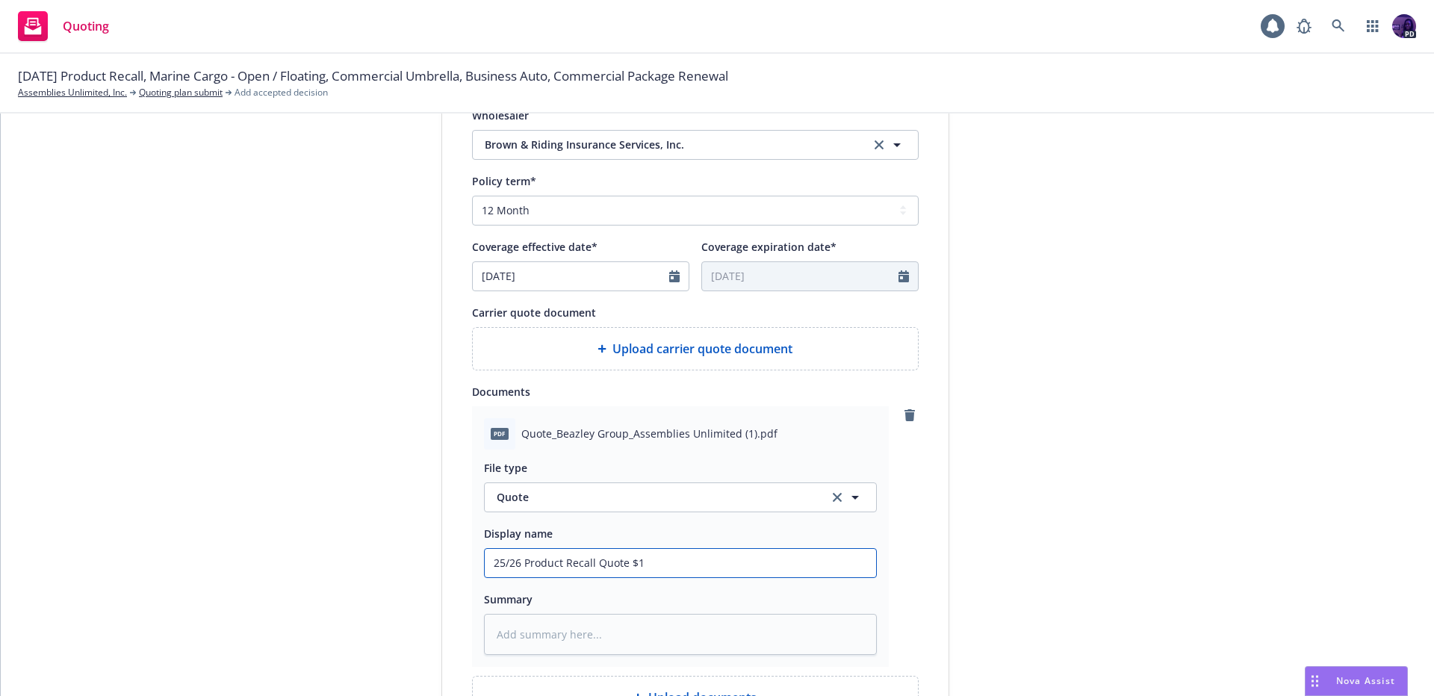
type textarea "x"
type input "25/26 Product Recall Quote $17"
type textarea "x"
type input "25/26 Product Recall Quote $17,"
type textarea "x"
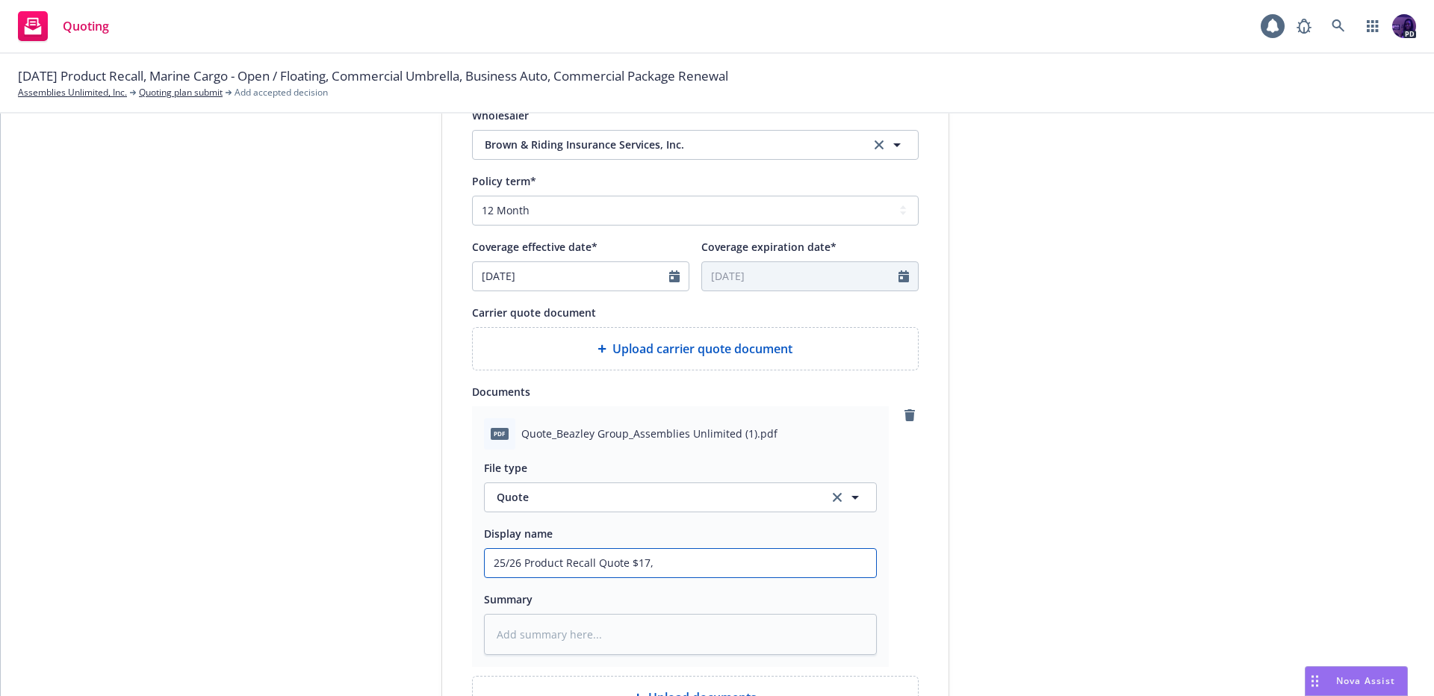
type input "25/26 Product Recall Quote $17,1"
type textarea "x"
type input "25/26 Product Recall Quote $17,14"
type textarea "x"
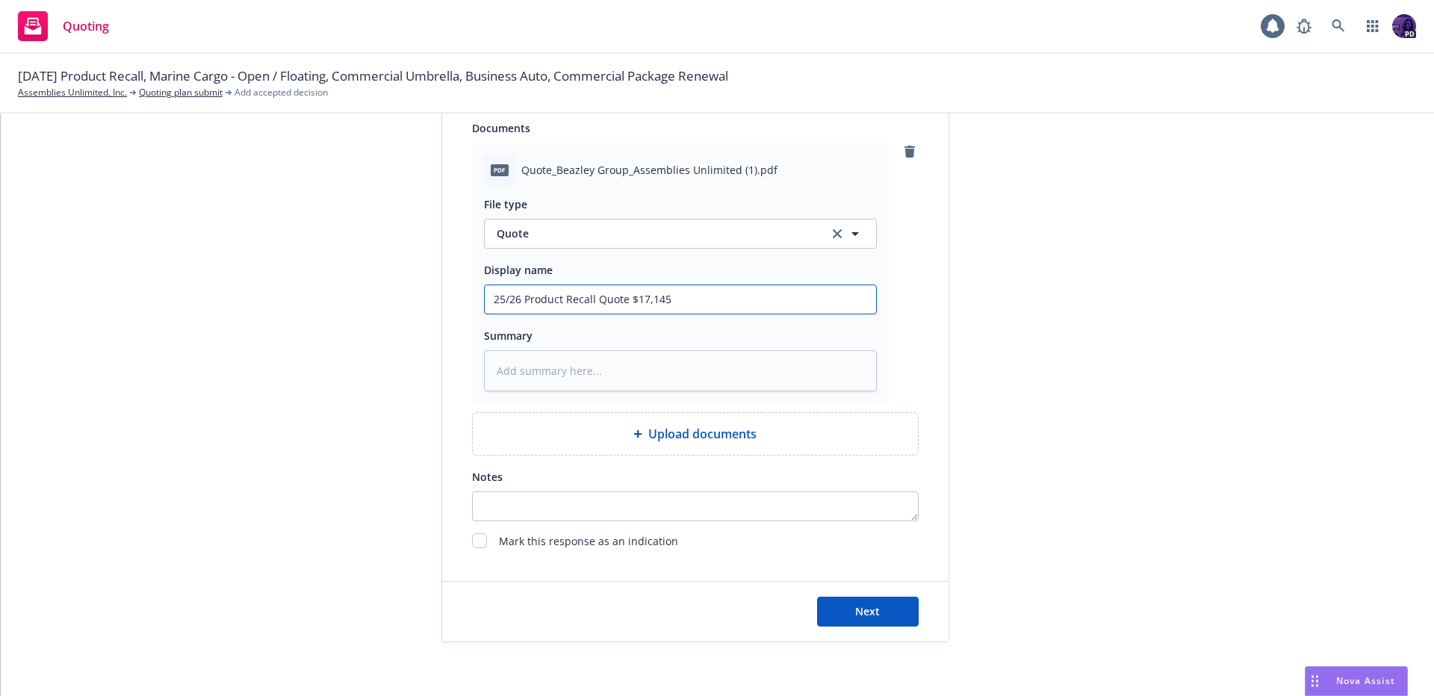
scroll to position [808, 0]
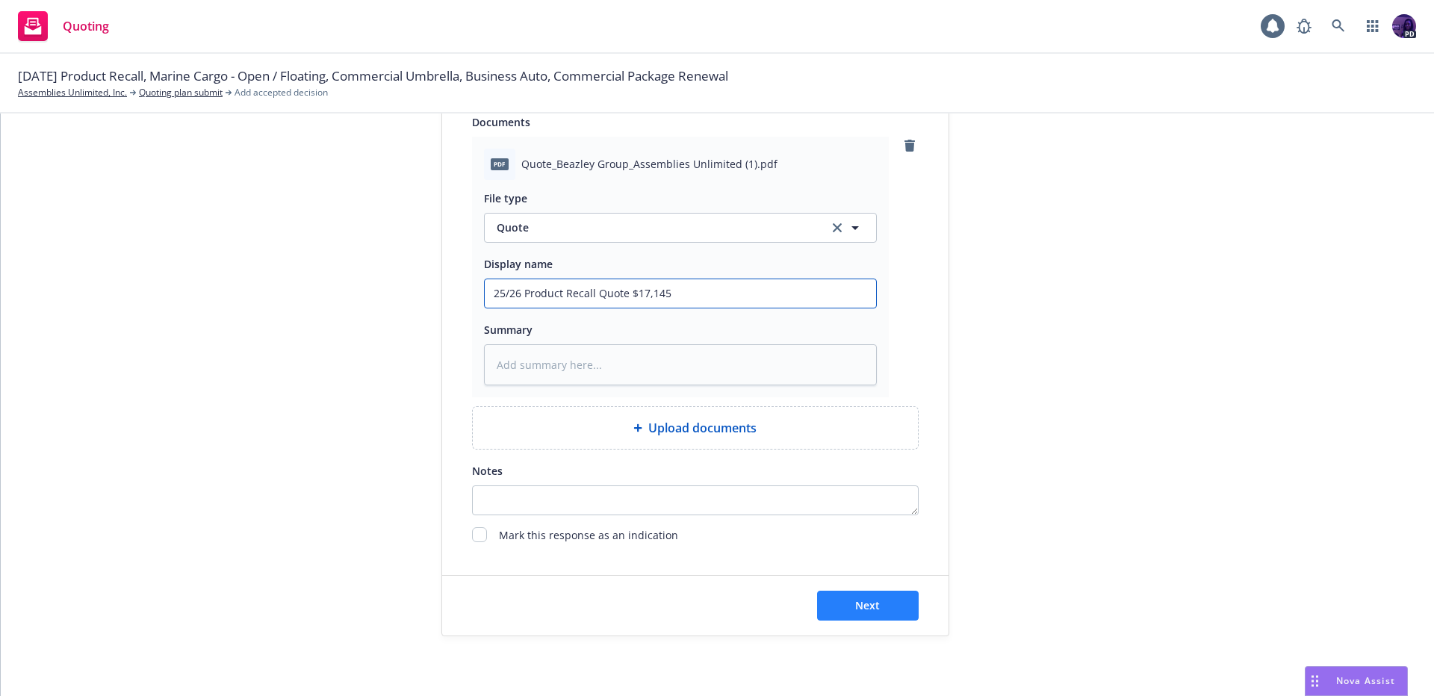
type input "25/26 Product Recall Quote $17,145"
click at [846, 597] on button "Next" at bounding box center [868, 606] width 102 height 30
type textarea "x"
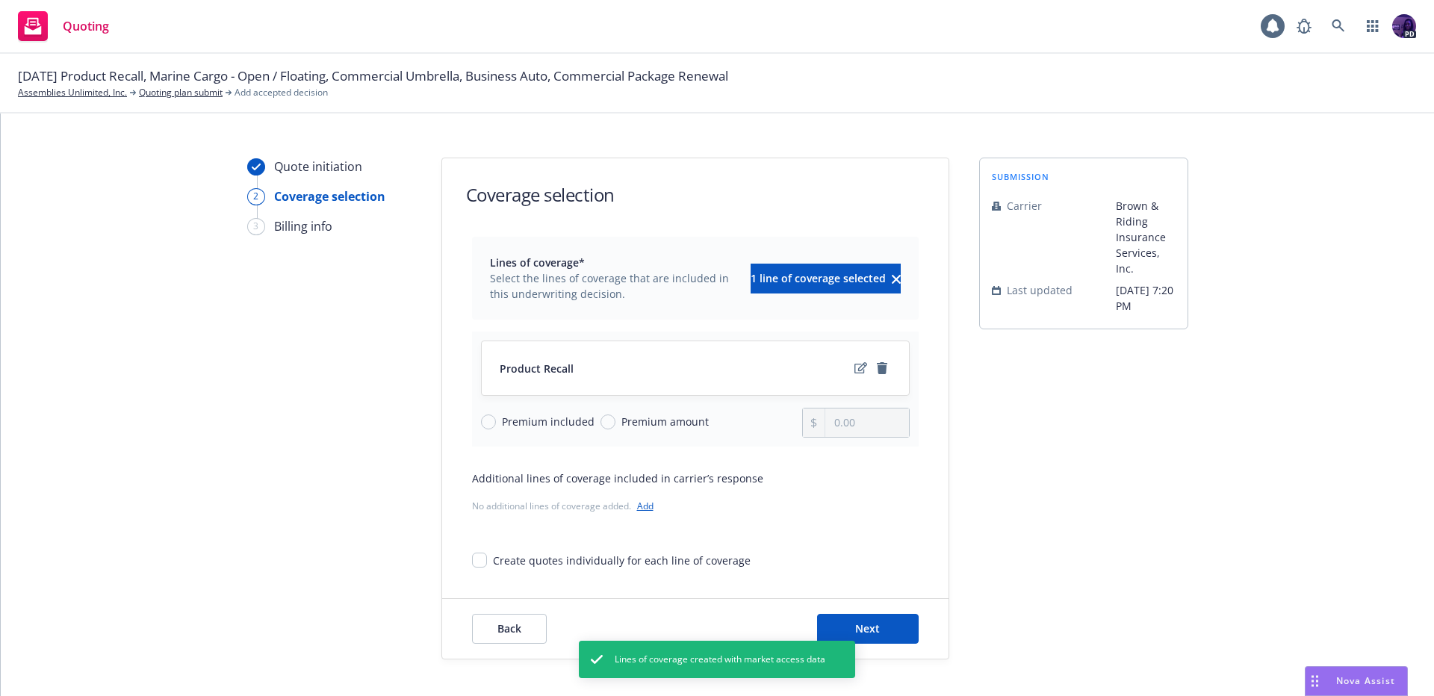
scroll to position [39, 0]
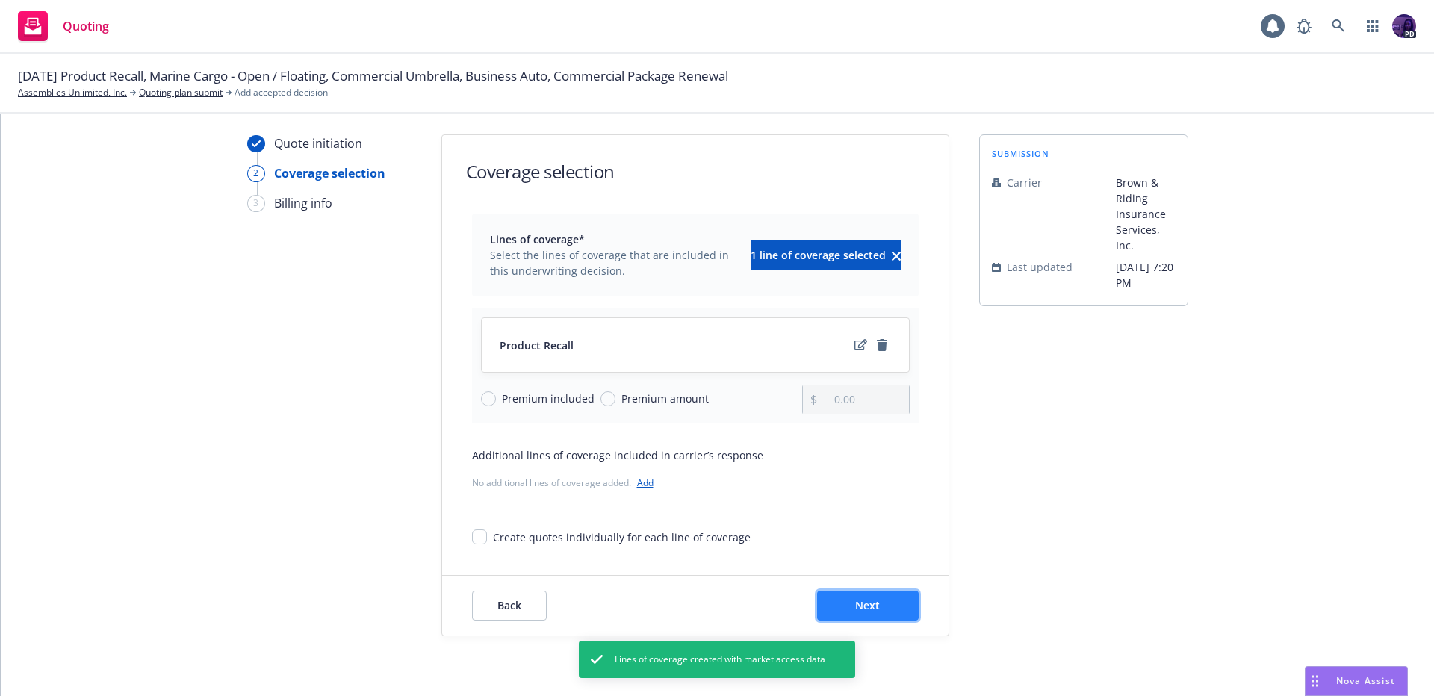
click at [867, 597] on button "Next" at bounding box center [868, 606] width 102 height 30
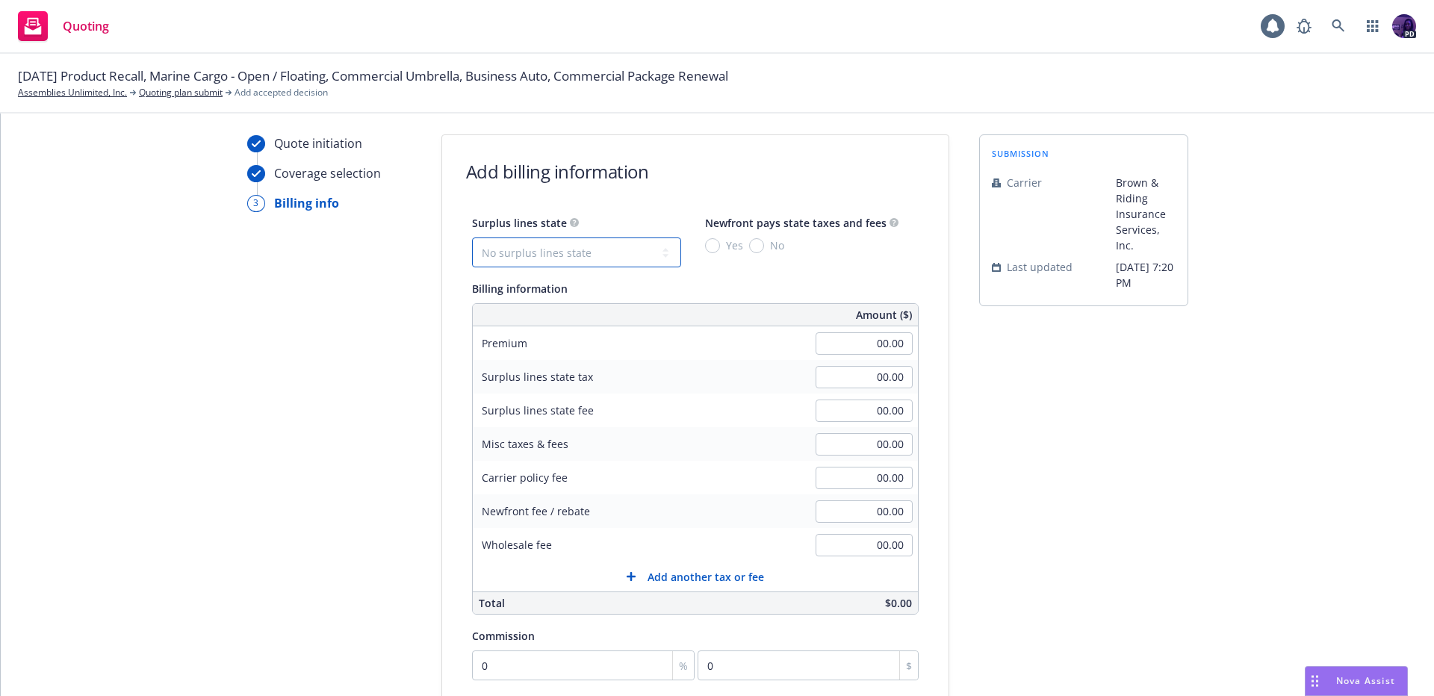
click at [580, 261] on select "No surplus lines state Alaska Alabama Arkansas Arizona California Colorado Conn…" at bounding box center [576, 253] width 209 height 30
select select "CA"
click at [726, 246] on span "Yes" at bounding box center [734, 246] width 17 height 16
click at [715, 246] on input "Yes" at bounding box center [712, 245] width 15 height 15
radio input "true"
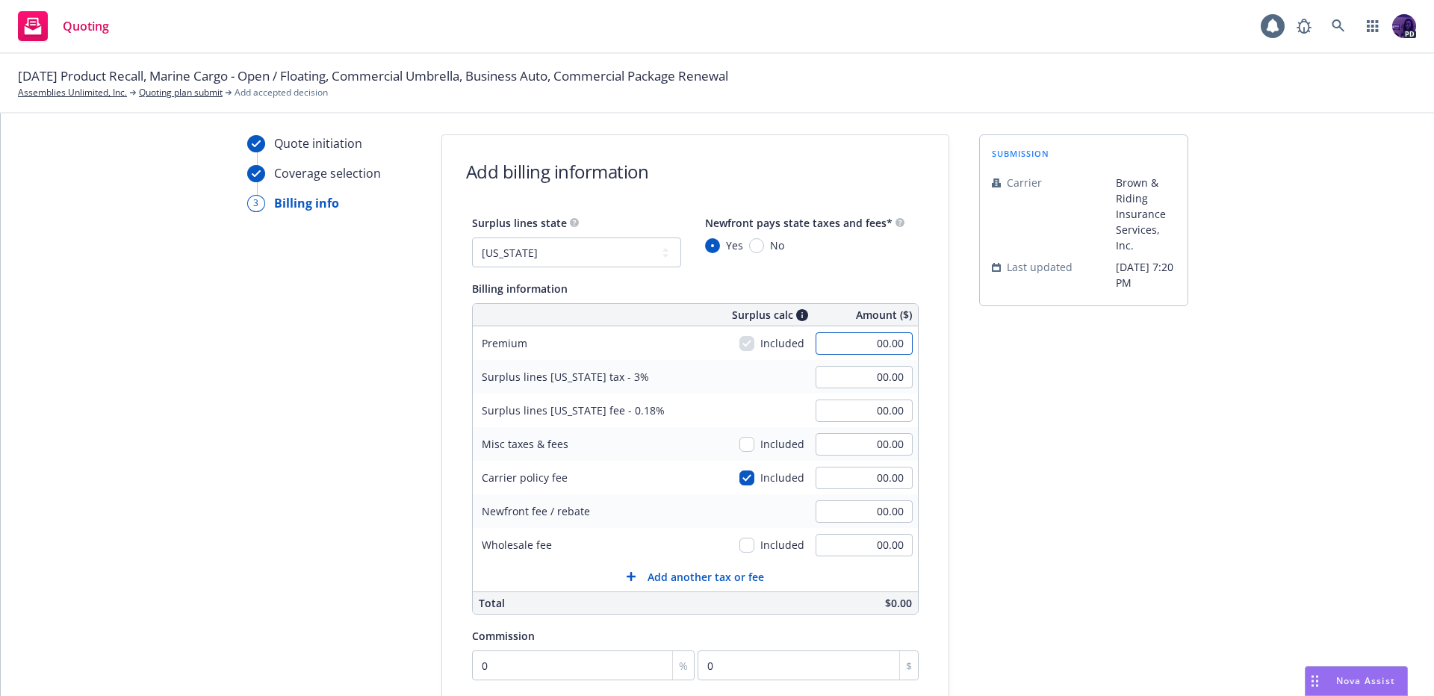
click at [836, 344] on input "00.00" at bounding box center [864, 343] width 97 height 22
click at [849, 344] on input "00.00" at bounding box center [864, 343] width 97 height 22
click at [847, 344] on input "00.00" at bounding box center [864, 343] width 97 height 22
type input "15,100.00"
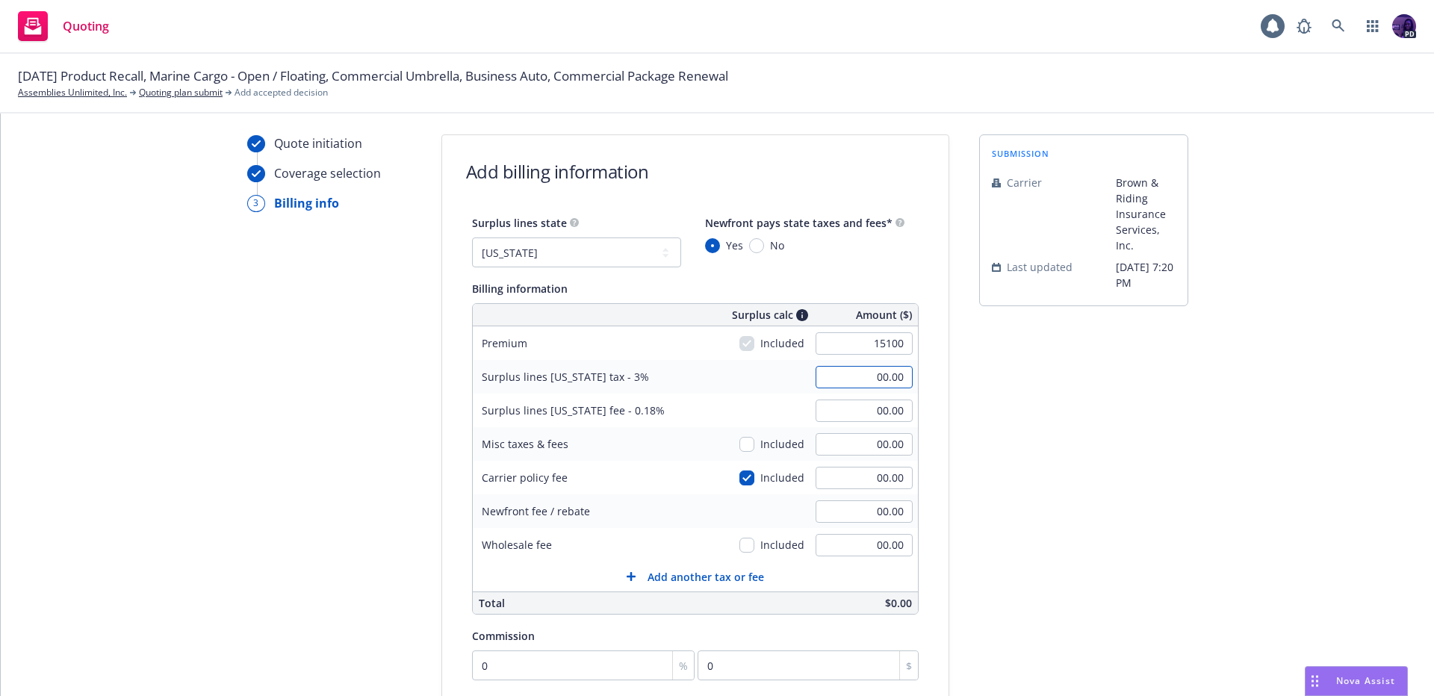
type input "453.00"
type input "27.18"
click at [851, 471] on input "00.00" at bounding box center [864, 478] width 97 height 22
click at [862, 462] on div "00.00" at bounding box center [864, 478] width 108 height 33
click at [848, 482] on input "00.00" at bounding box center [864, 478] width 97 height 22
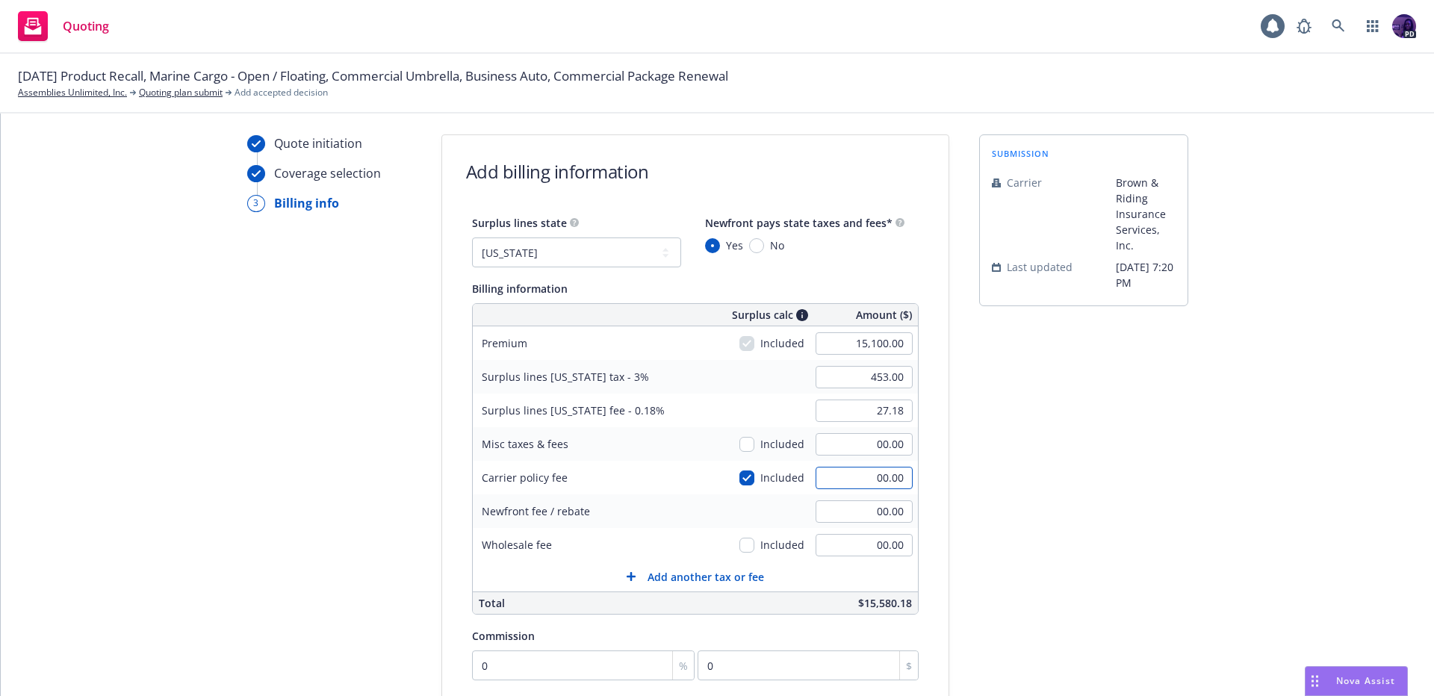
click at [848, 482] on input "00.00" at bounding box center [864, 478] width 97 height 22
type input "1510"
type input "498.30"
type input "29.90"
type input "1,510.00"
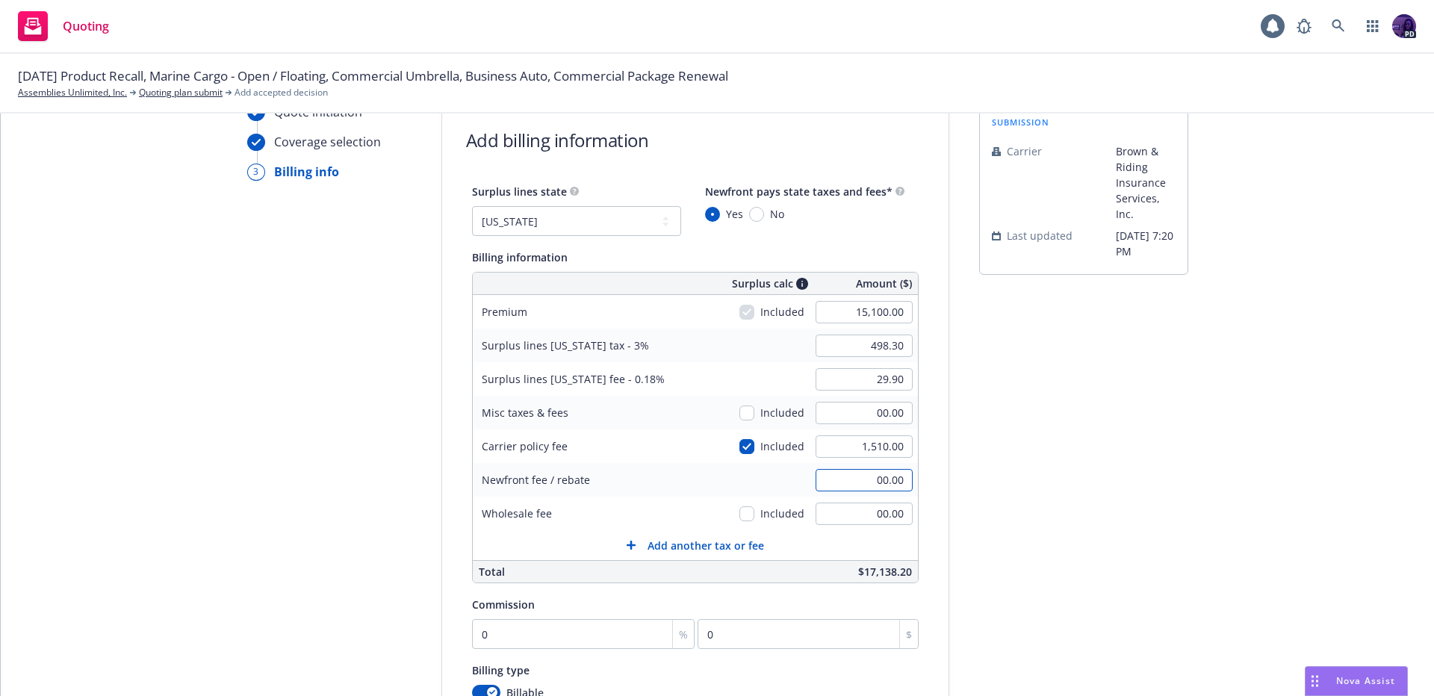
scroll to position [60, 0]
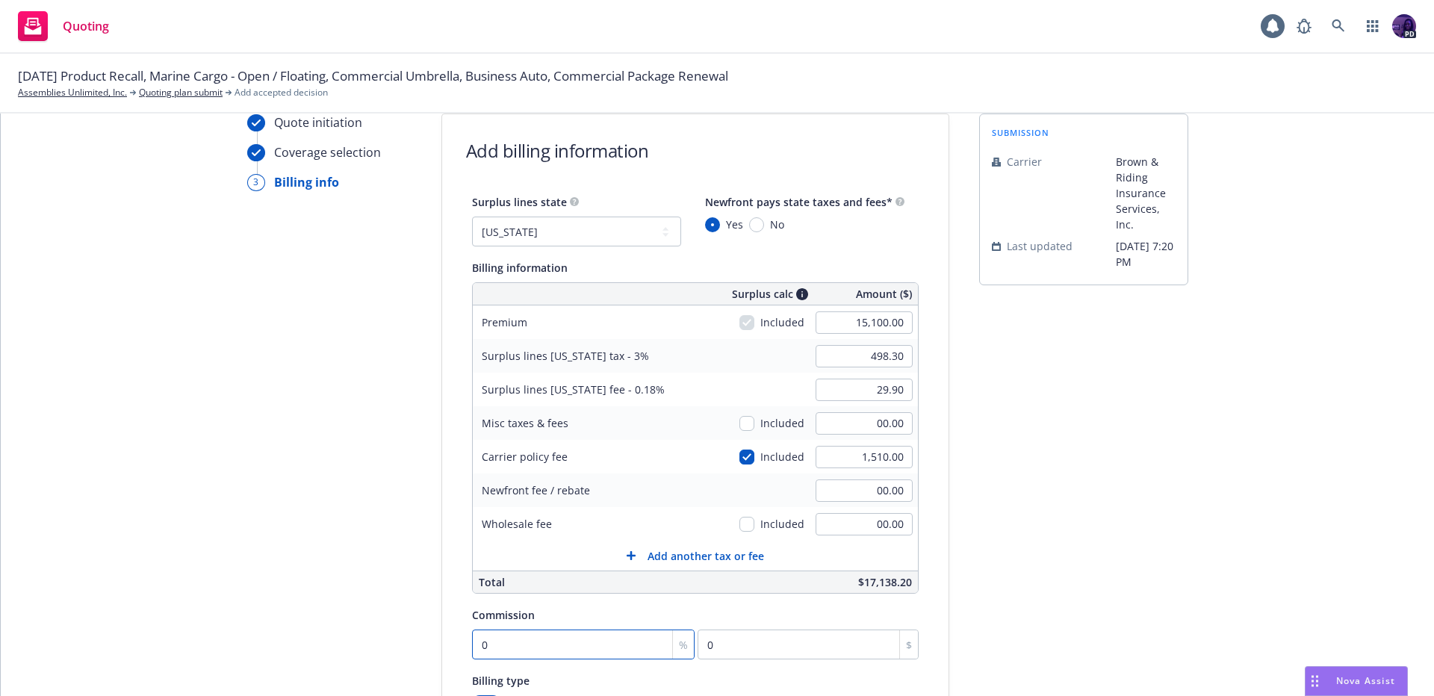
click at [544, 654] on input "0" at bounding box center [583, 645] width 223 height 30
type input "1"
type input "151"
type input "17"
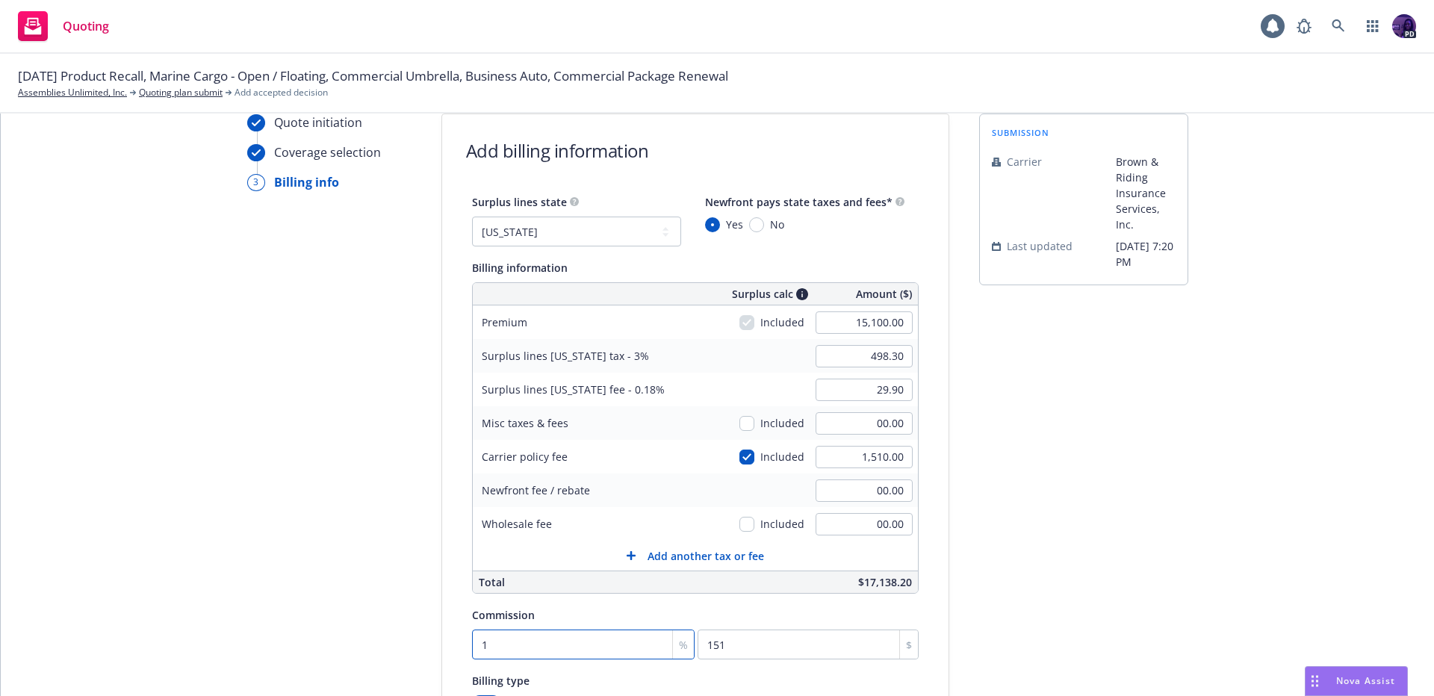
type input "2567"
type input "17.5"
type input "2642.5"
type input "17.5"
click at [617, 236] on select "No surplus lines state Alaska Alabama Arkansas Arizona California Colorado Conn…" at bounding box center [576, 232] width 209 height 30
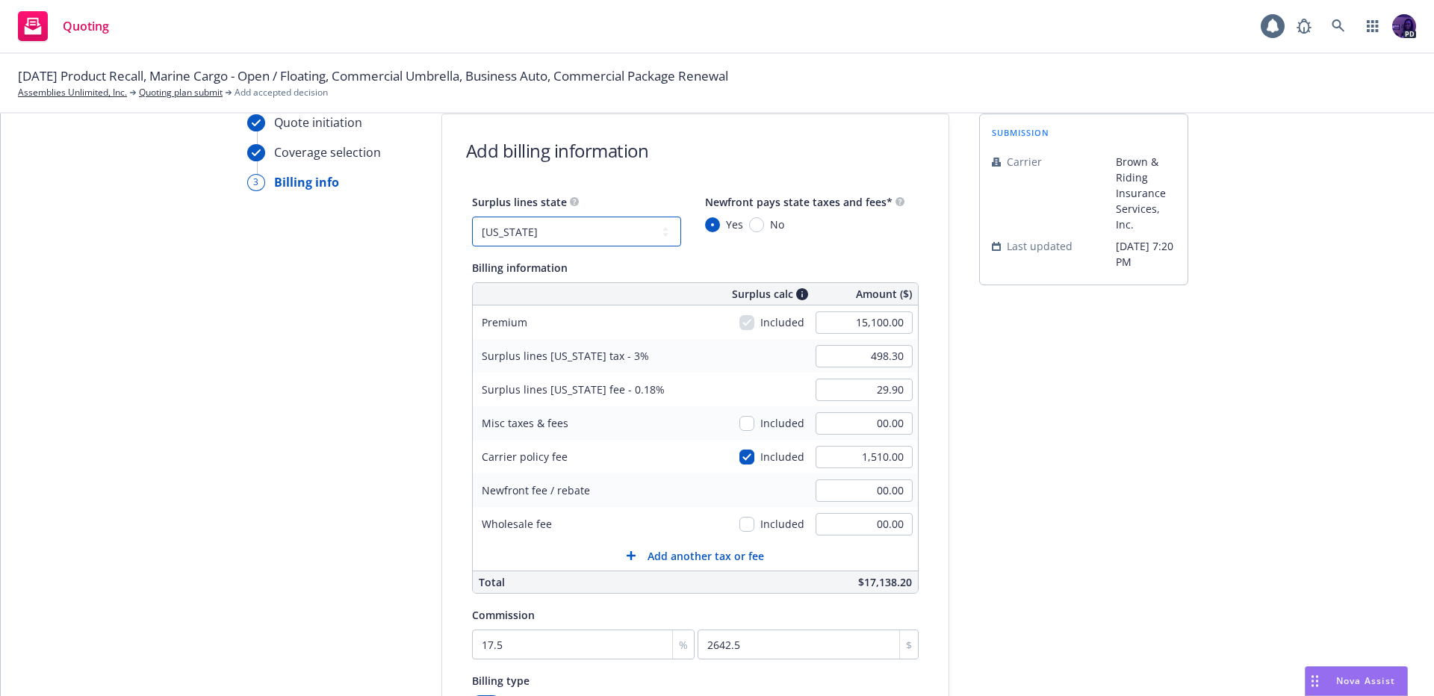
select select "IN"
type input "415.25"
type input "00.00"
click at [583, 236] on select "No surplus lines state Alaska Alabama Arkansas Arizona California Colorado Conn…" at bounding box center [576, 232] width 209 height 30
select select "IL"
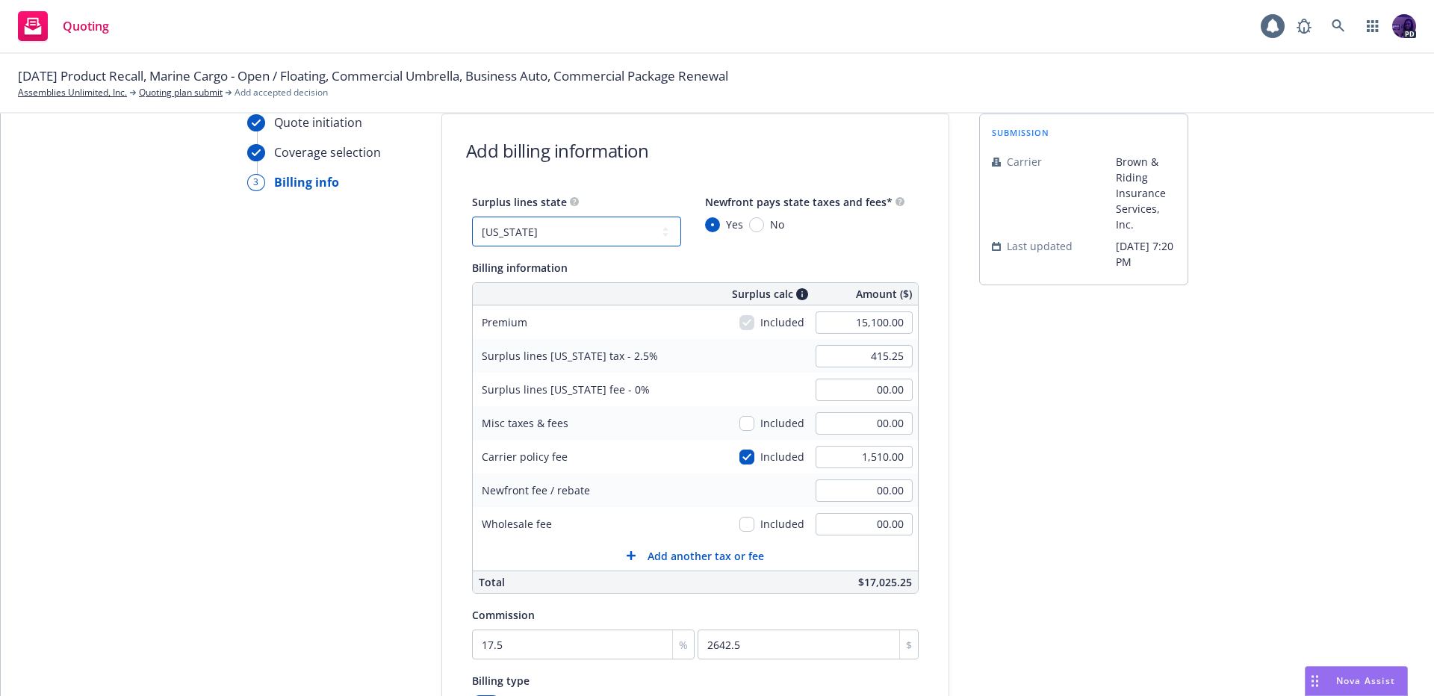
type input "581.35"
type input "6.64"
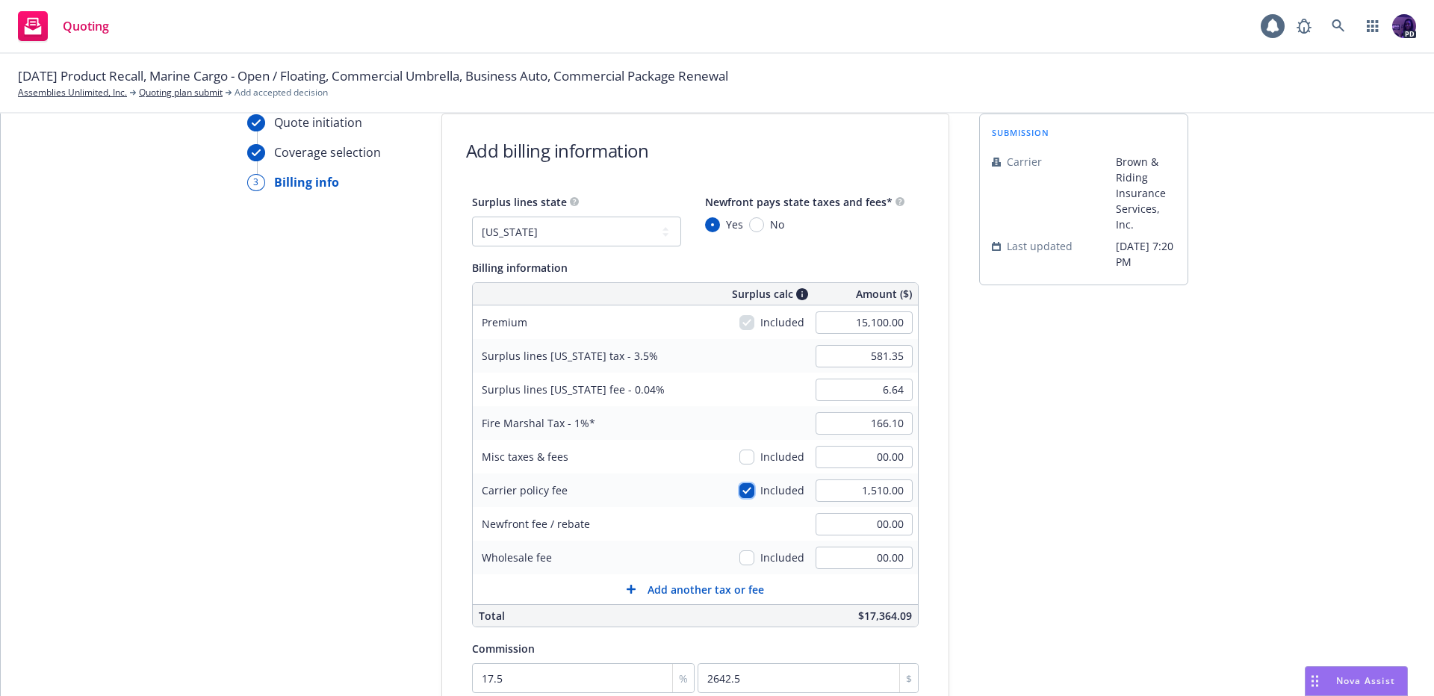
click at [739, 491] on input "checkbox" at bounding box center [746, 490] width 15 height 15
checkbox input "false"
type input "528.50"
type input "6.04"
type input "151.00"
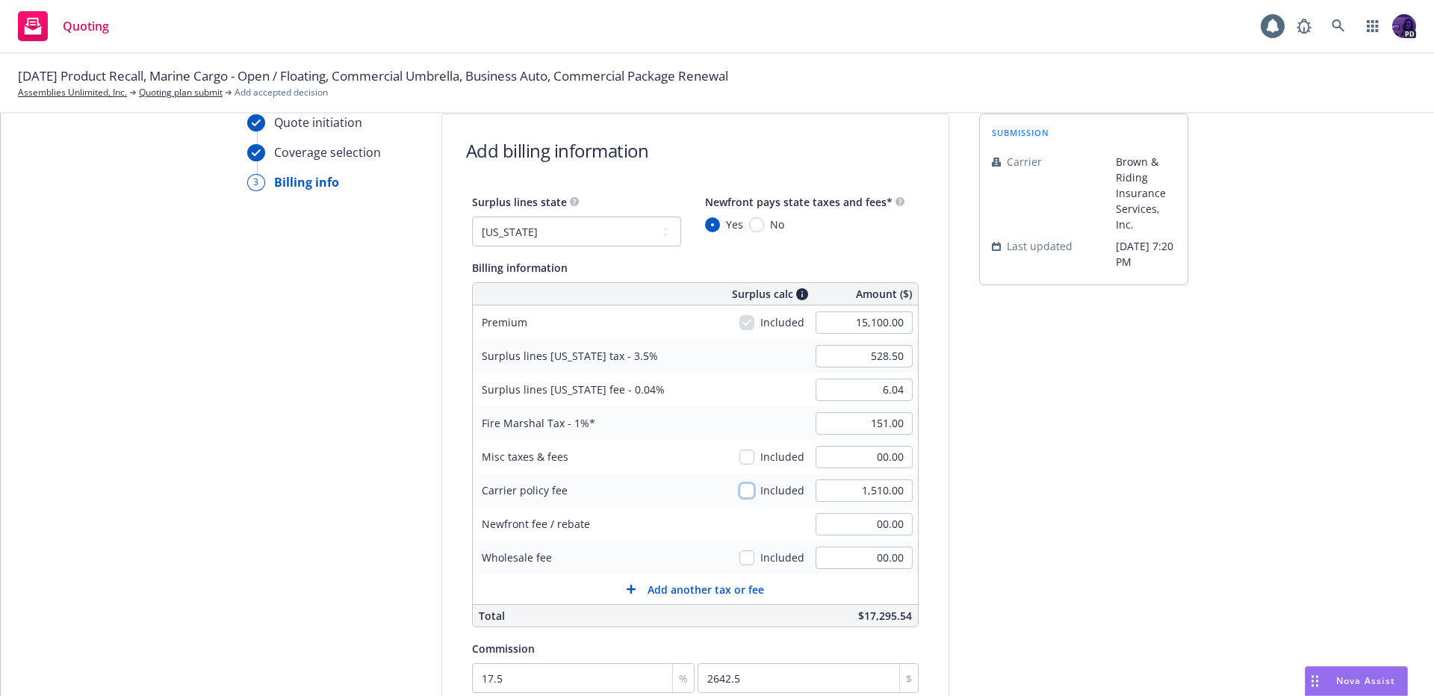
click at [739, 491] on input "checkbox" at bounding box center [746, 490] width 15 height 15
checkbox input "true"
type input "581.35"
type input "6.64"
type input "166.10"
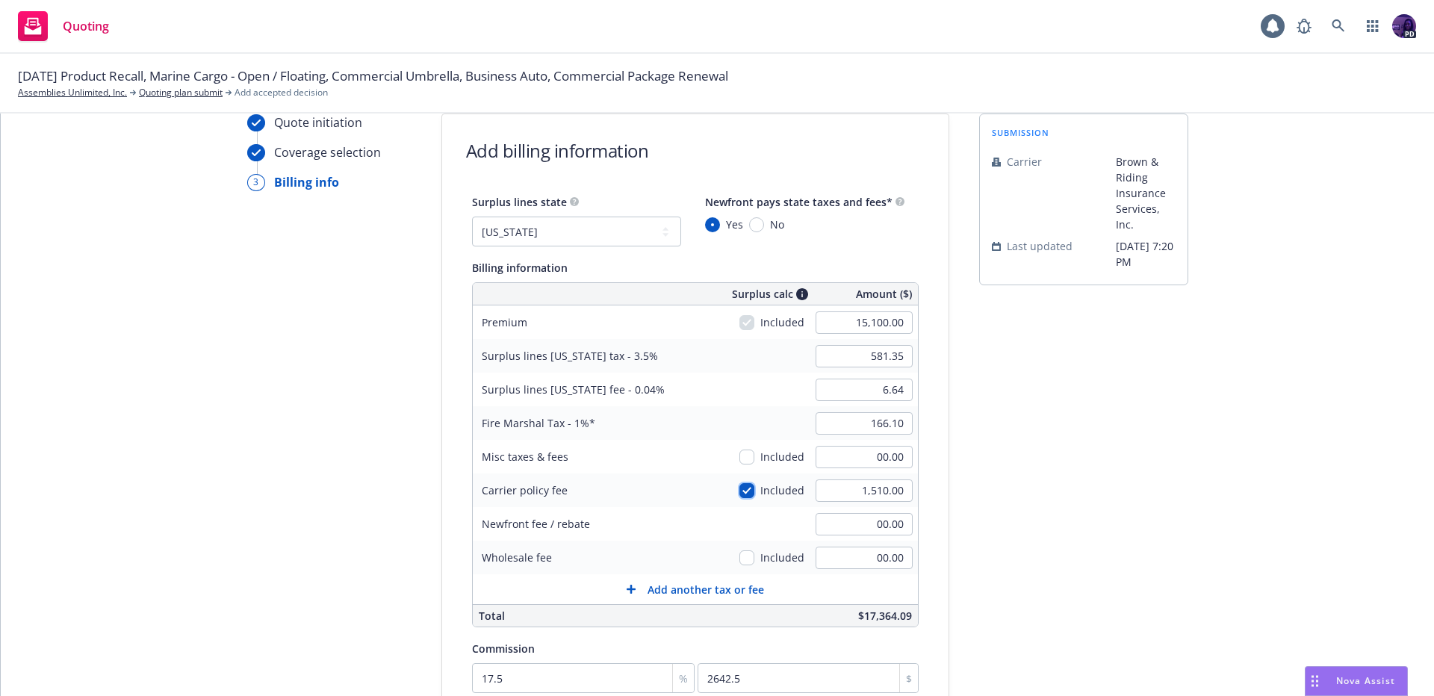
click at [739, 491] on input "checkbox" at bounding box center [746, 490] width 15 height 15
checkbox input "false"
type input "528.50"
type input "6.04"
type input "151.00"
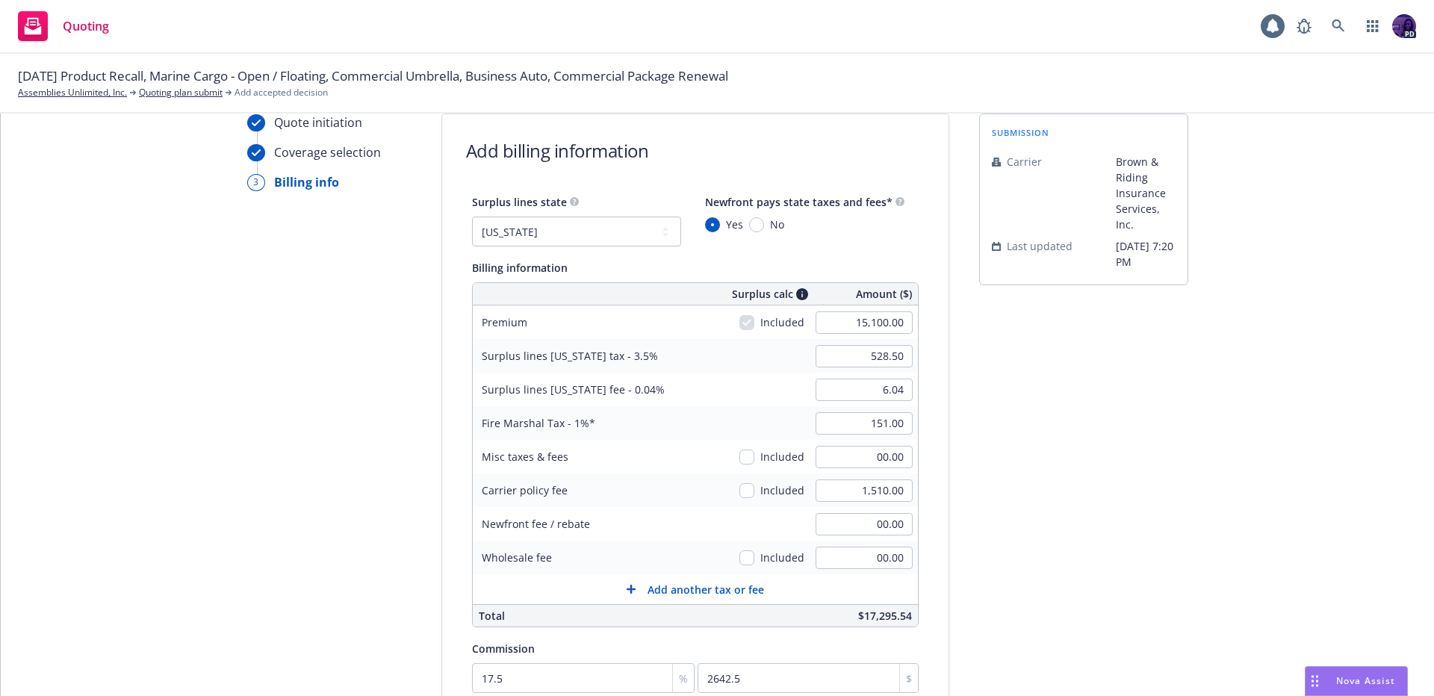
click at [853, 367] on div "528.50" at bounding box center [864, 356] width 108 height 33
click at [852, 348] on input "528.50" at bounding box center [864, 356] width 97 height 22
type input "529.00"
type input "6.00"
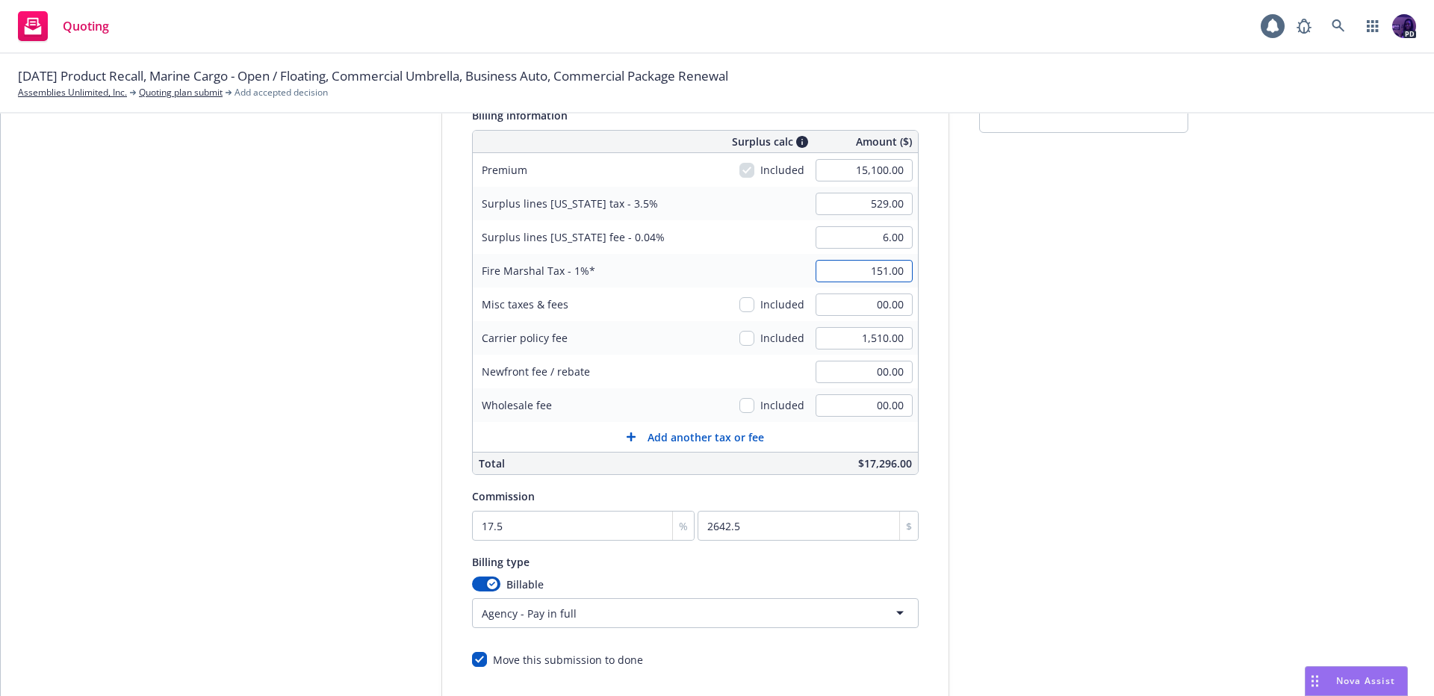
scroll to position [209, 0]
type input "00.00"
click at [739, 346] on input "checkbox" at bounding box center [746, 341] width 15 height 15
checkbox input "true"
type input "581.35"
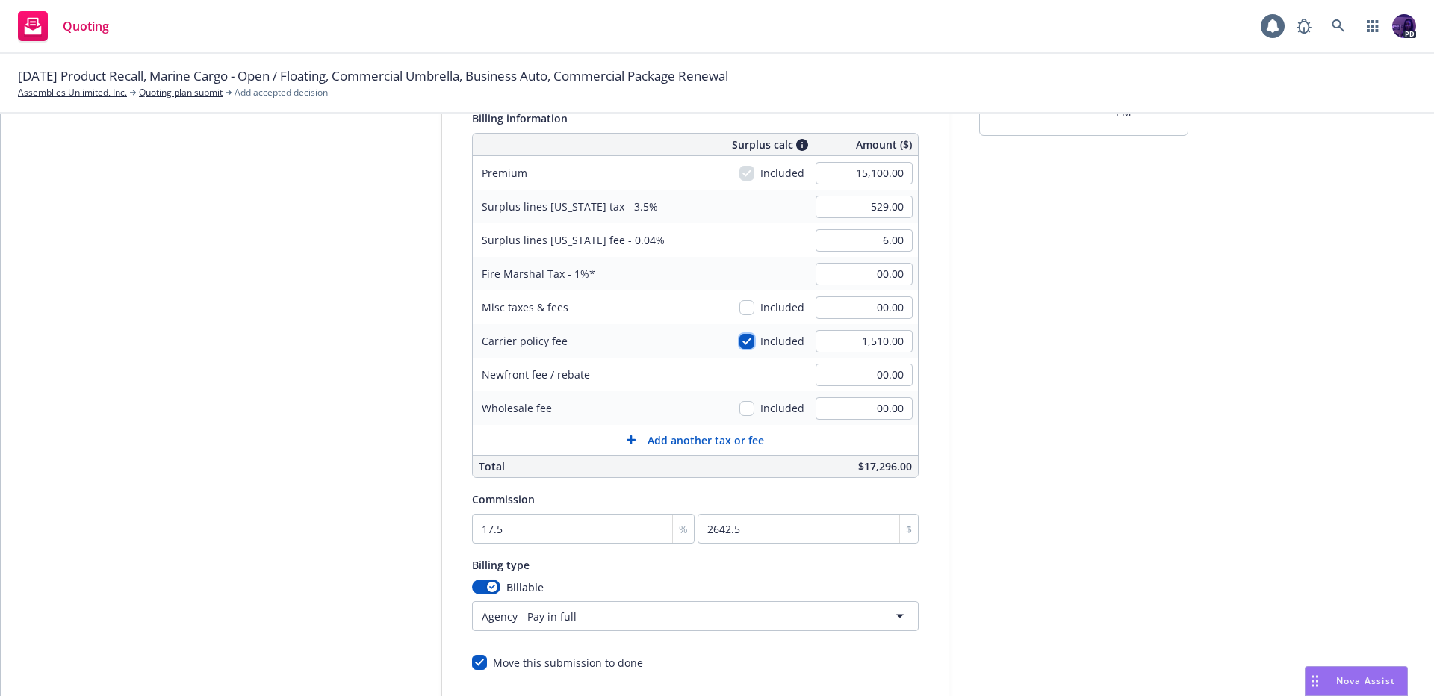
type input "6.64"
type input "166.10"
click at [826, 279] on input "166.10" at bounding box center [864, 274] width 97 height 22
type input "00.00"
click at [828, 209] on input "581.35" at bounding box center [864, 207] width 97 height 22
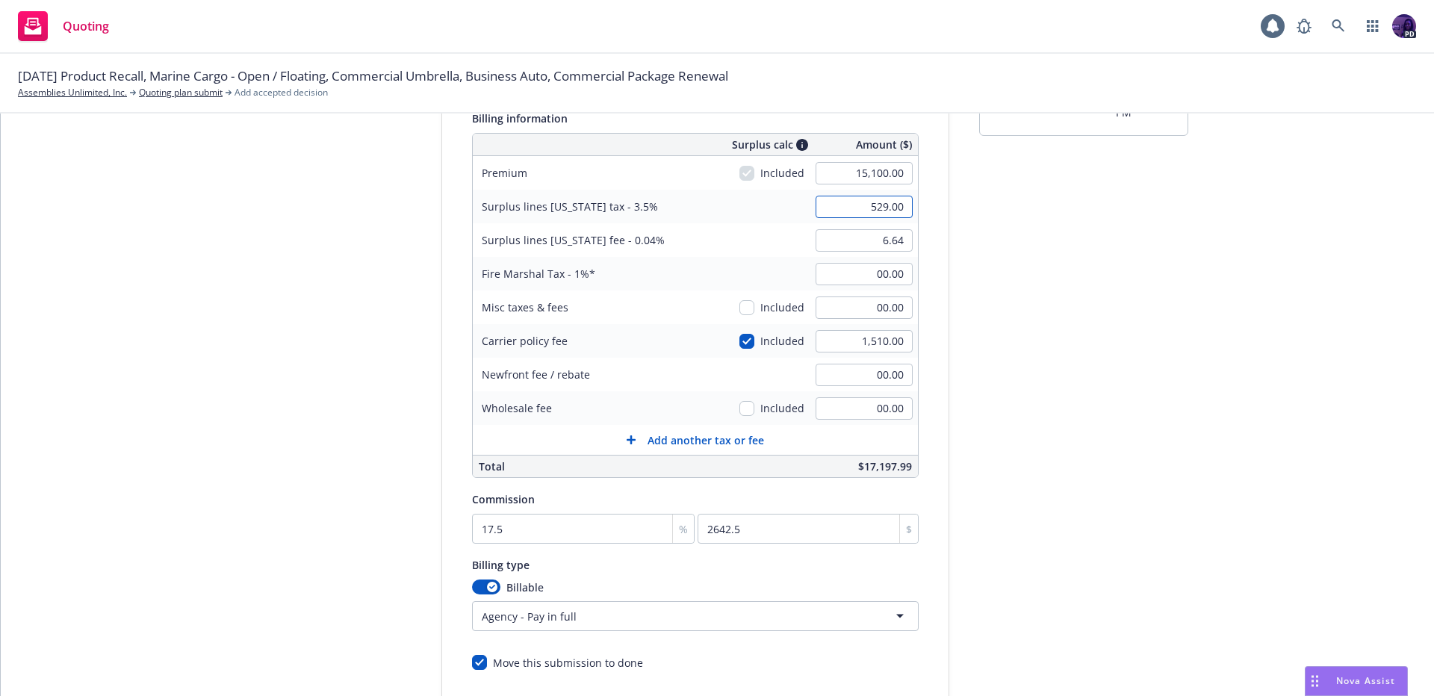
type input "529.00"
type input "6.00"
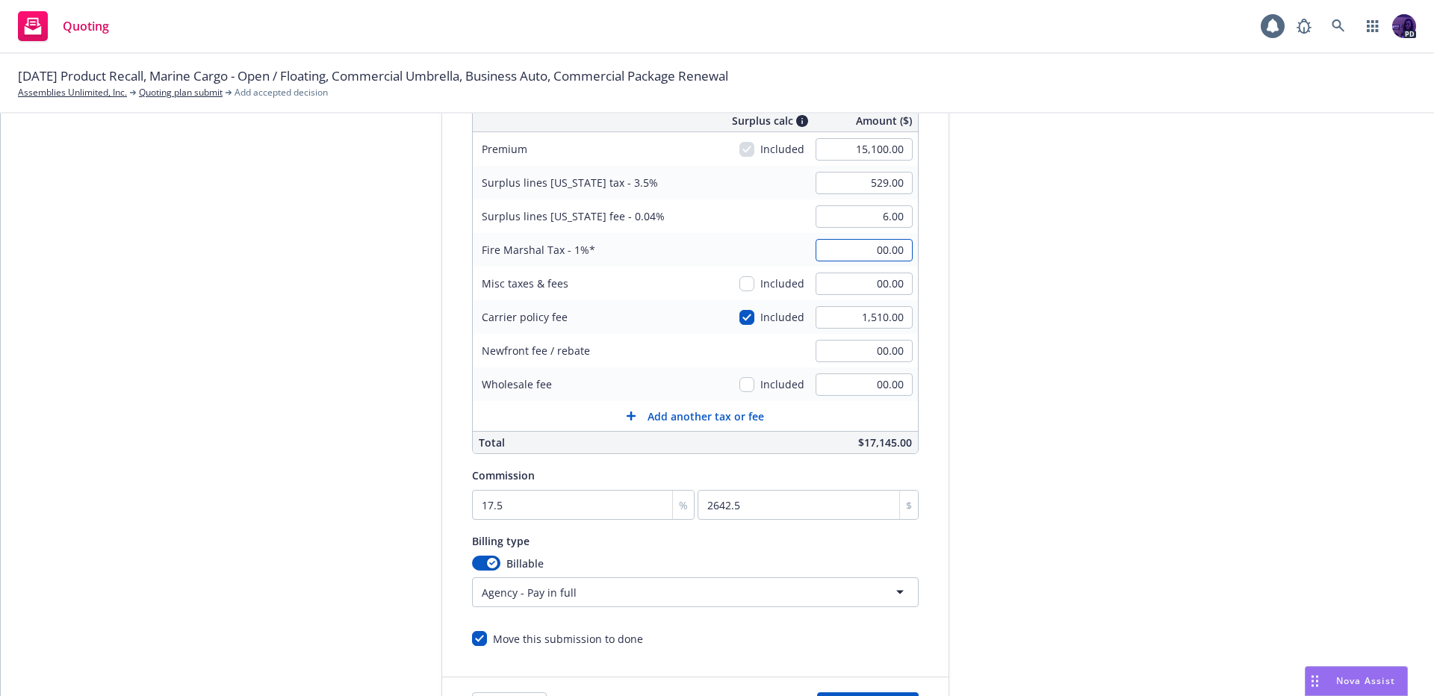
scroll to position [335, 0]
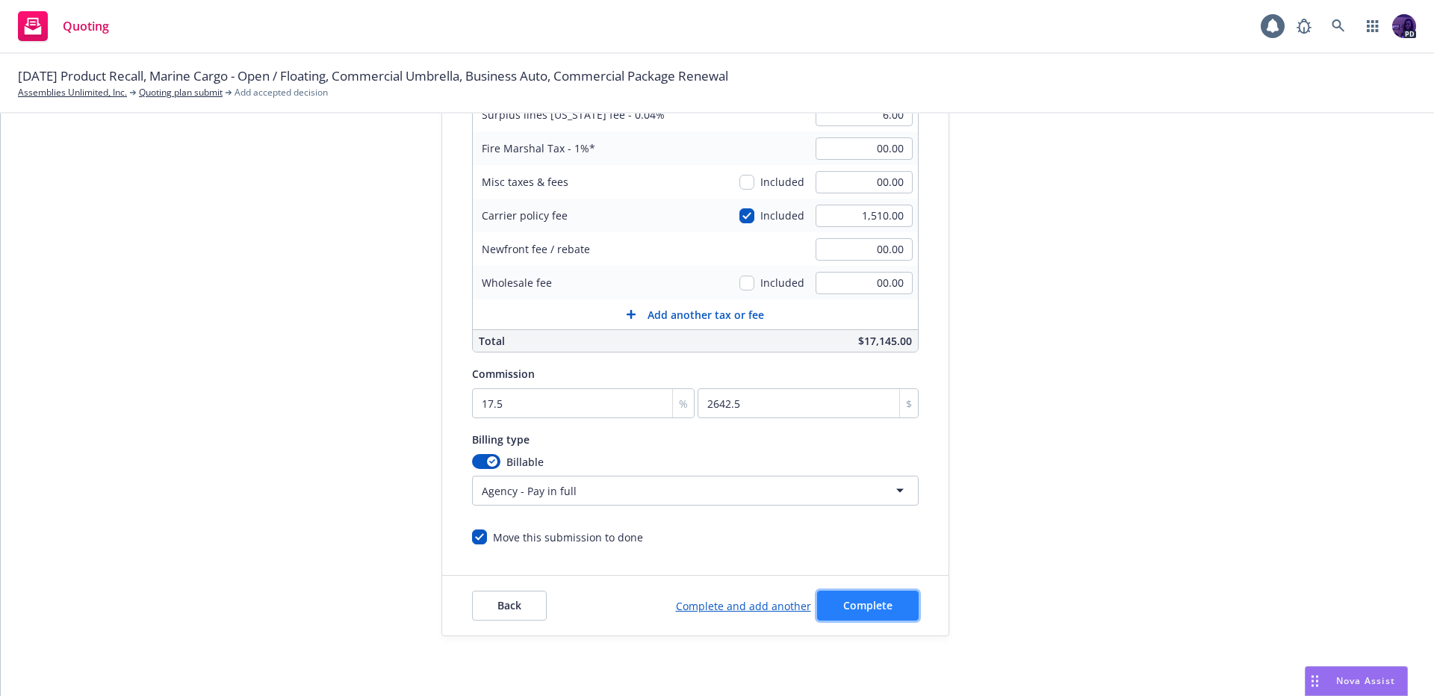
click at [843, 603] on span "Complete" at bounding box center [867, 605] width 49 height 14
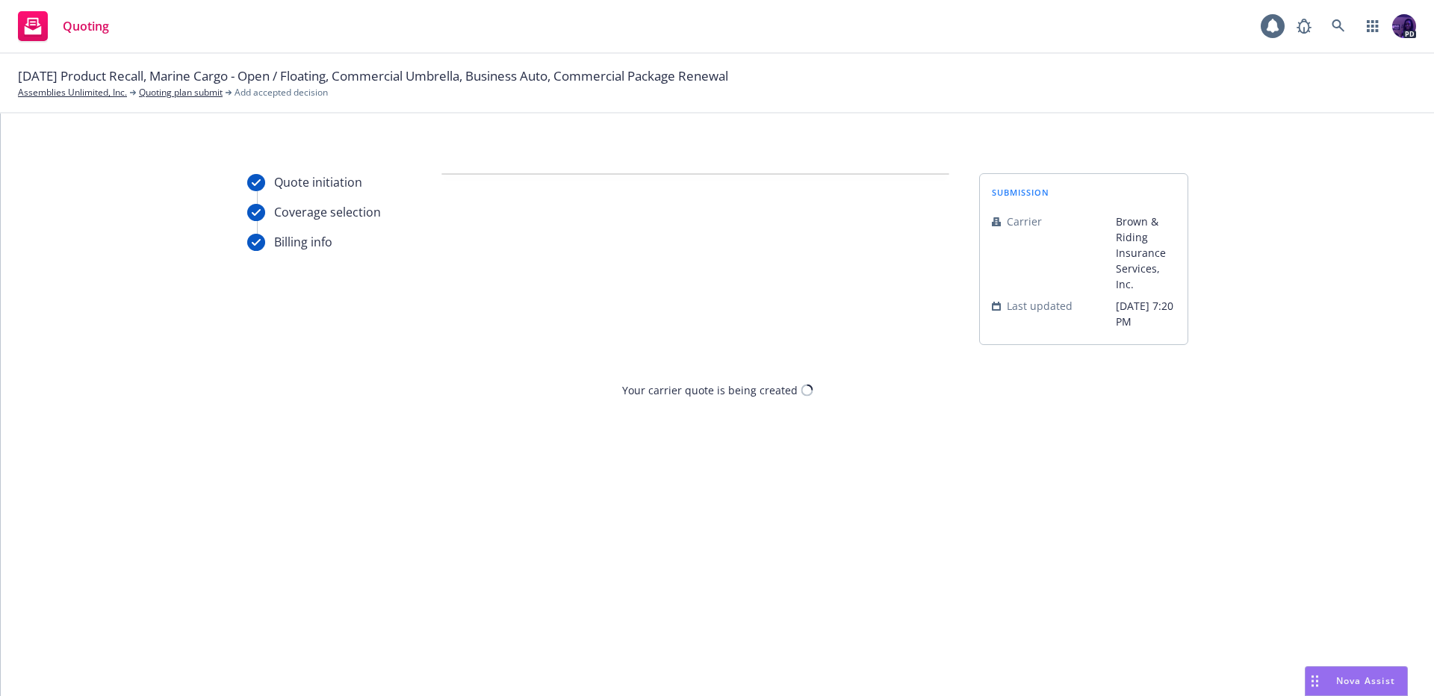
scroll to position [0, 0]
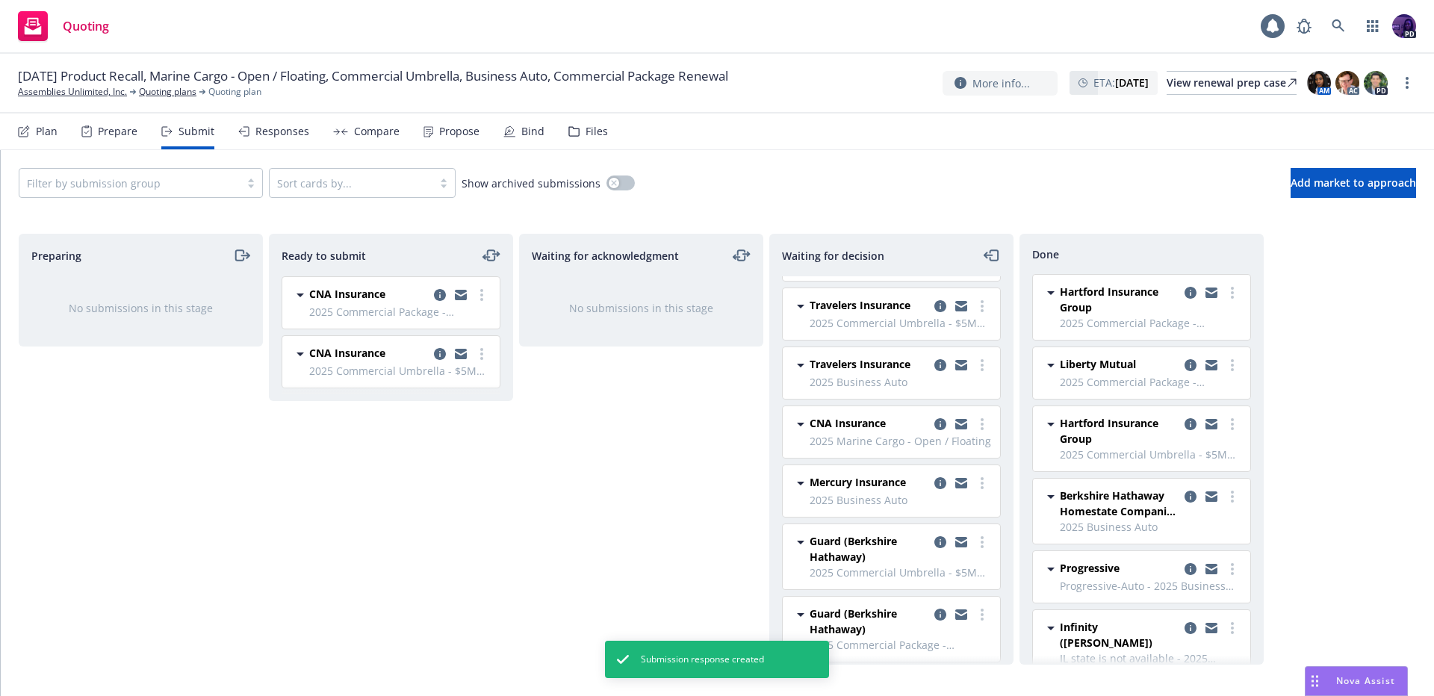
scroll to position [58, 0]
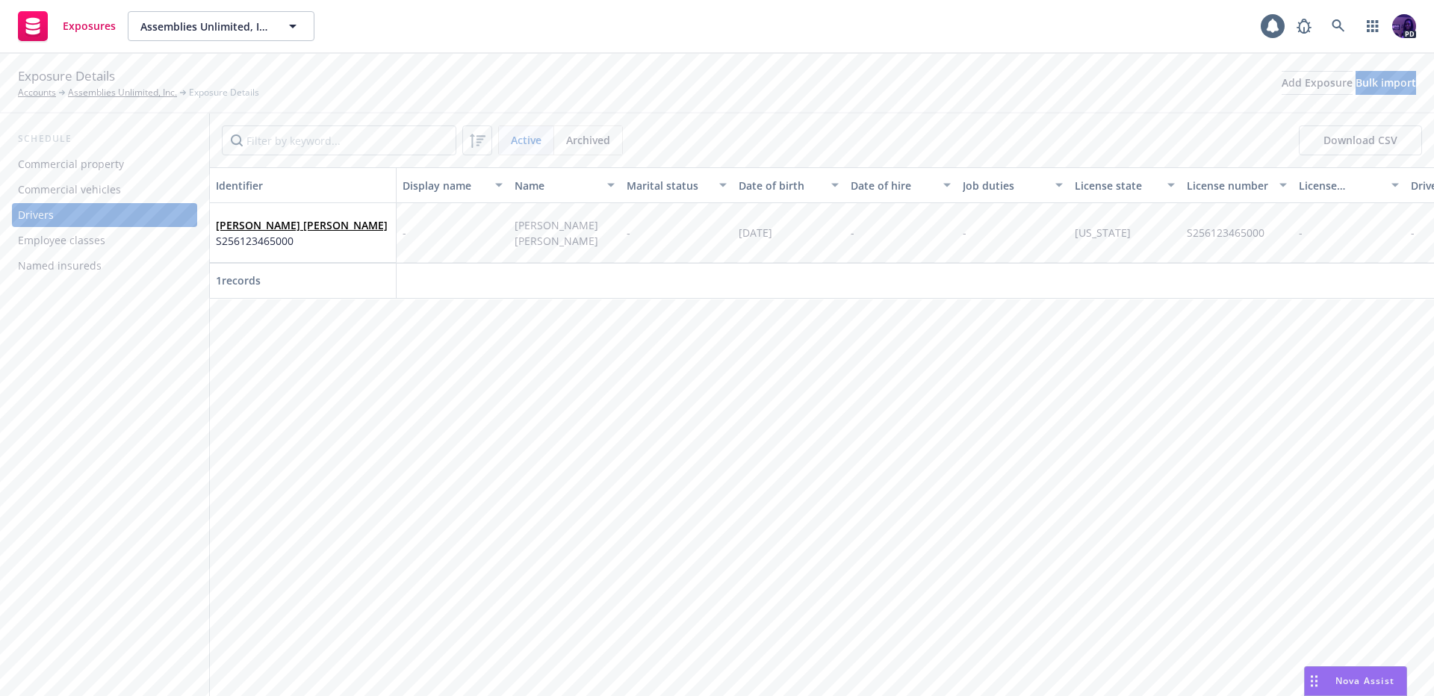
click at [137, 83] on div "Exposure Details Accounts Assemblies Unlimited, Inc. Exposure Details" at bounding box center [138, 82] width 241 height 33
click at [128, 90] on link "Assemblies Unlimited, Inc." at bounding box center [122, 92] width 109 height 13
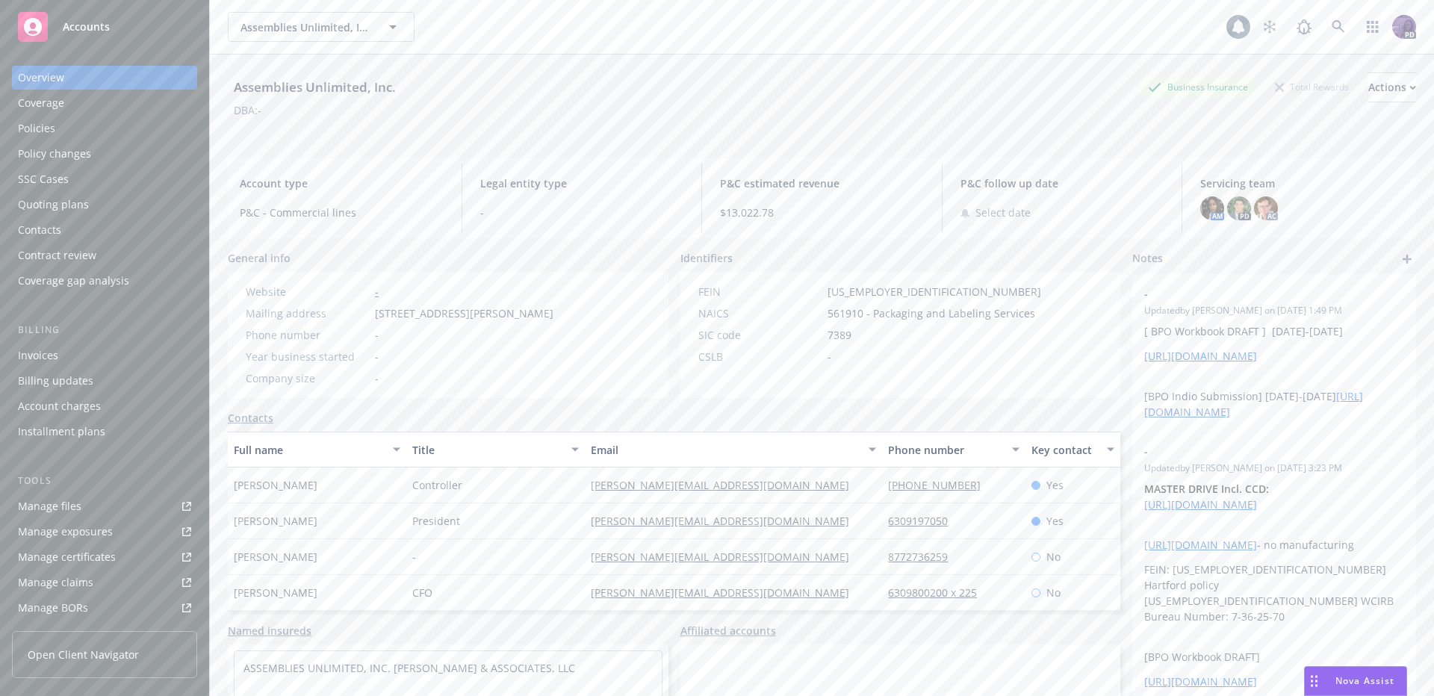
click at [122, 132] on div "Policies" at bounding box center [104, 129] width 173 height 24
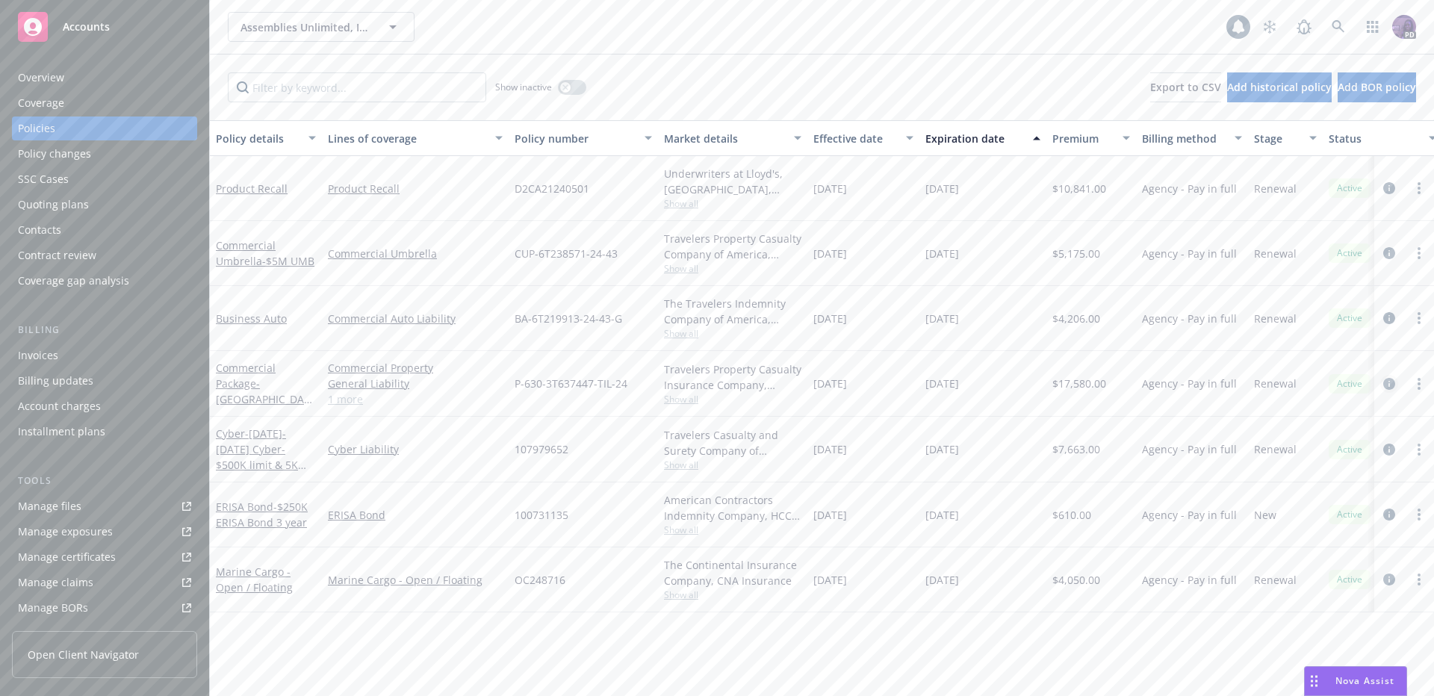
click at [1385, 387] on icon "circleInformation" at bounding box center [1389, 384] width 12 height 12
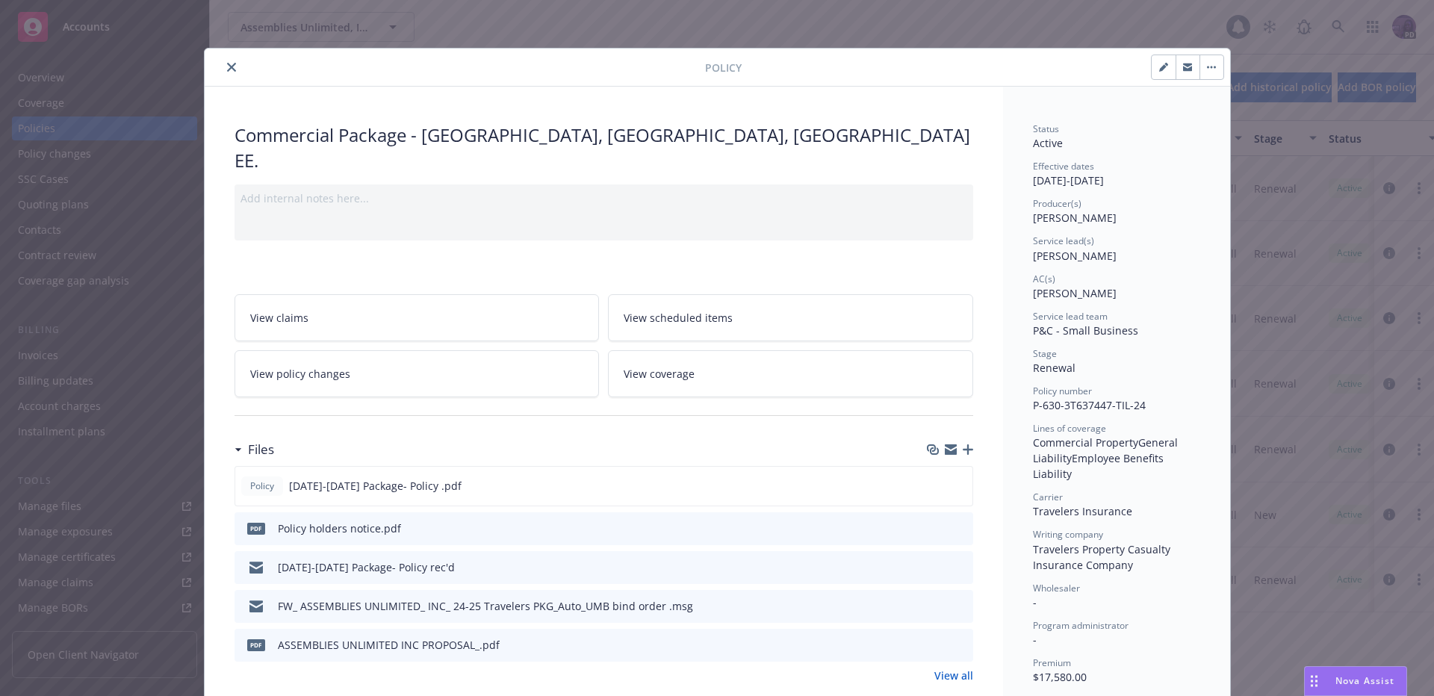
click at [402, 190] on div "Add internal notes here..." at bounding box center [604, 212] width 739 height 56
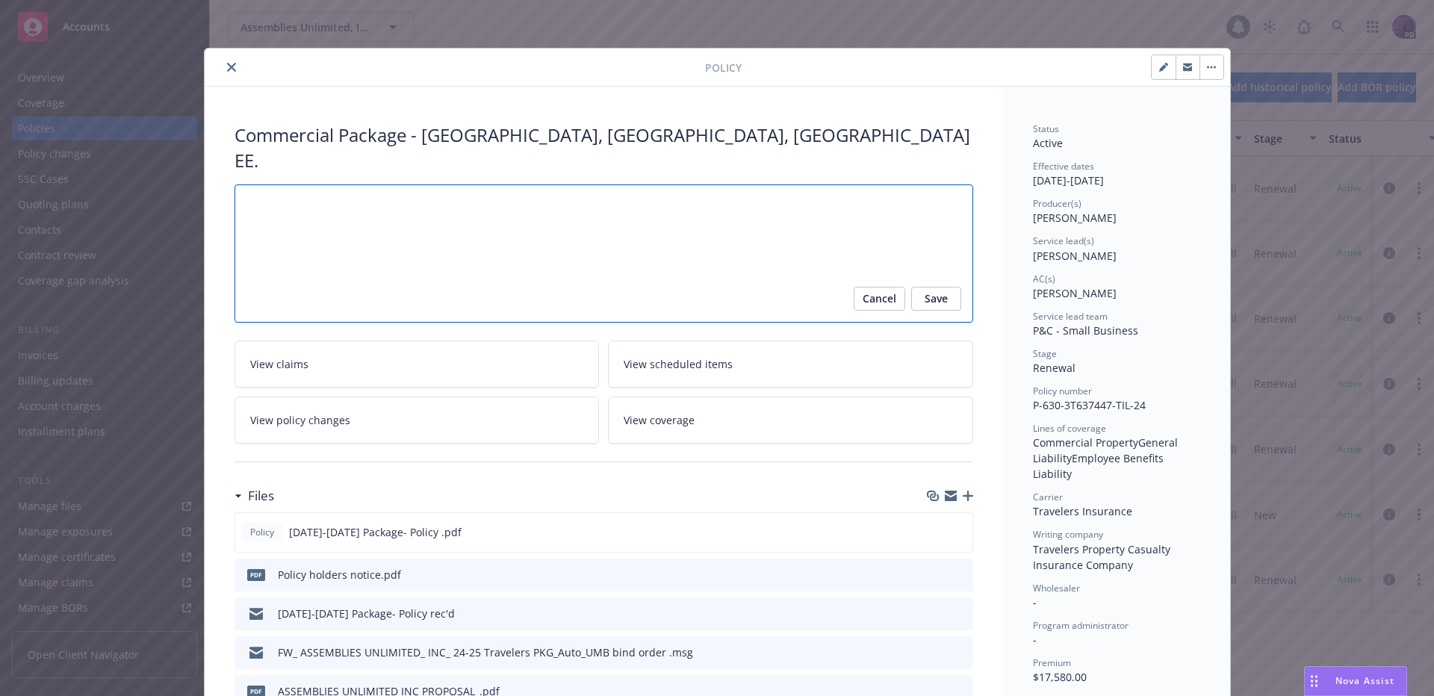
click at [412, 190] on textarea at bounding box center [604, 253] width 739 height 138
paste textarea "Elali, Ahmad Account Executive Commercial Accounts 1.909.612.3040 aelali@travel…"
type textarea "x"
type textarea "Elali, Ahmad Account Executive Commercial Accounts 1.909.612.3040 aelali@travel…"
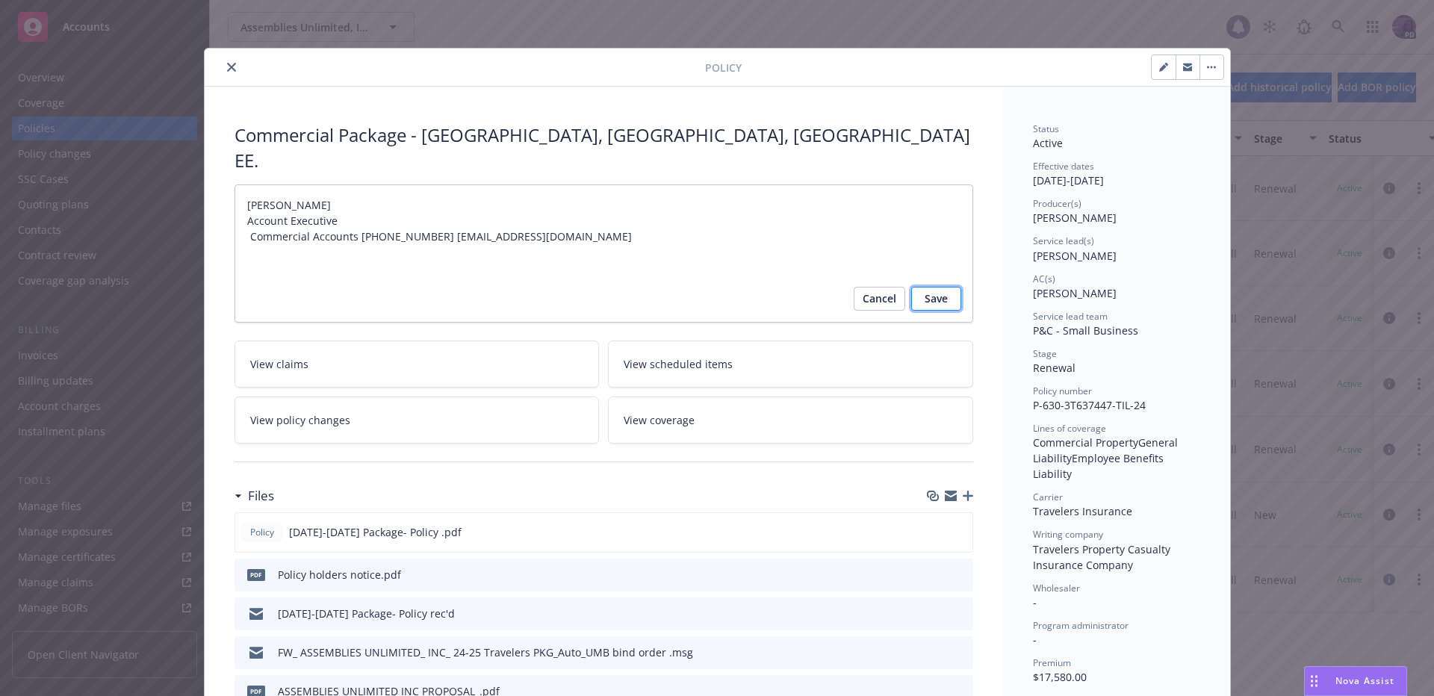
click at [946, 287] on button "Save" at bounding box center [936, 299] width 50 height 24
type textarea "x"
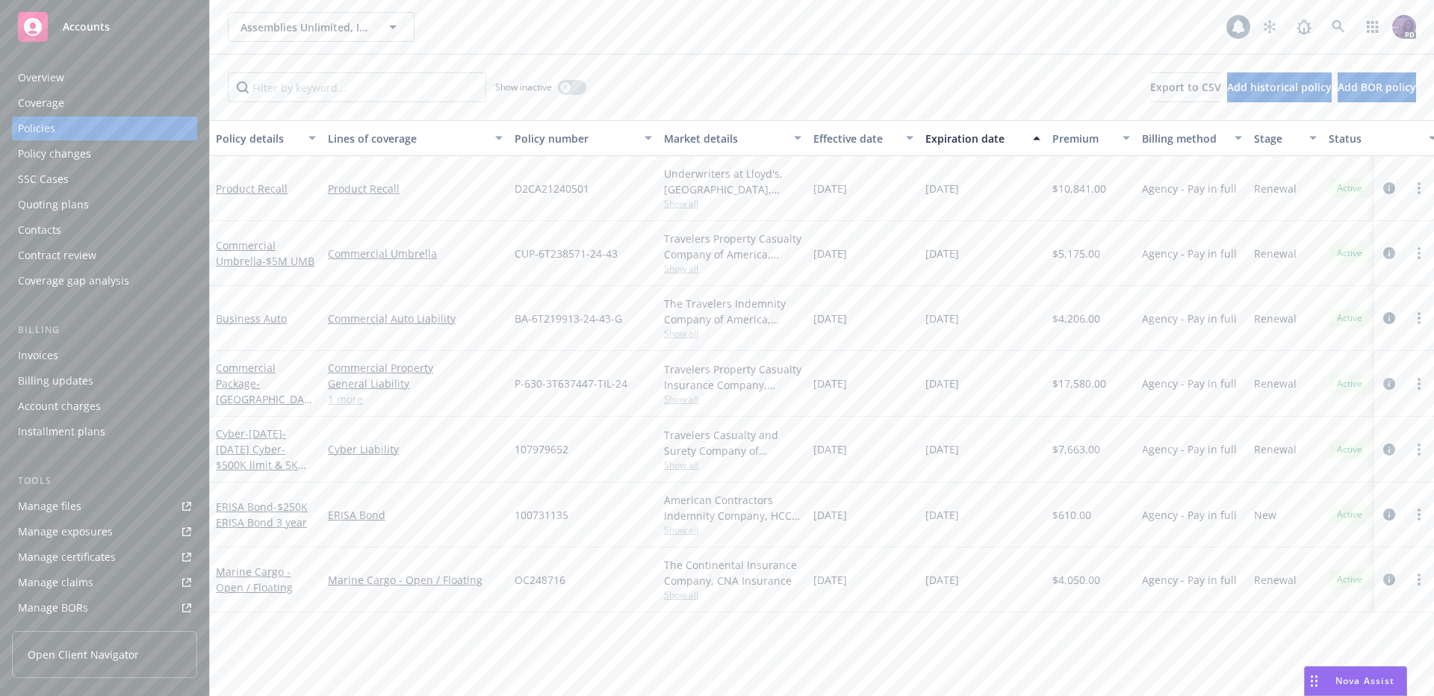
click at [111, 204] on div "Quoting plans" at bounding box center [104, 205] width 173 height 24
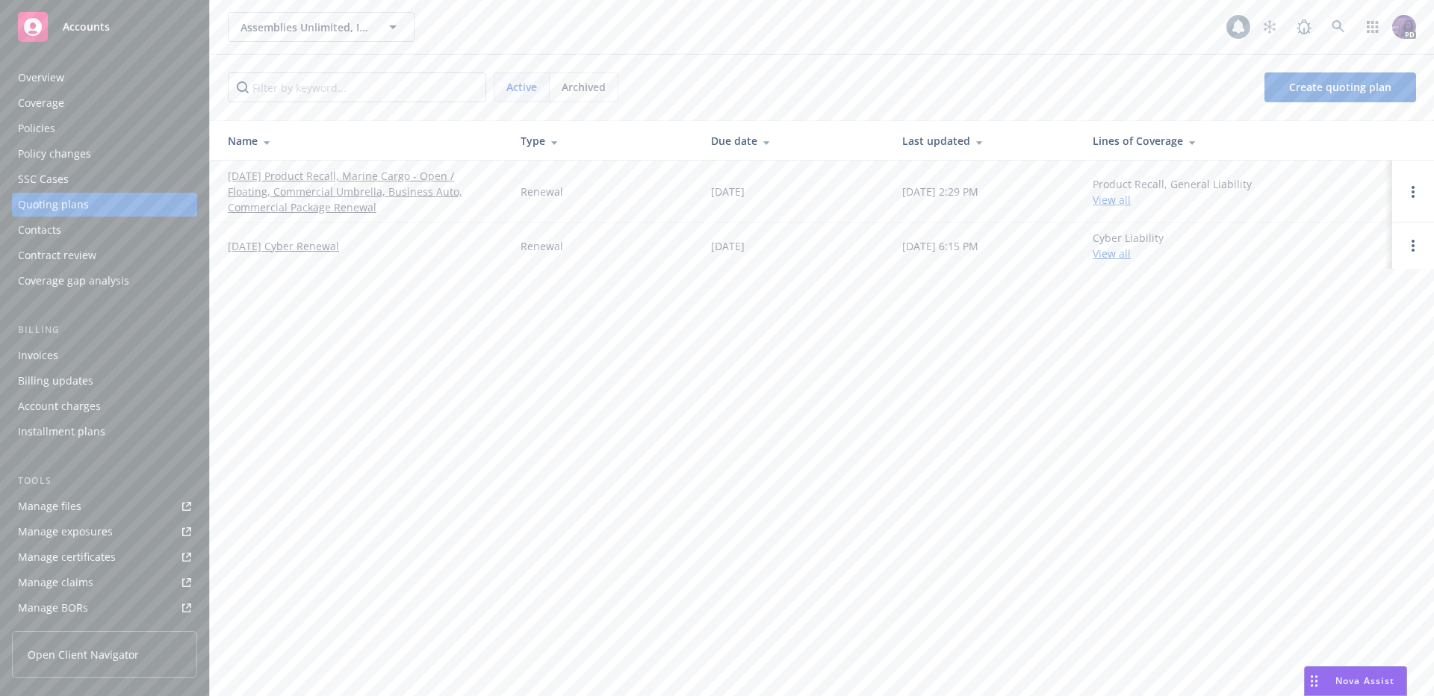
click at [337, 190] on link "[DATE] Product Recall, Marine Cargo - Open / Floating, Commercial Umbrella, Bus…" at bounding box center [362, 191] width 269 height 47
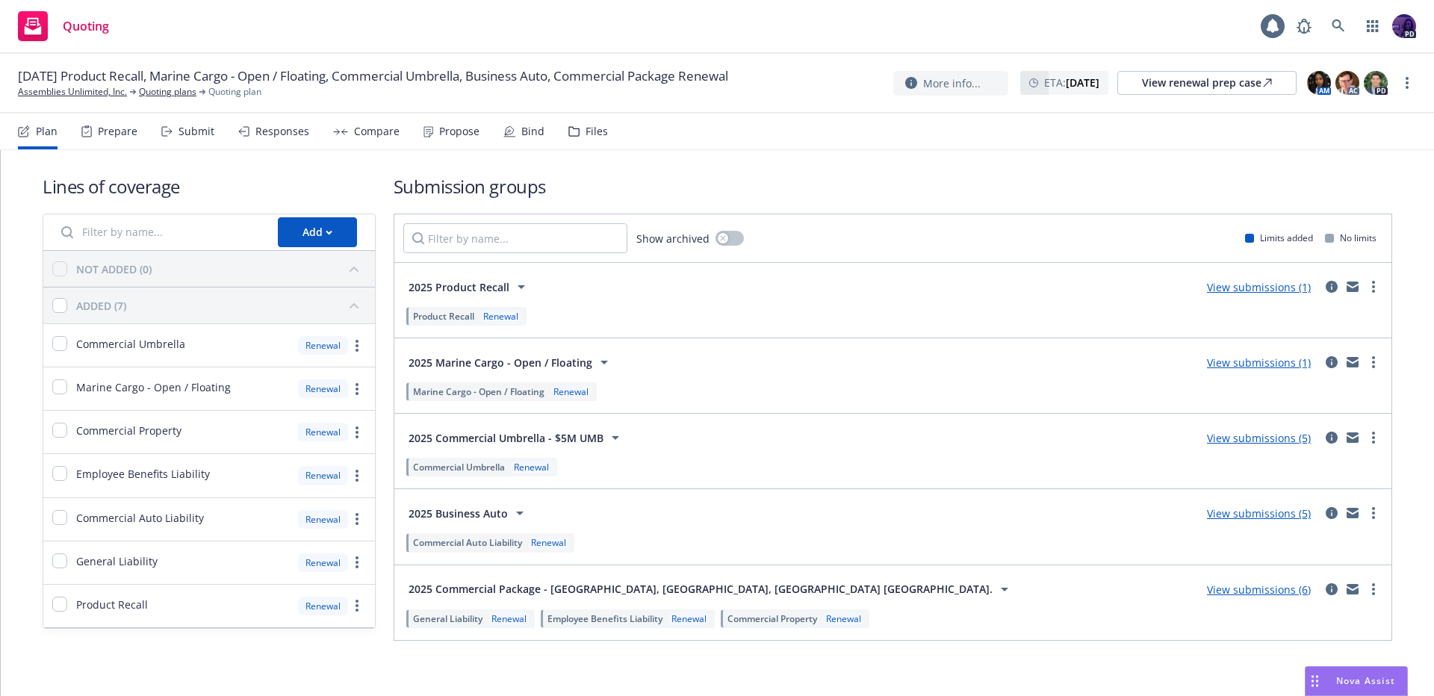
click at [373, 132] on div "Compare" at bounding box center [377, 131] width 46 height 12
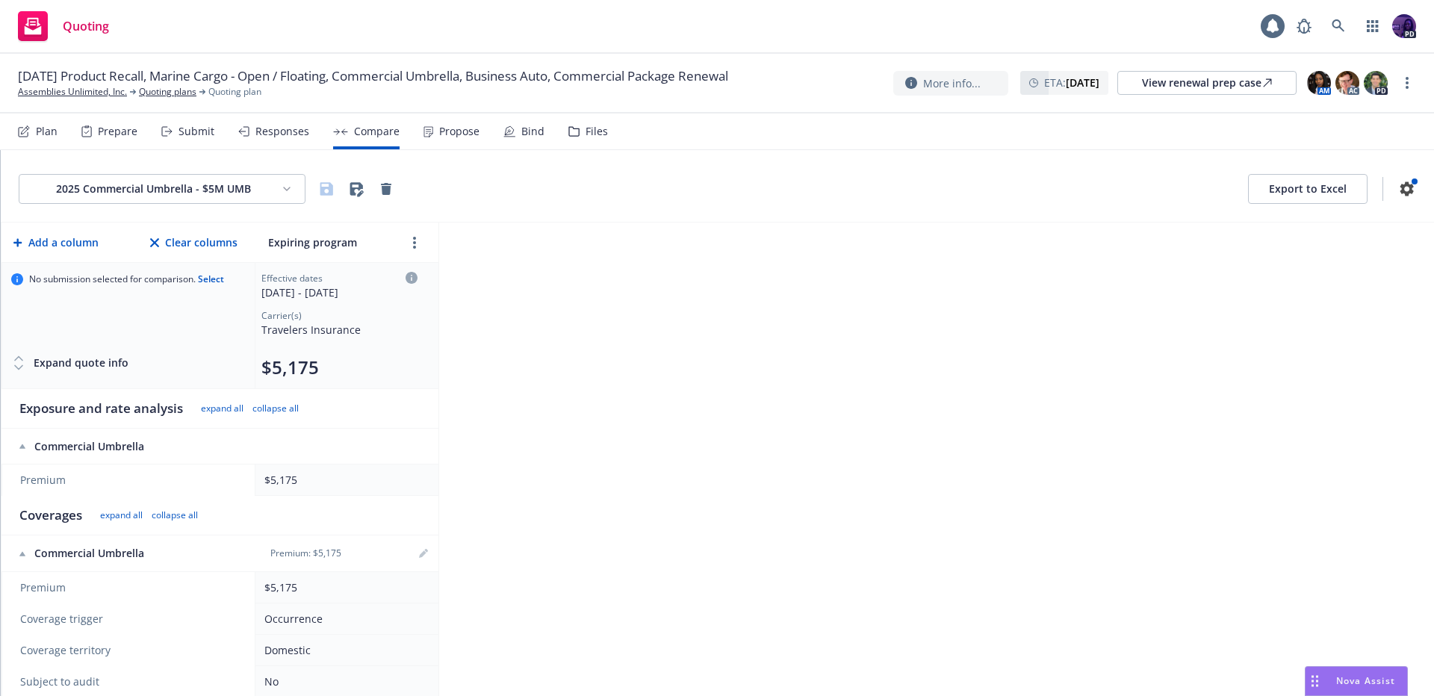
click at [267, 131] on div "Responses" at bounding box center [282, 131] width 54 height 12
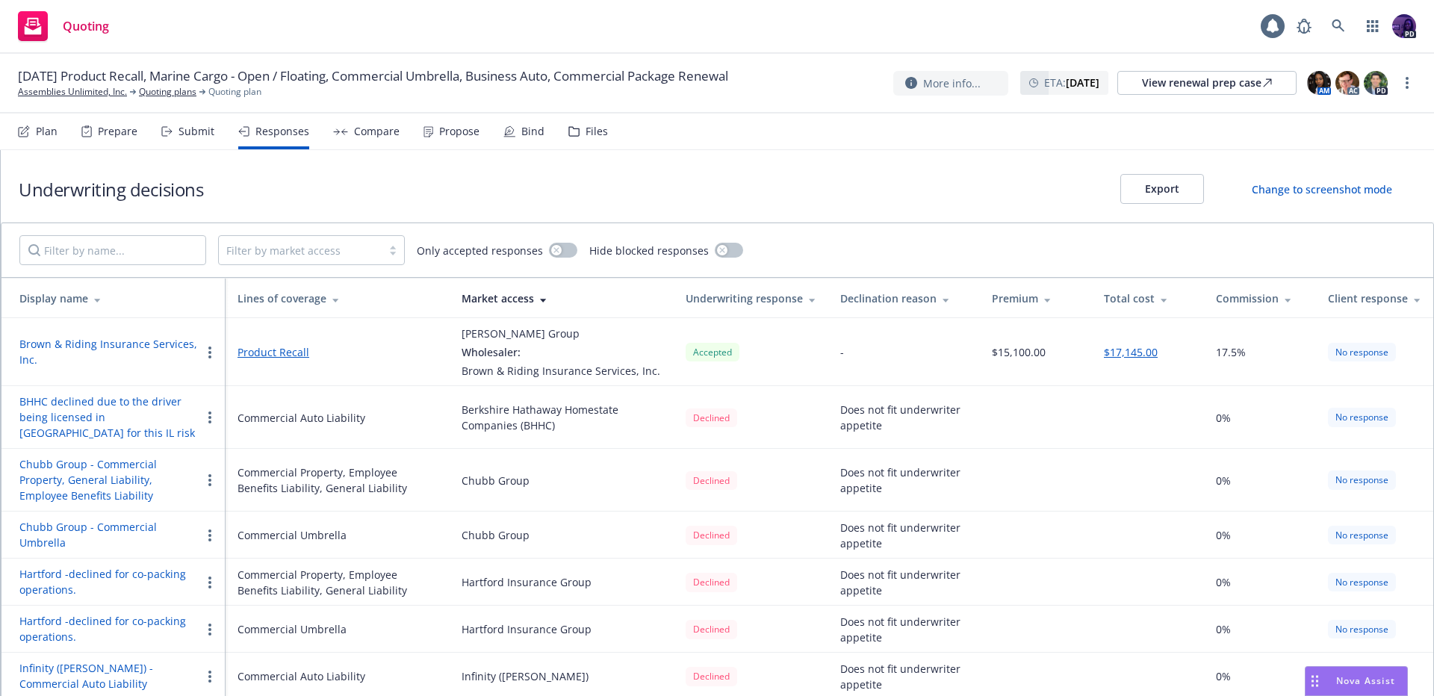
click at [186, 132] on div "Submit" at bounding box center [197, 131] width 36 height 12
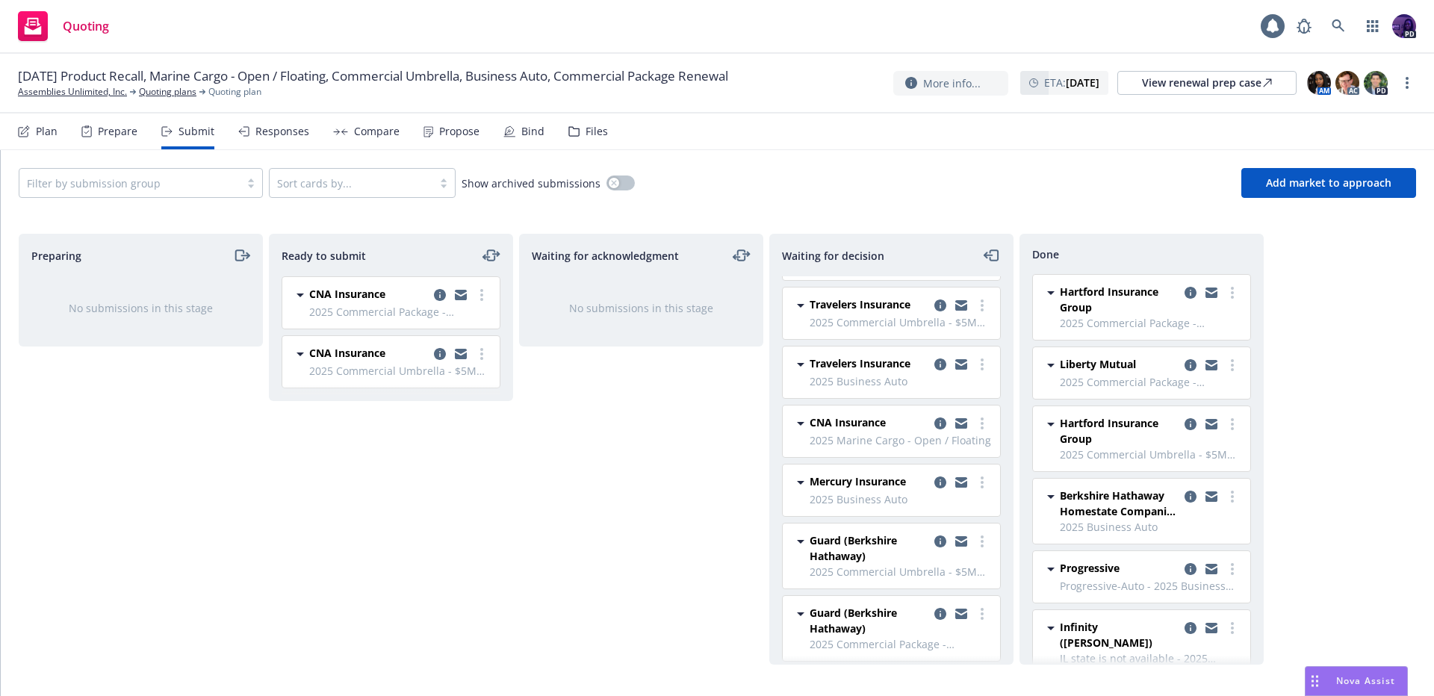
scroll to position [58, 0]
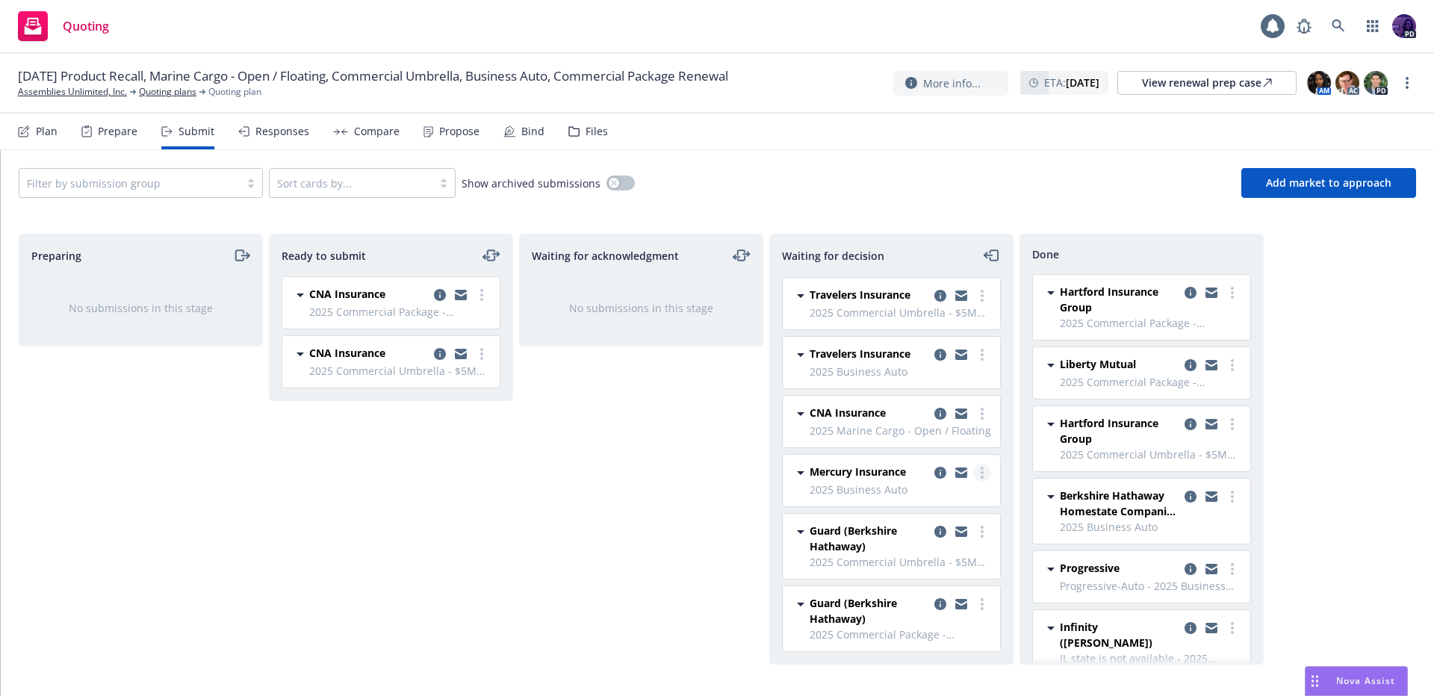
click at [981, 472] on icon "more" at bounding box center [982, 473] width 3 height 12
click at [931, 594] on span "Add declined decision" at bounding box center [903, 593] width 147 height 14
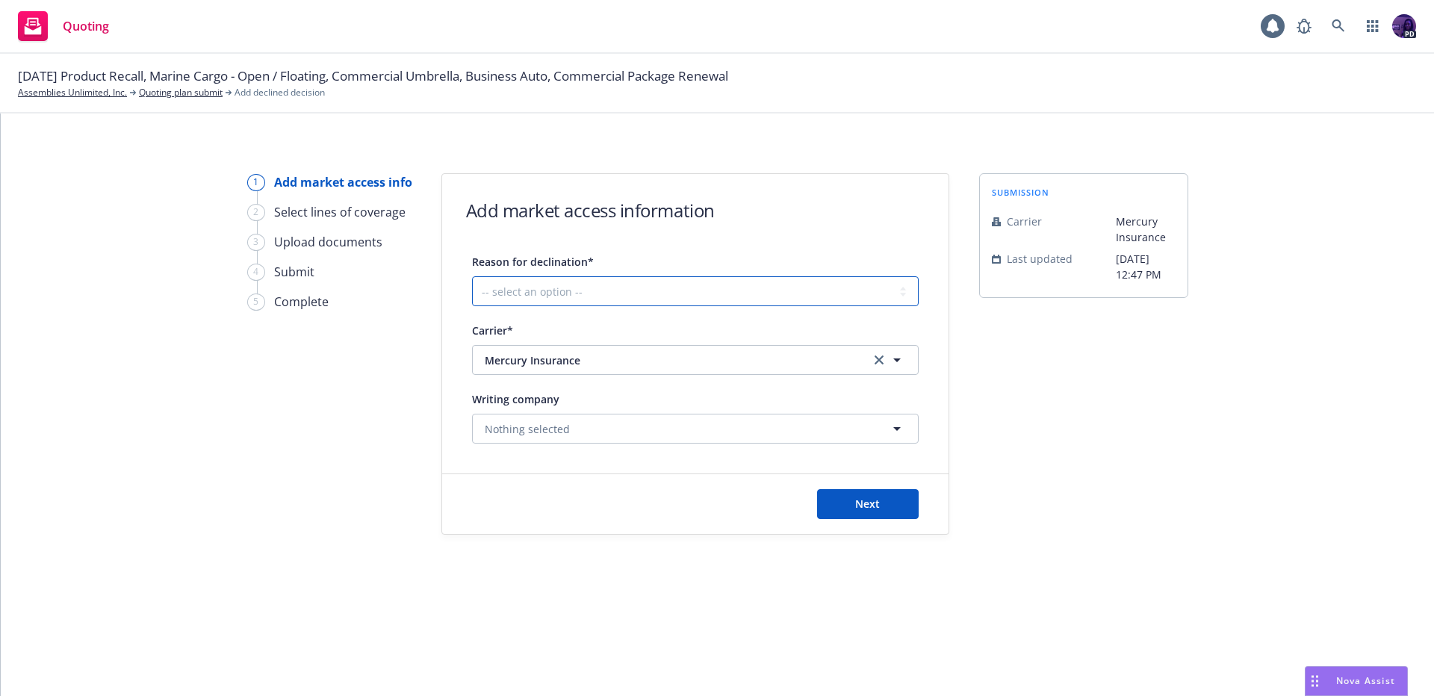
click at [601, 280] on select "-- select an option -- Cannot compete with other markets Carrier non-renewed Ca…" at bounding box center [695, 291] width 447 height 30
select select "DOES_NOT_FIT_UNDERWRITER_APPETITE"
click at [855, 500] on span "Next" at bounding box center [867, 504] width 25 height 14
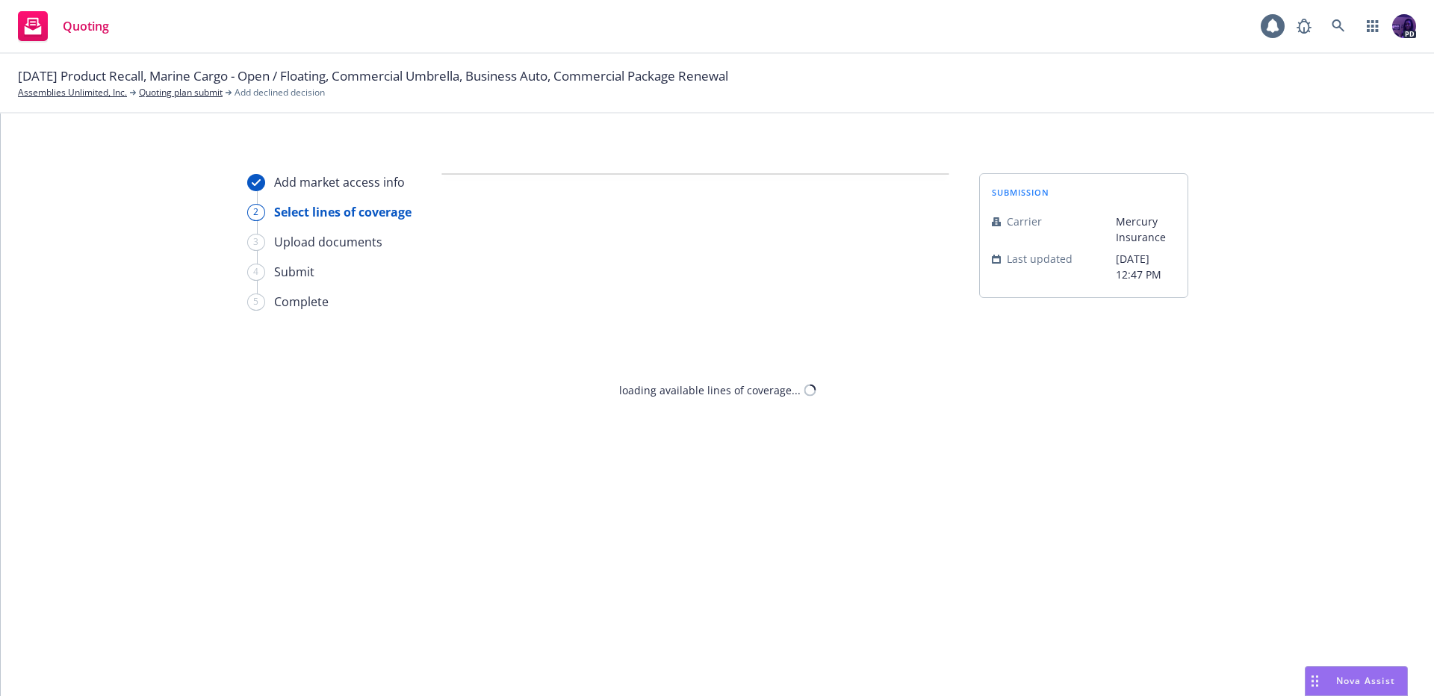
select select "DOES_NOT_FIT_UNDERWRITER_APPETITE"
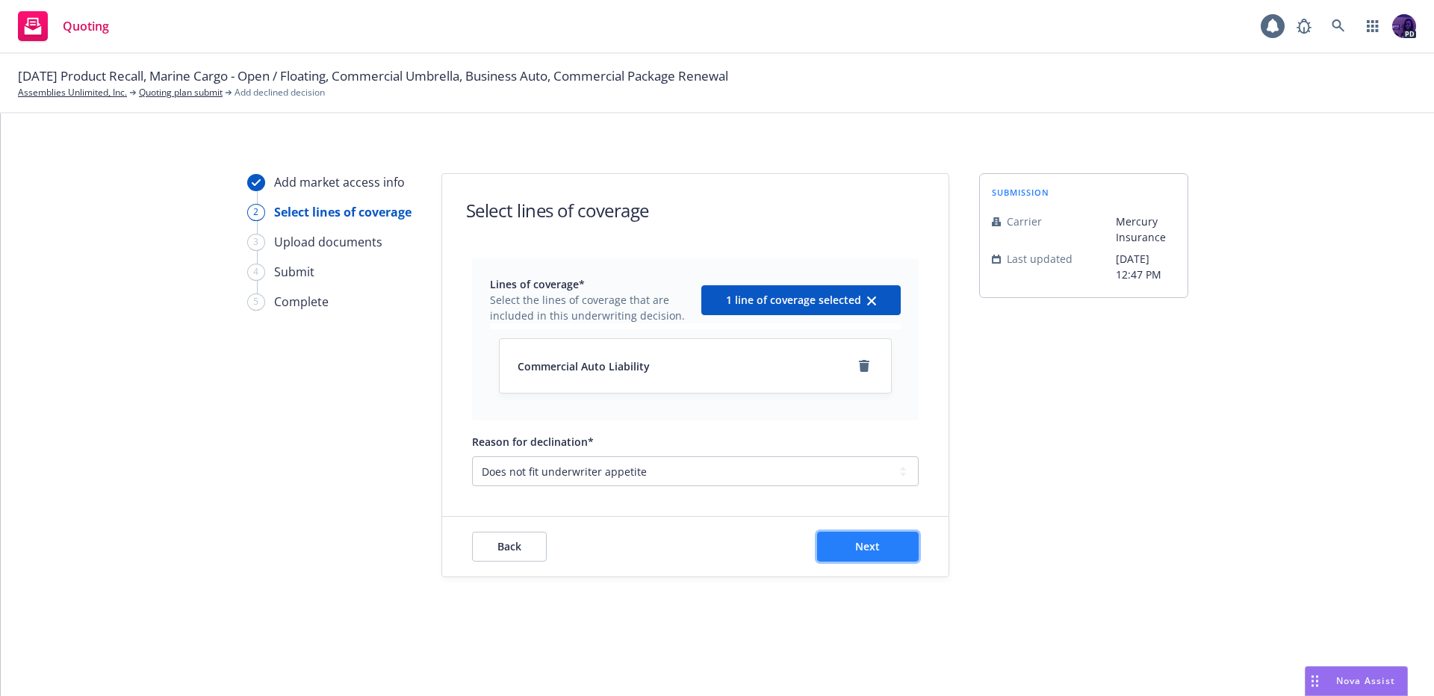
click at [875, 546] on span "Next" at bounding box center [867, 546] width 25 height 14
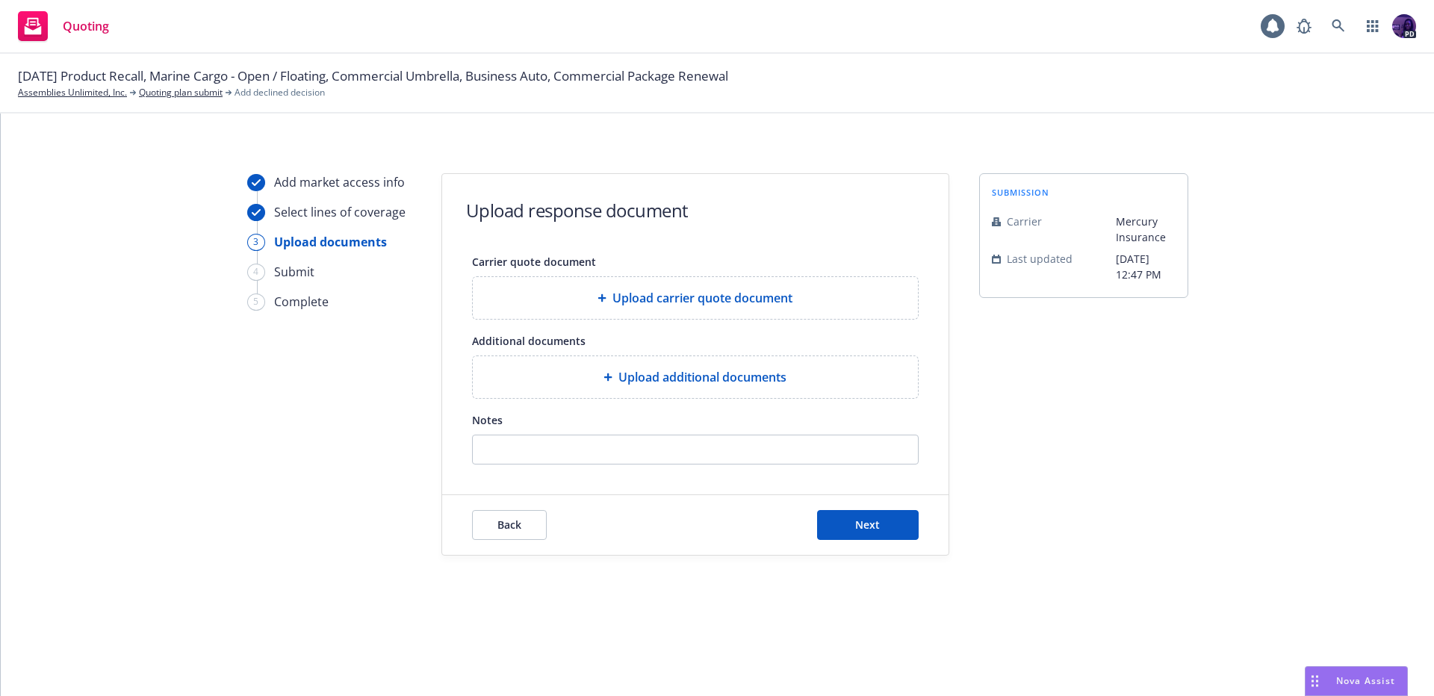
click at [617, 435] on div at bounding box center [695, 450] width 447 height 30
click at [705, 456] on input "Notes" at bounding box center [695, 449] width 445 height 28
paste input "Vehicle garaged out of state requires underwriting approval Underwriting Commen…"
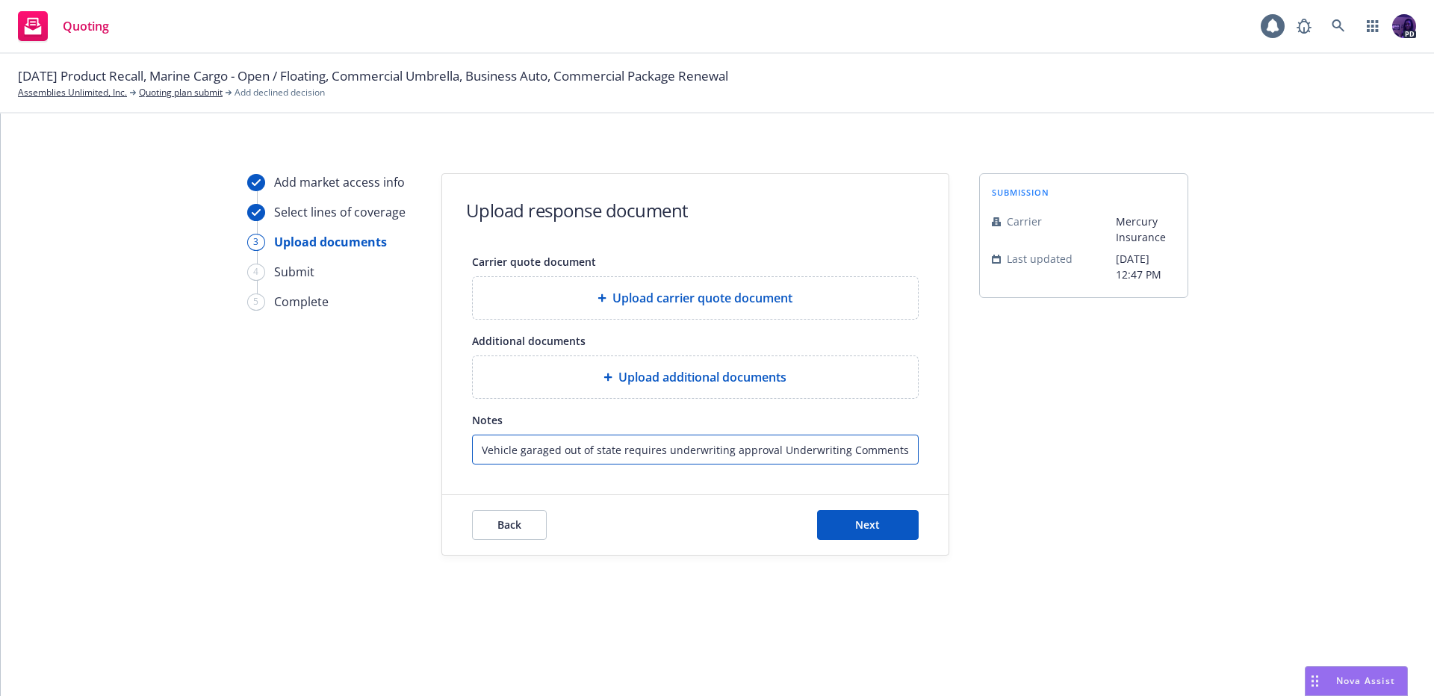
scroll to position [0, 582]
type input "Vehicle garaged out of state requires underwriting approval Underwriting Commen…"
click at [864, 526] on span "Next" at bounding box center [867, 525] width 25 height 14
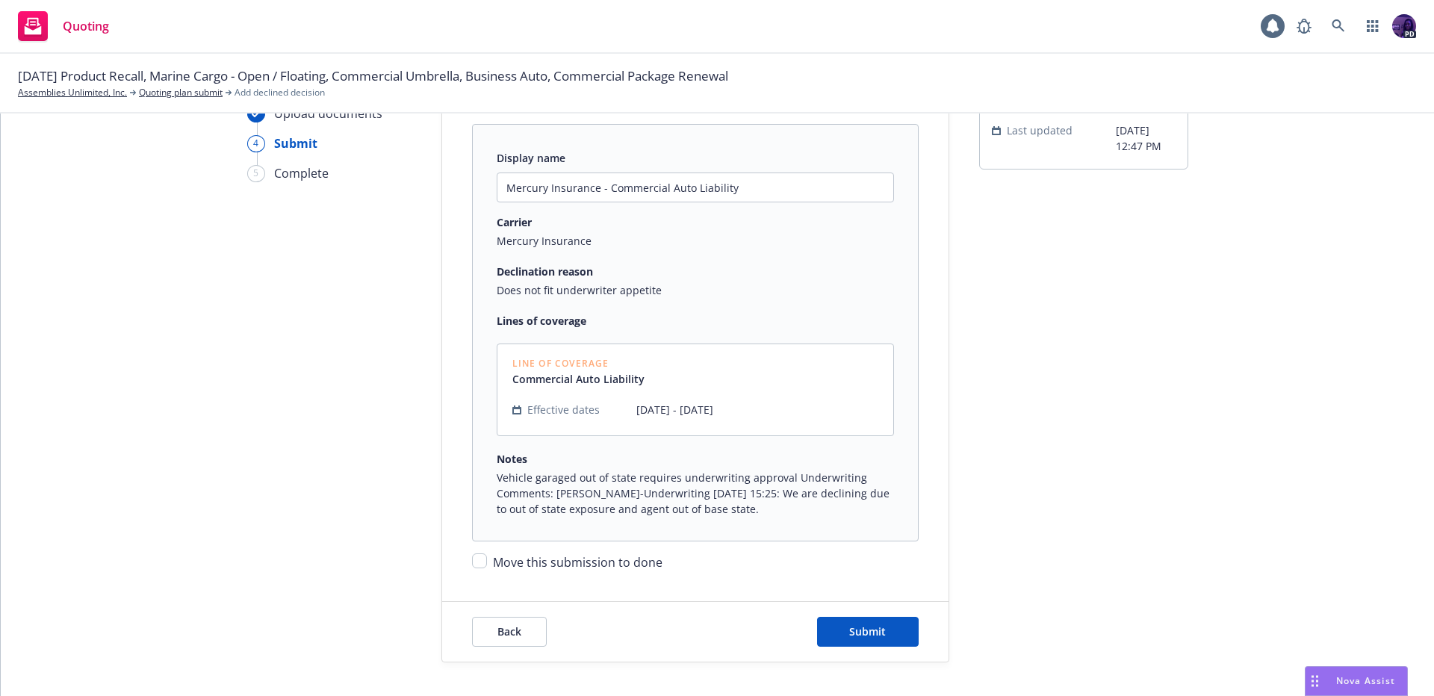
scroll to position [155, 0]
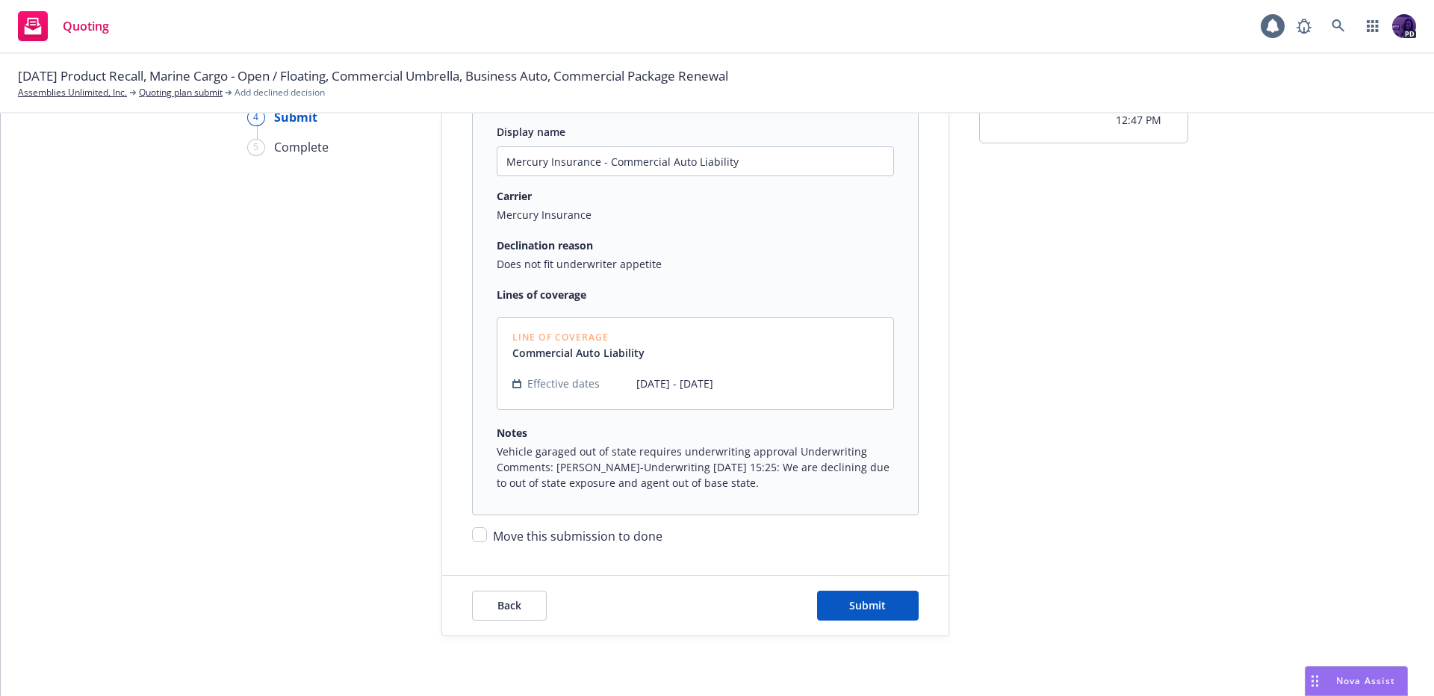
drag, startPoint x: 766, startPoint y: 483, endPoint x: 780, endPoint y: 467, distance: 21.7
click at [777, 468] on span "Vehicle garaged out of state requires underwriting approval Underwriting Commen…" at bounding box center [695, 467] width 397 height 47
copy span "We are declining due to out of state exposure and agent out of base state."
click at [867, 597] on button "Submit" at bounding box center [868, 606] width 102 height 30
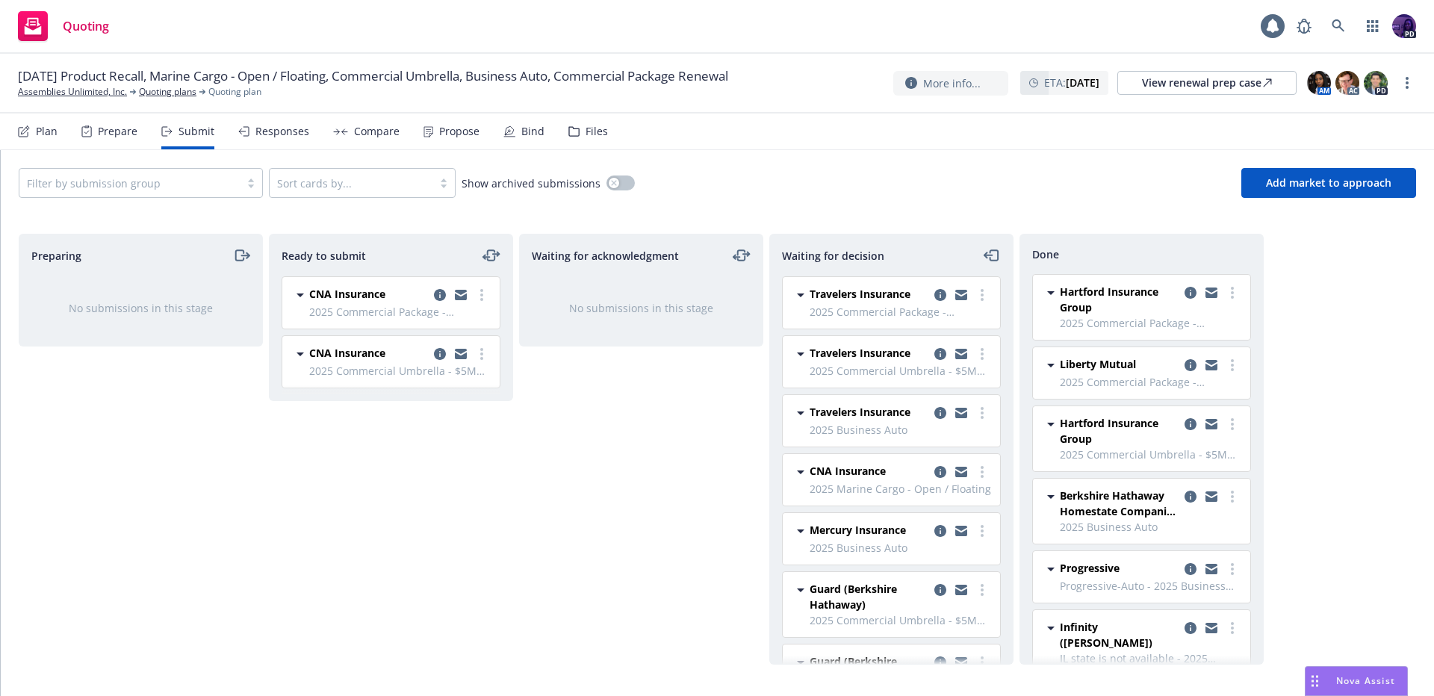
click at [297, 138] on div "Responses" at bounding box center [273, 132] width 71 height 36
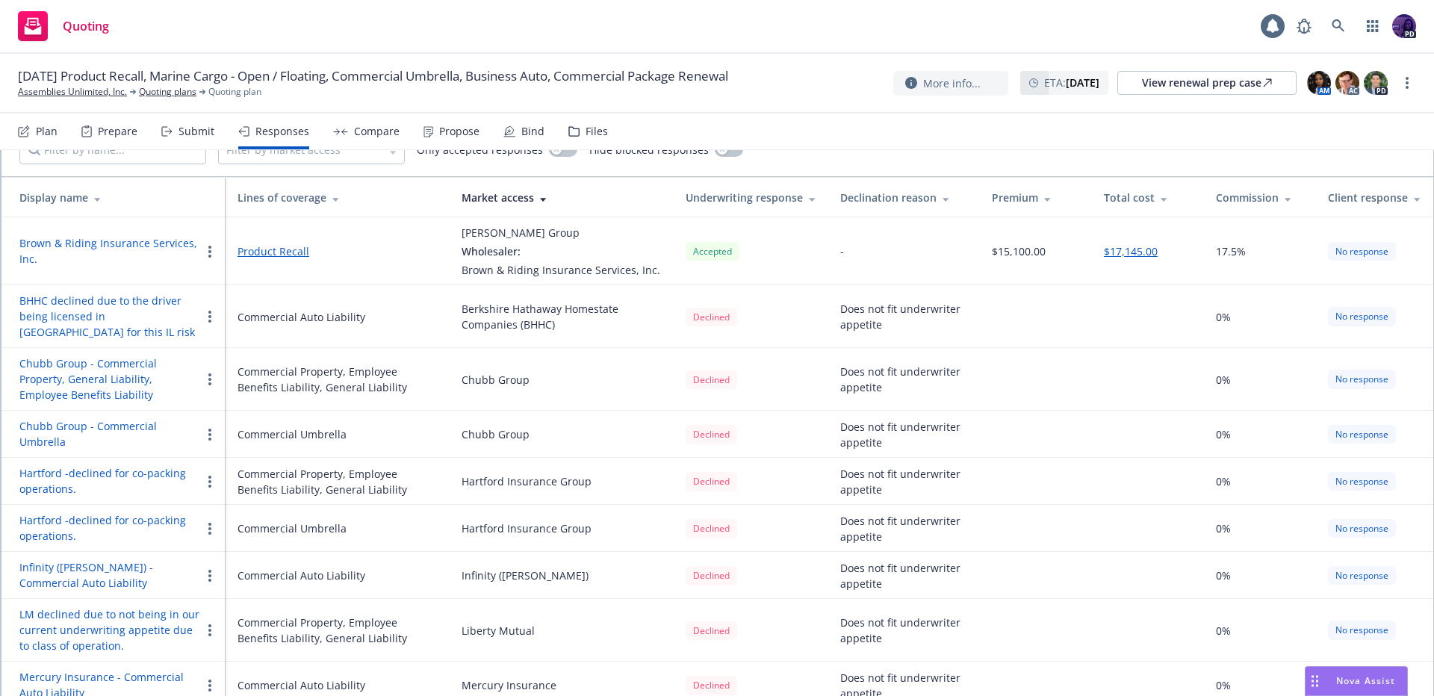
scroll to position [144, 0]
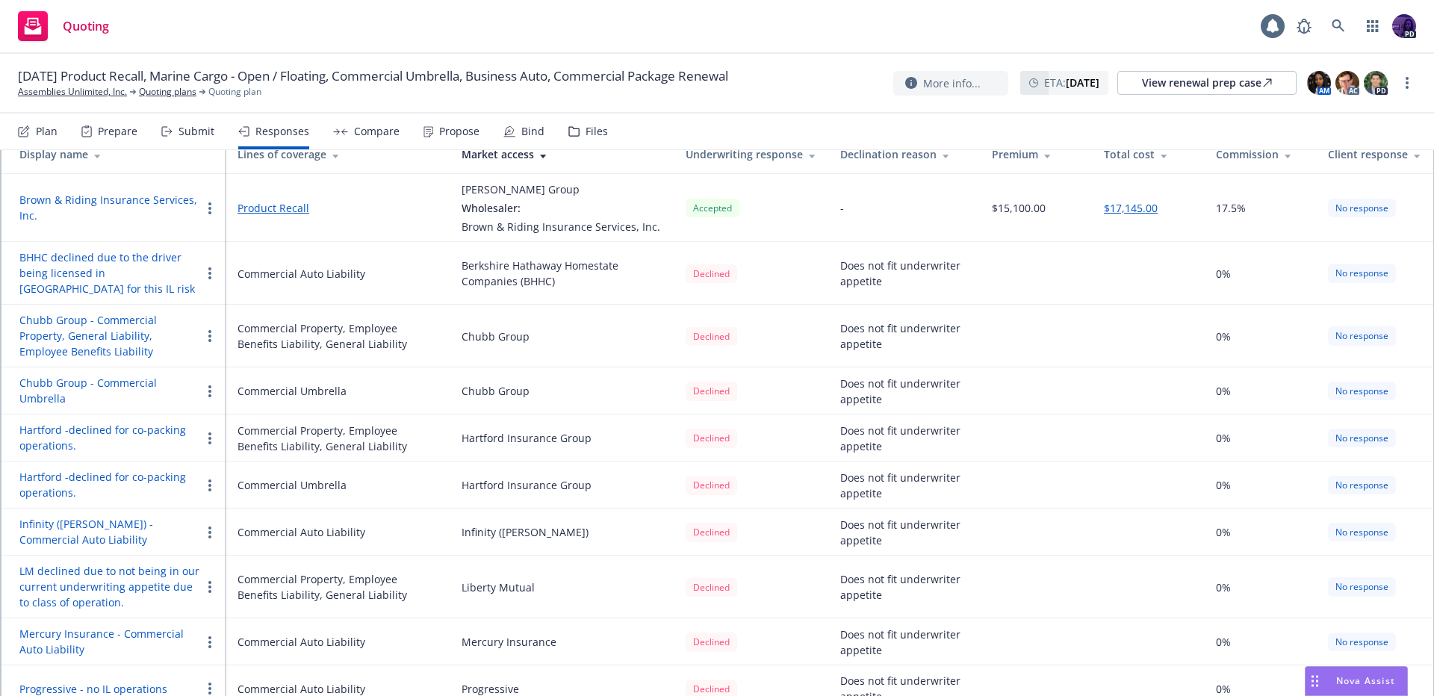
click at [208, 636] on icon "button" at bounding box center [209, 642] width 3 height 12
click at [281, 561] on span "Edit display name" at bounding box center [263, 566] width 125 height 14
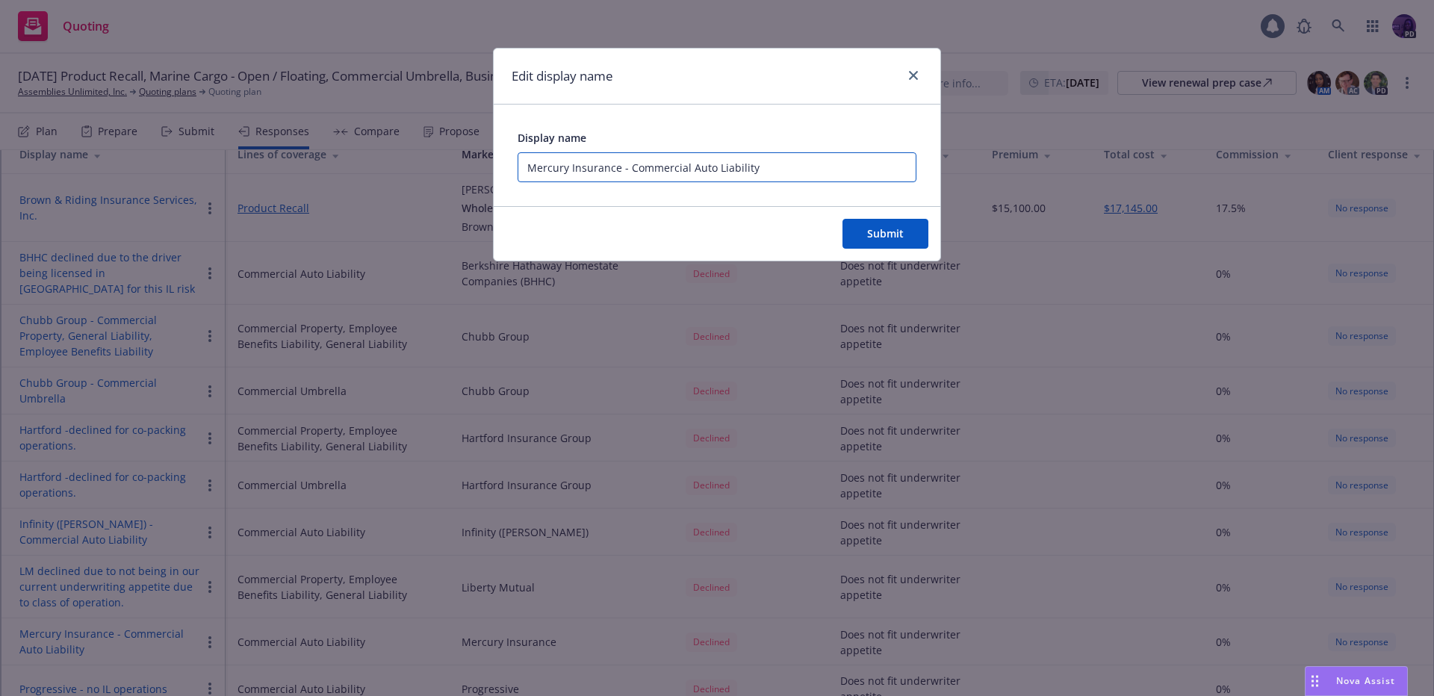
drag, startPoint x: 802, startPoint y: 170, endPoint x: 571, endPoint y: 167, distance: 230.8
click at [568, 165] on input "Mercury Insurance - Commercial Auto Liability" at bounding box center [717, 167] width 399 height 30
paste input "We are declining due to out of state exposure and agent out of base state."
type input "Mercury - We are declining due to out of state exposure and agent out of base s…"
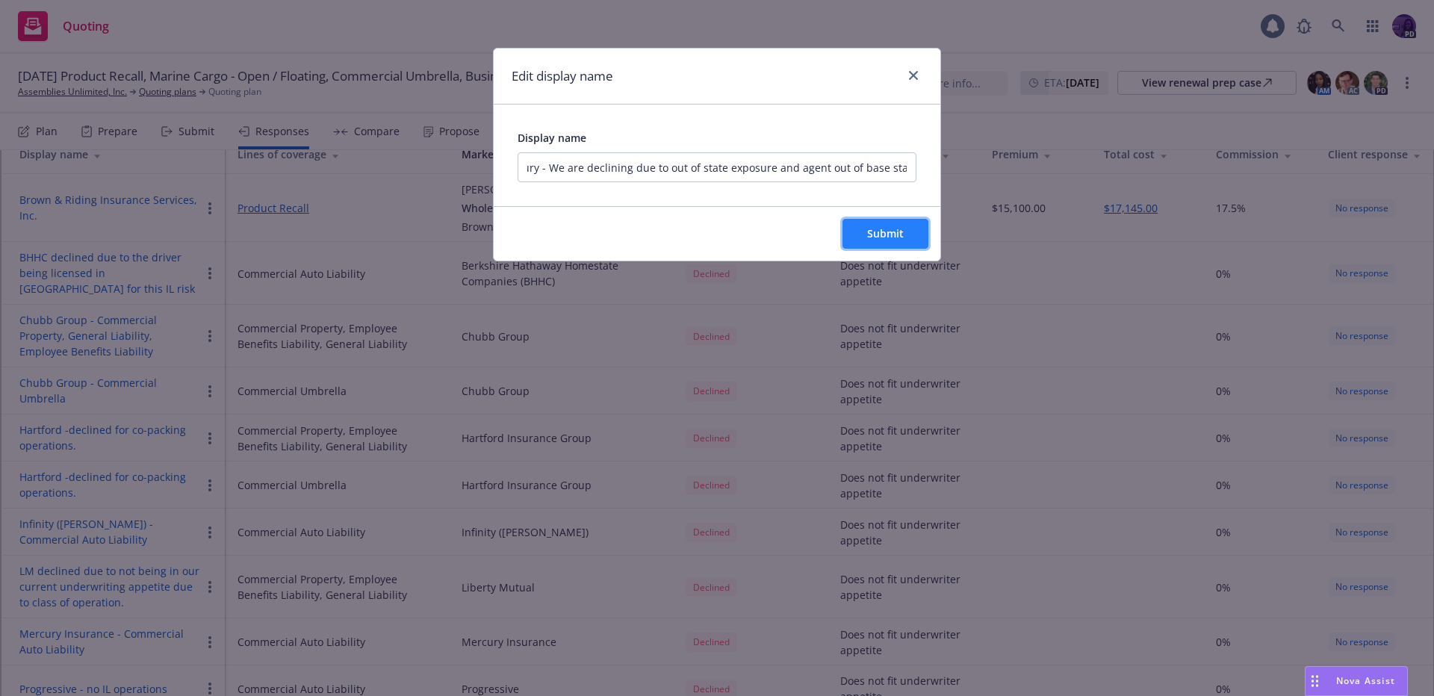
click at [904, 231] on button "Submit" at bounding box center [885, 234] width 86 height 30
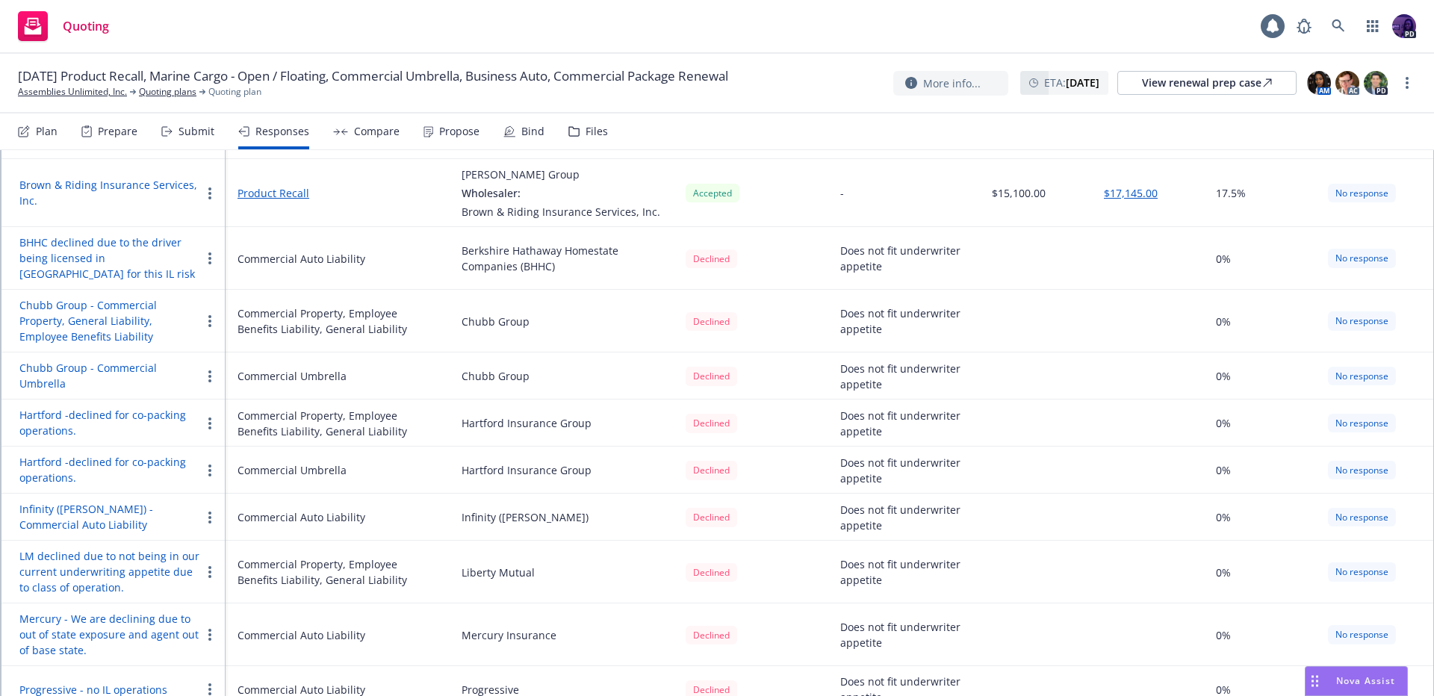
scroll to position [160, 0]
click at [176, 94] on link "Quoting plans" at bounding box center [168, 91] width 58 height 13
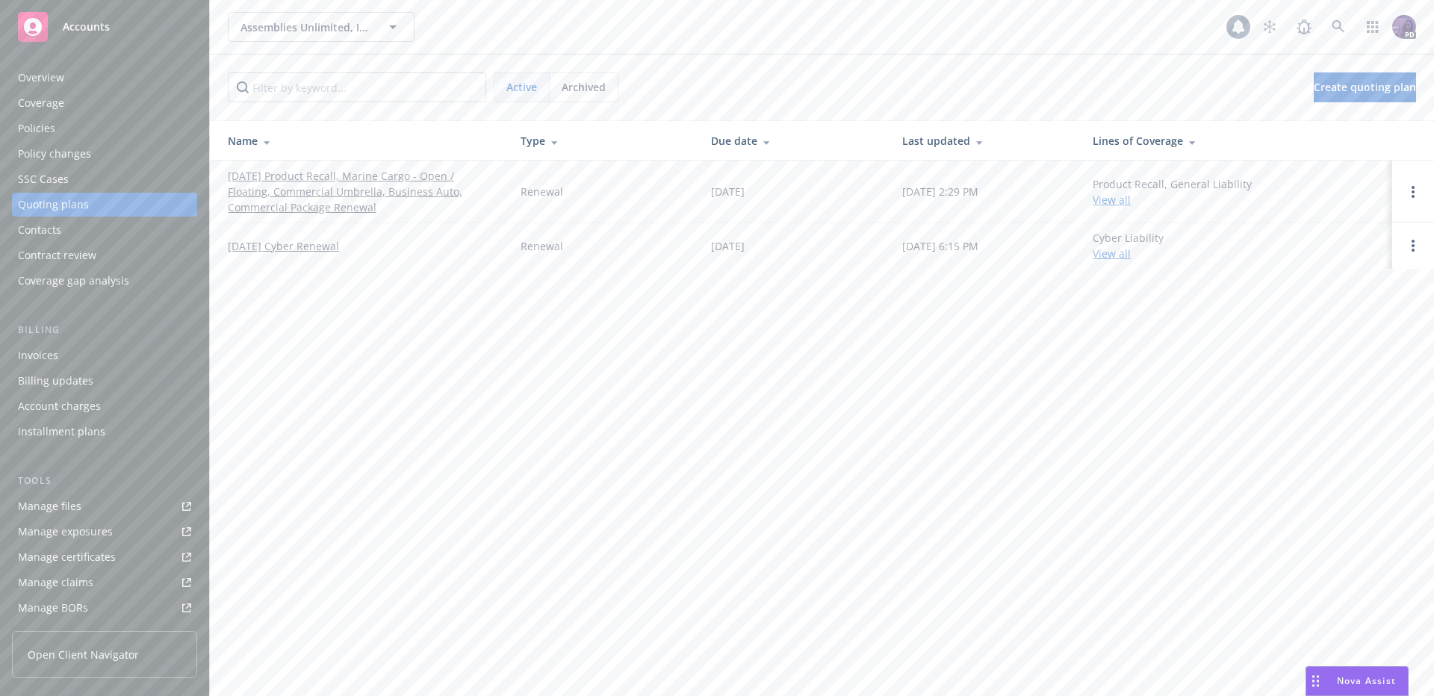
click at [589, 95] on div "Archived" at bounding box center [584, 87] width 68 height 28
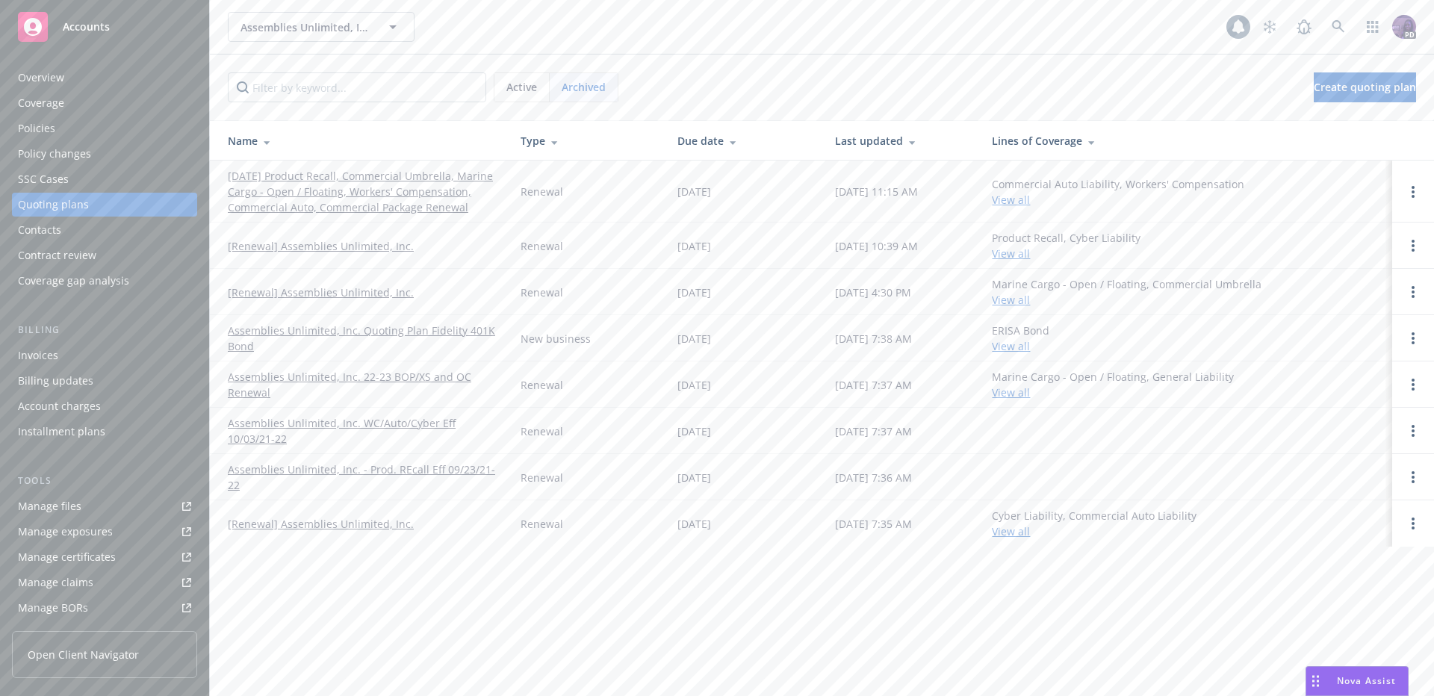
click at [381, 374] on link "Assemblies Unlimited, Inc. 22-23 BOP/XS and OC Renewal" at bounding box center [362, 384] width 269 height 31
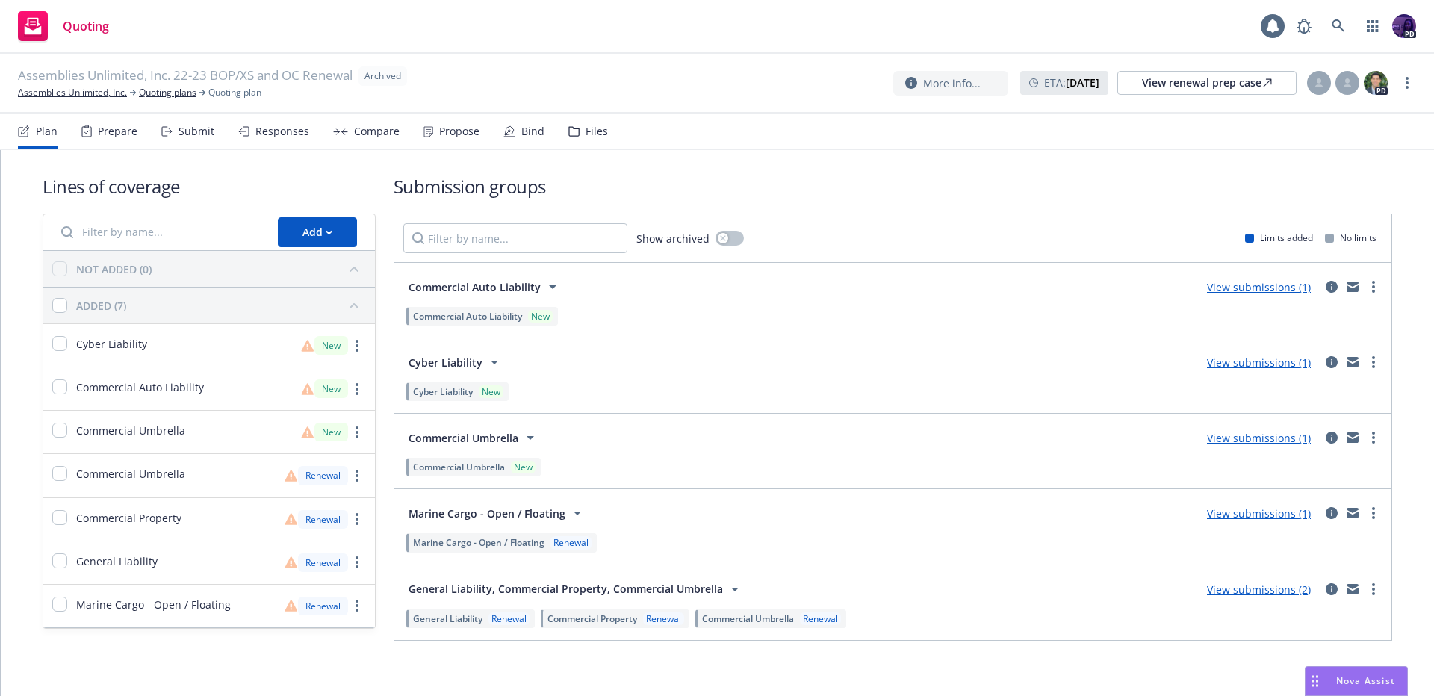
click at [379, 136] on div "Compare" at bounding box center [377, 131] width 46 height 12
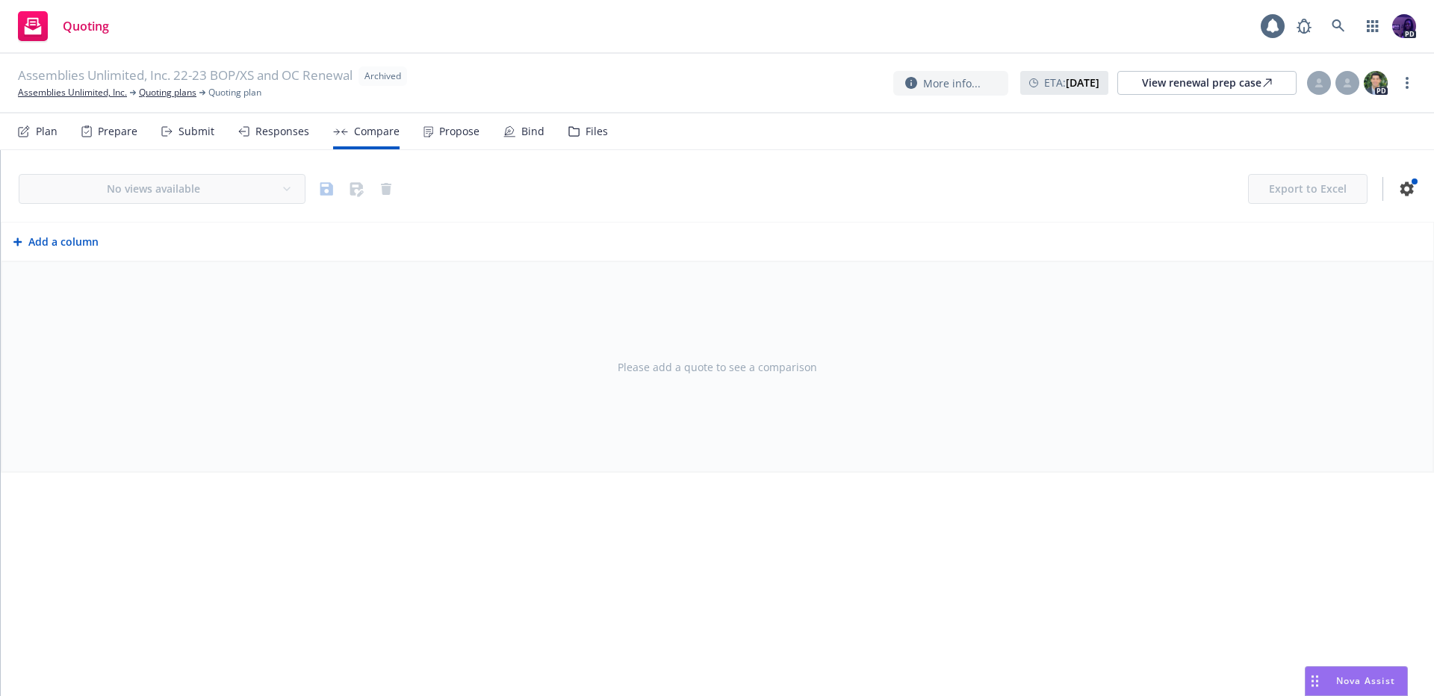
click at [426, 134] on icon at bounding box center [428, 132] width 8 height 10
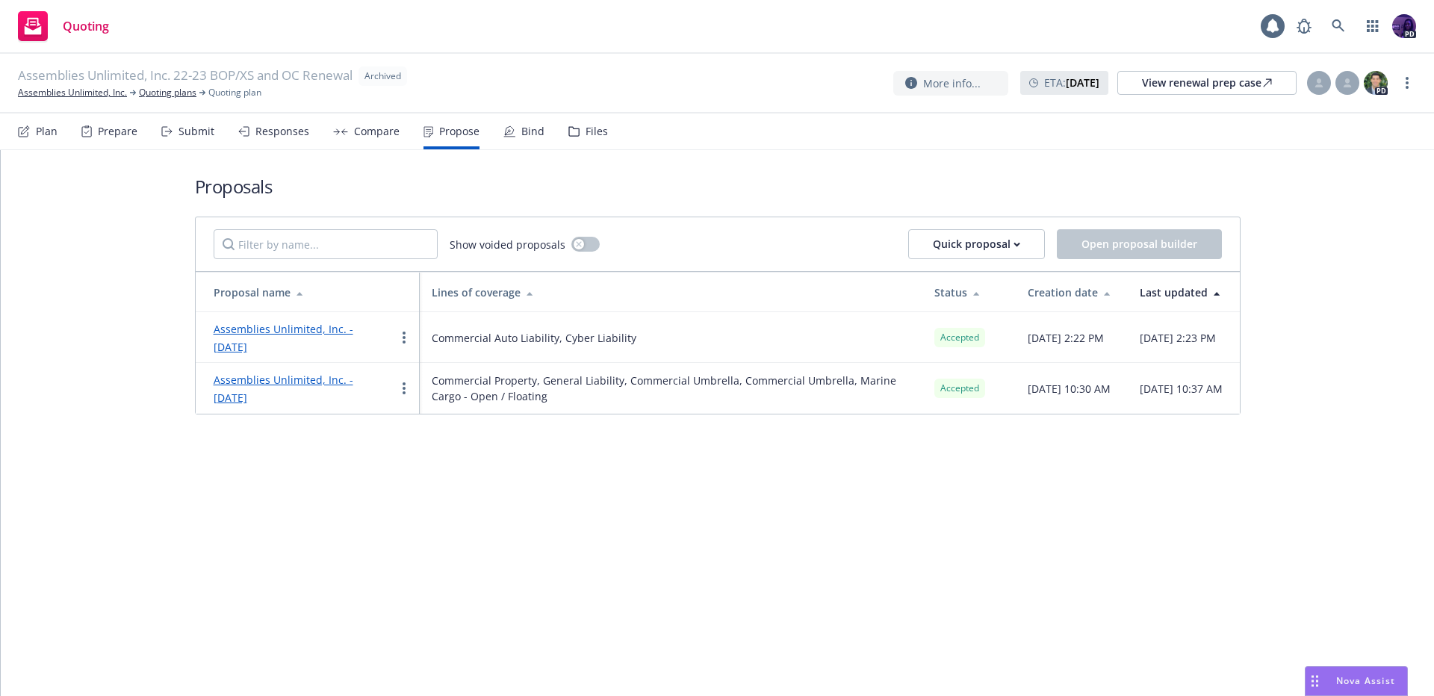
click at [283, 125] on div "Responses" at bounding box center [282, 131] width 54 height 12
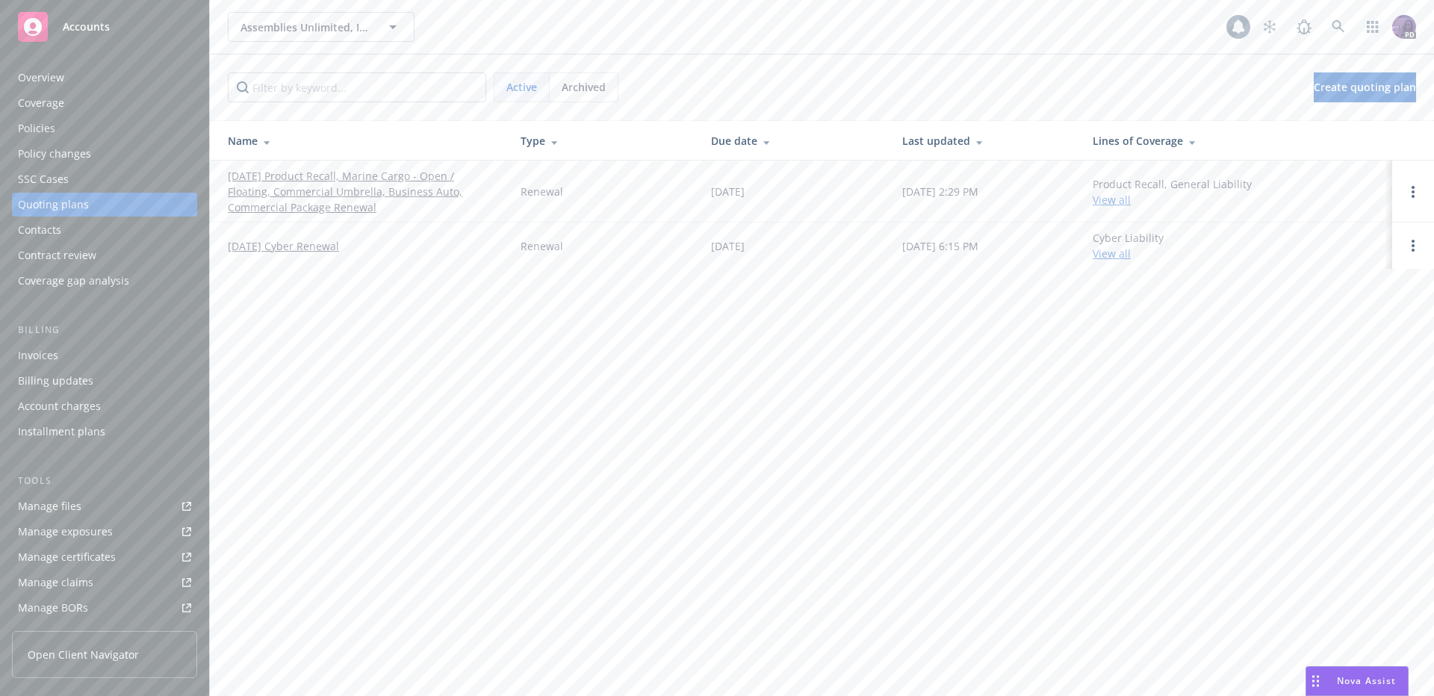
click at [604, 87] on span "Archived" at bounding box center [584, 87] width 44 height 16
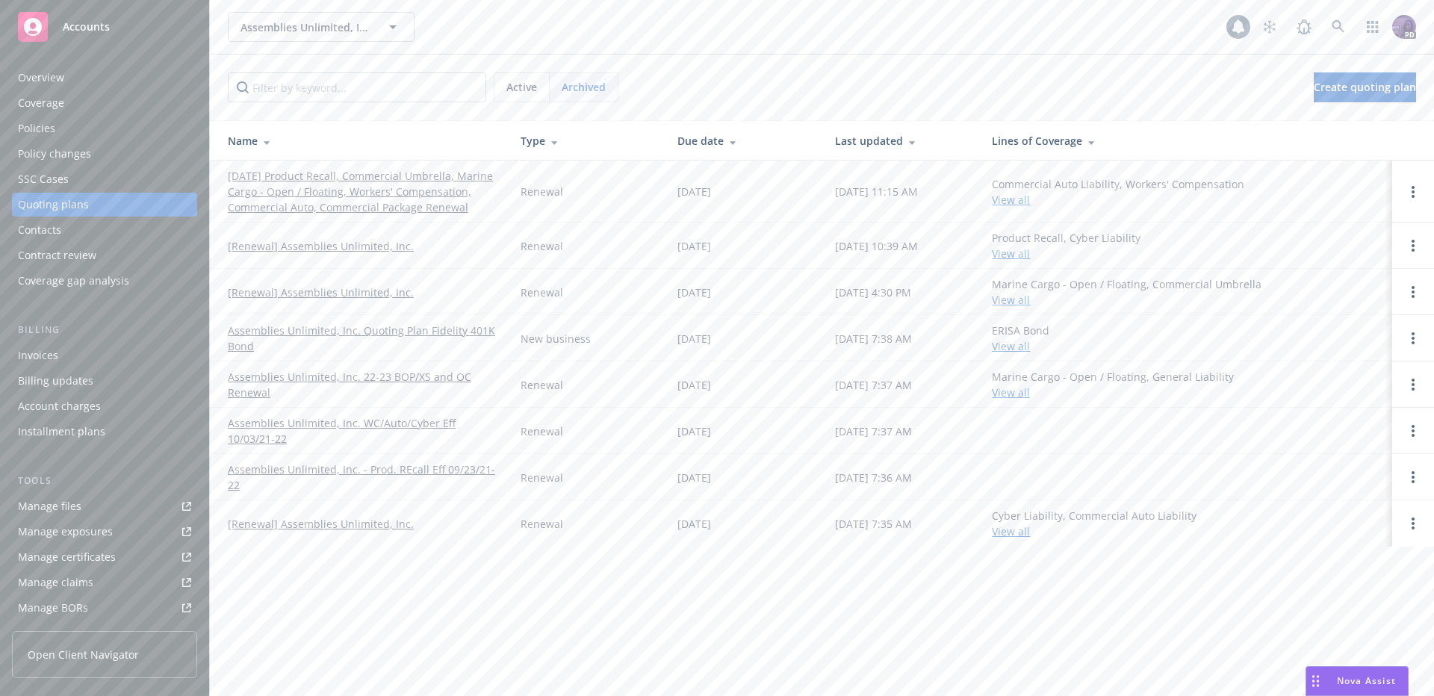
click at [393, 292] on link "[Renewal] Assemblies Unlimited, Inc." at bounding box center [321, 293] width 186 height 16
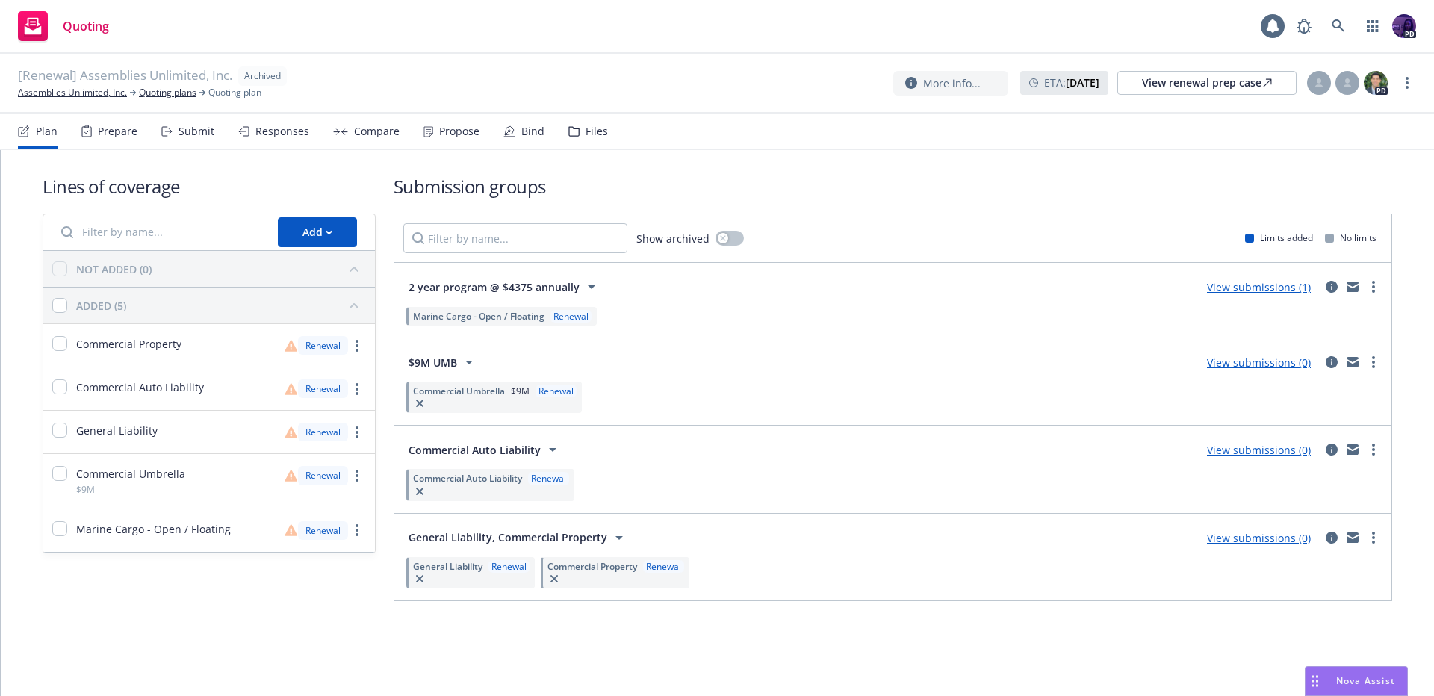
click at [285, 134] on div "Responses" at bounding box center [282, 131] width 54 height 12
